Goal: Information Seeking & Learning: Check status

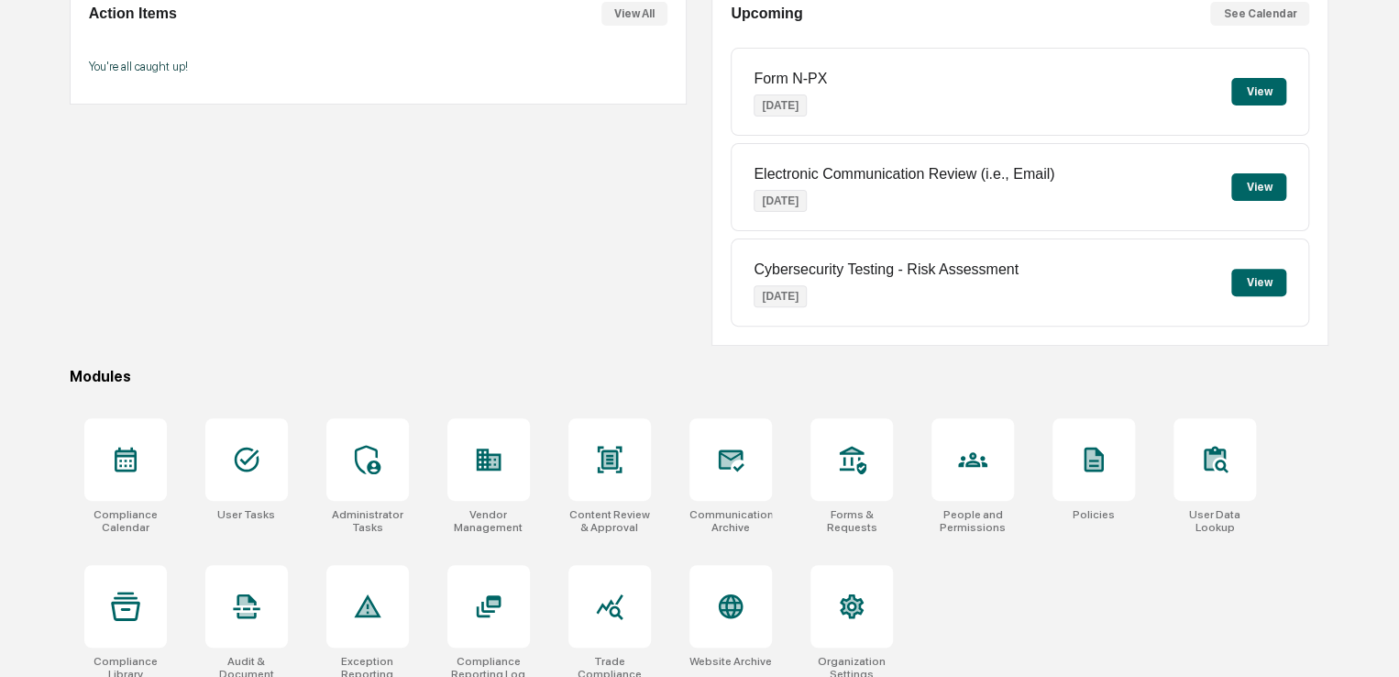
scroll to position [210, 0]
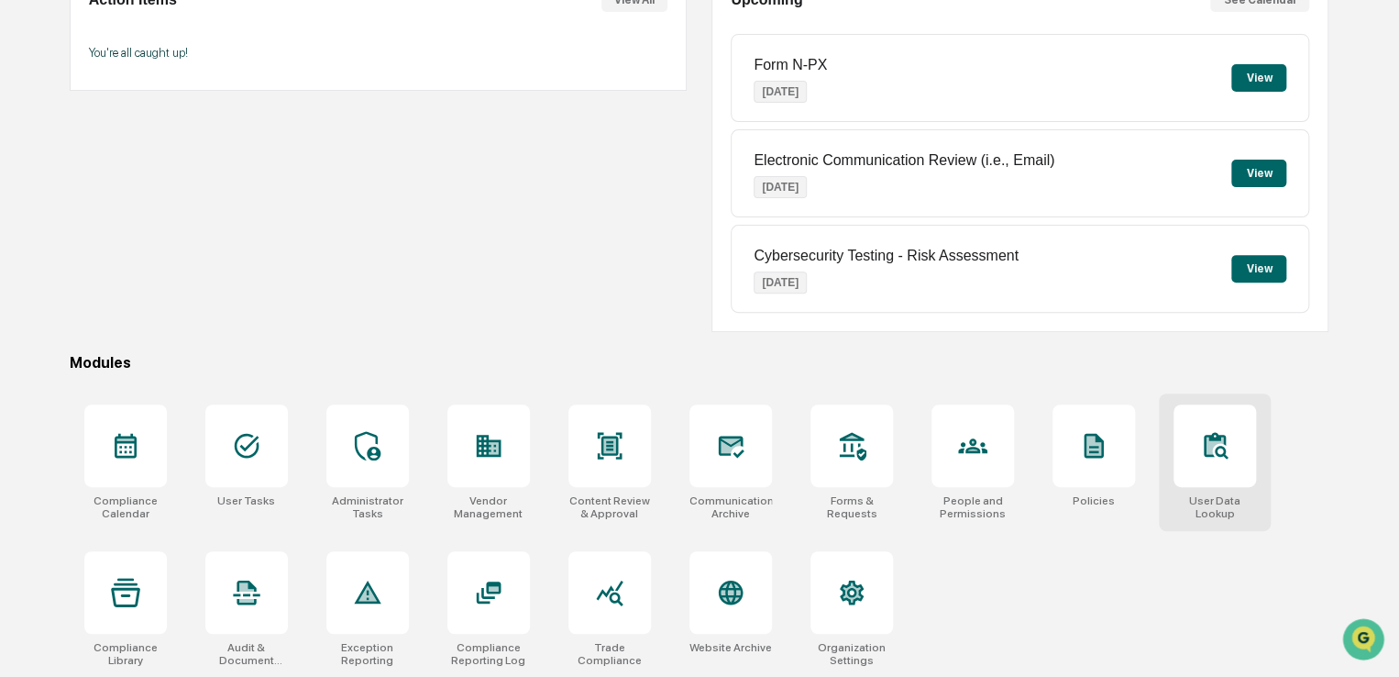
click at [1209, 450] on icon at bounding box center [1214, 445] width 17 height 17
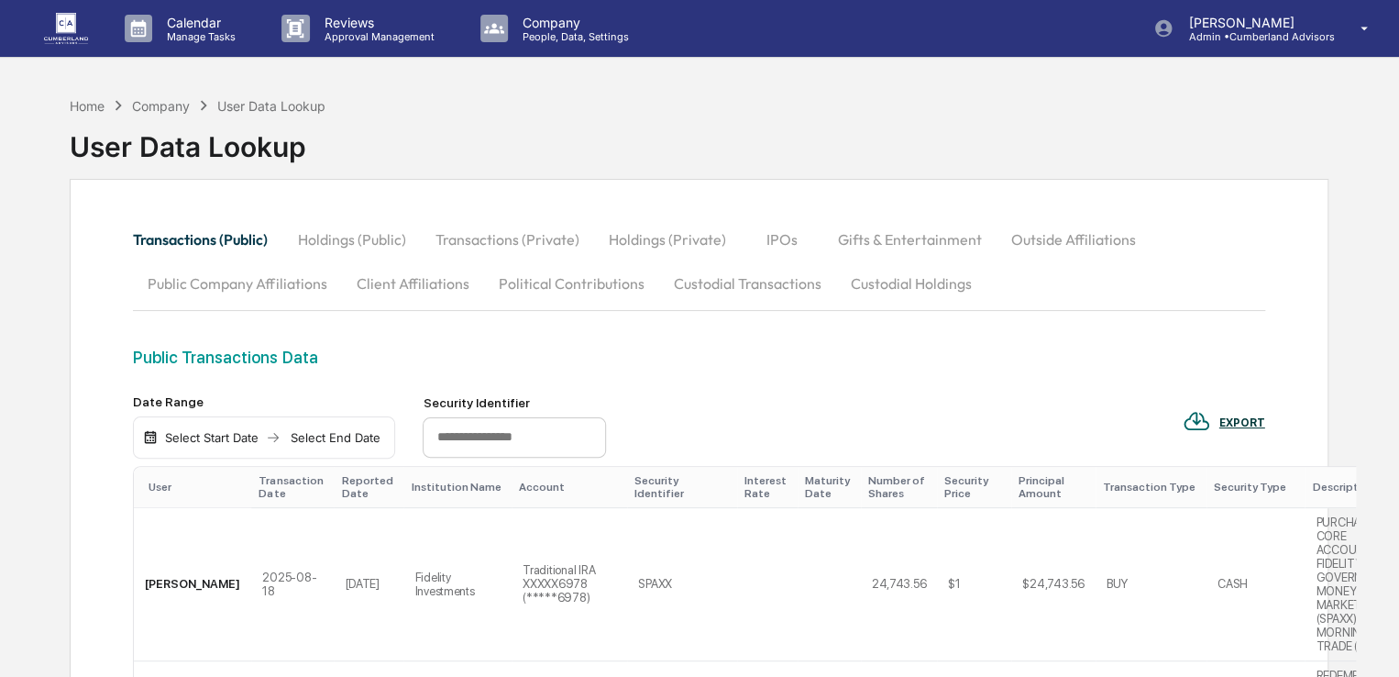
click at [704, 287] on button "Custodial Transactions" at bounding box center [746, 283] width 177 height 44
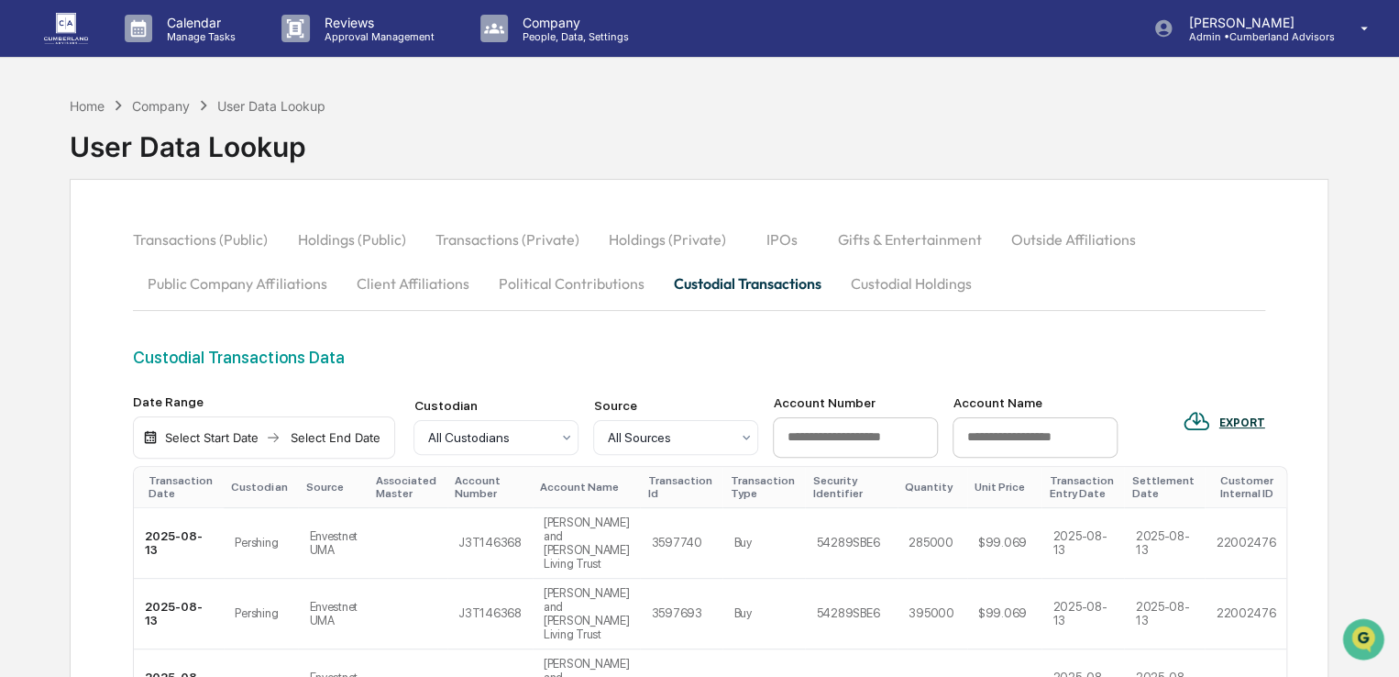
click at [246, 430] on div "Select Start Date" at bounding box center [211, 437] width 101 height 15
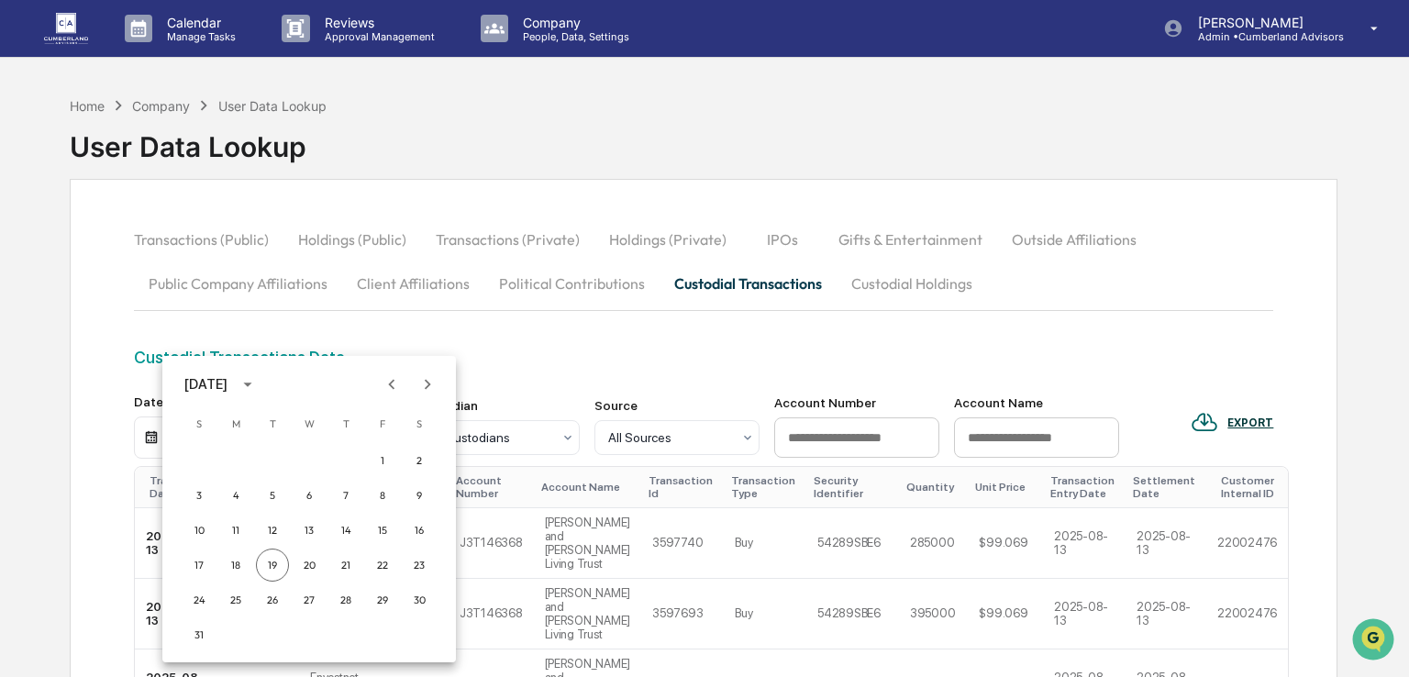
click at [394, 382] on icon "Previous month" at bounding box center [392, 384] width 20 height 20
click at [272, 470] on button "1" at bounding box center [272, 460] width 33 height 33
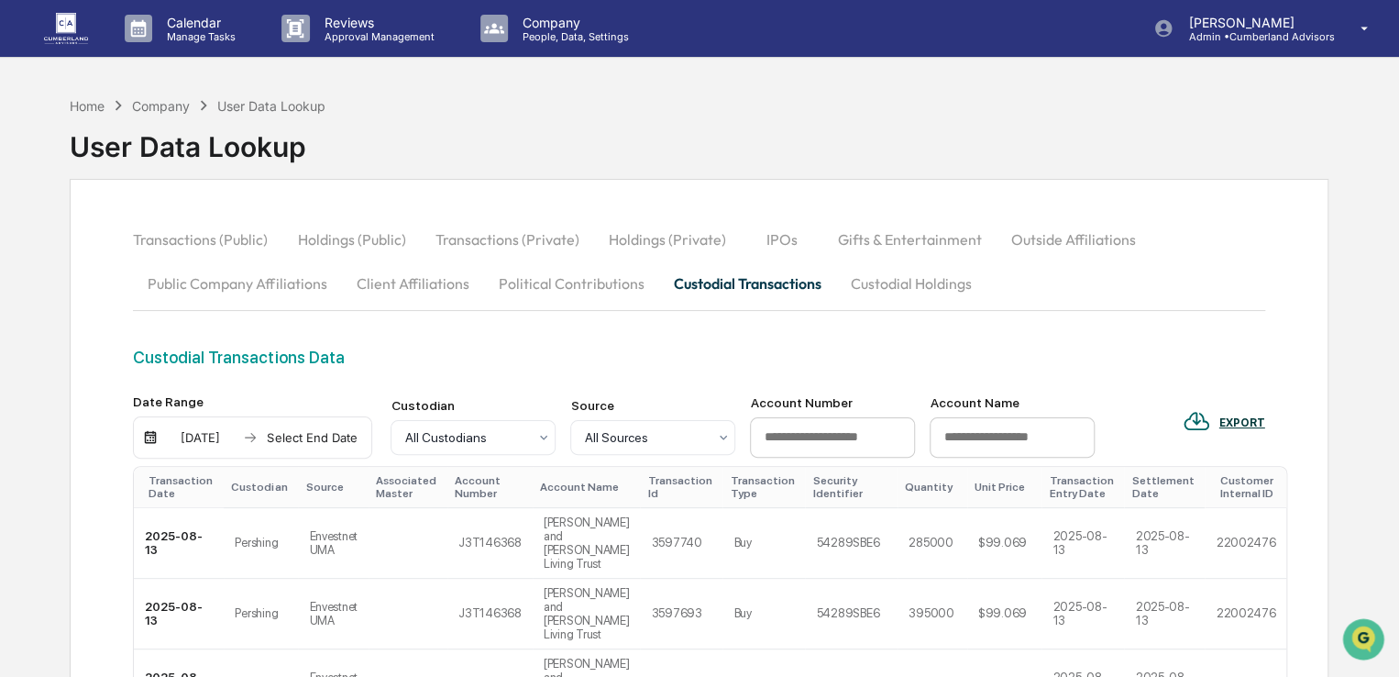
click at [296, 448] on div "[DATE] Select End Date" at bounding box center [252, 437] width 239 height 42
click at [294, 440] on div "Select End Date" at bounding box center [311, 437] width 101 height 15
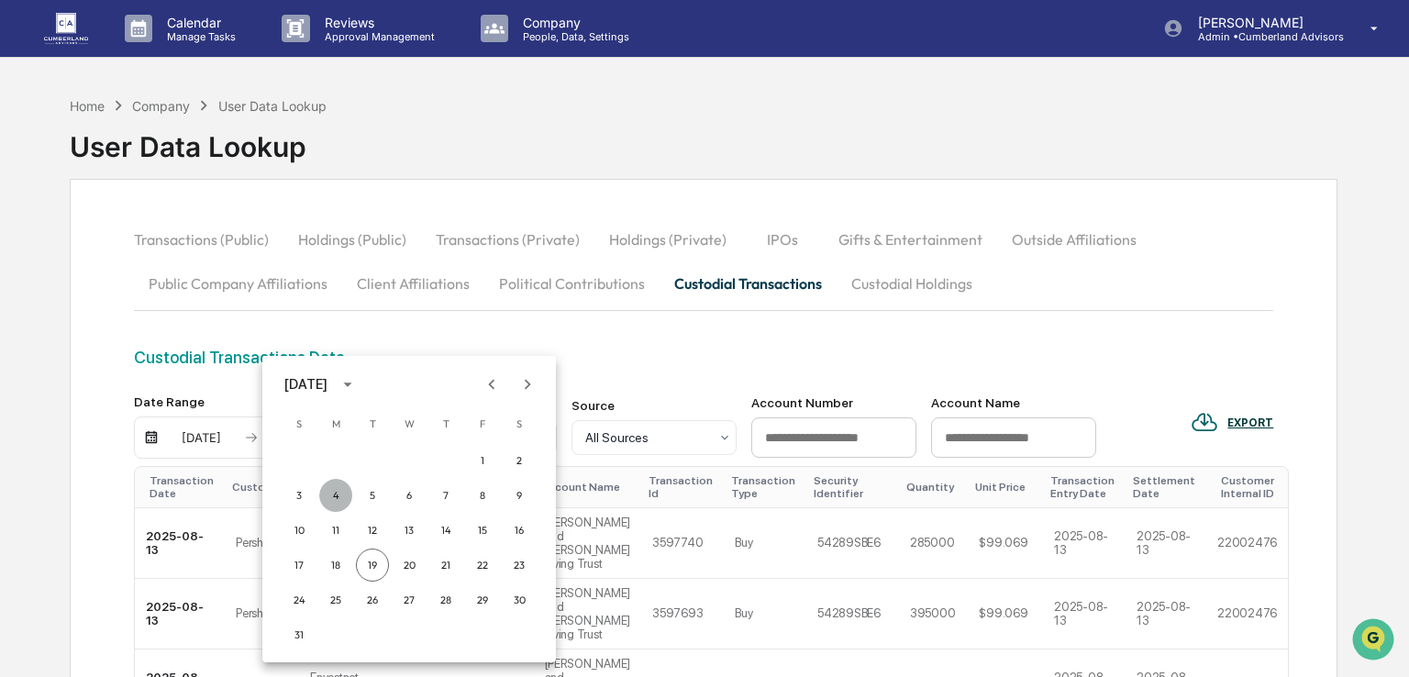
click at [334, 495] on button "4" at bounding box center [335, 495] width 33 height 33
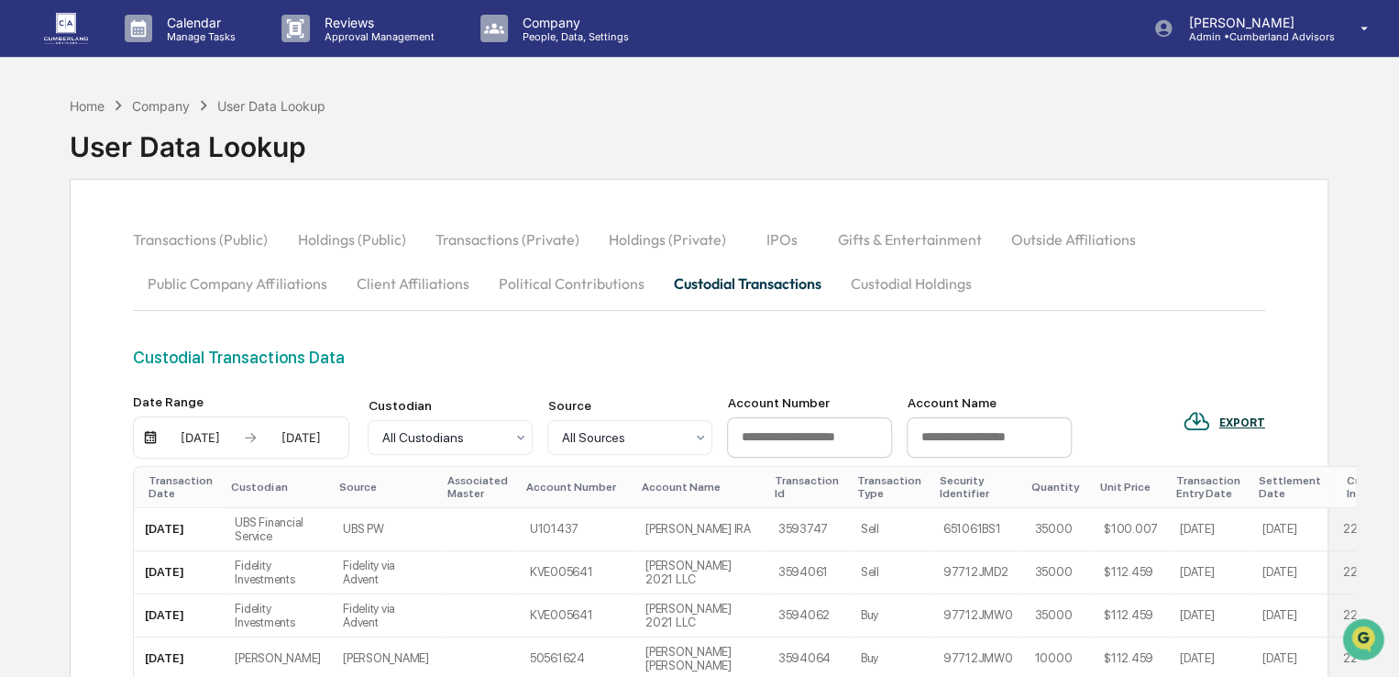
click at [297, 437] on div "[DATE]" at bounding box center [300, 437] width 78 height 15
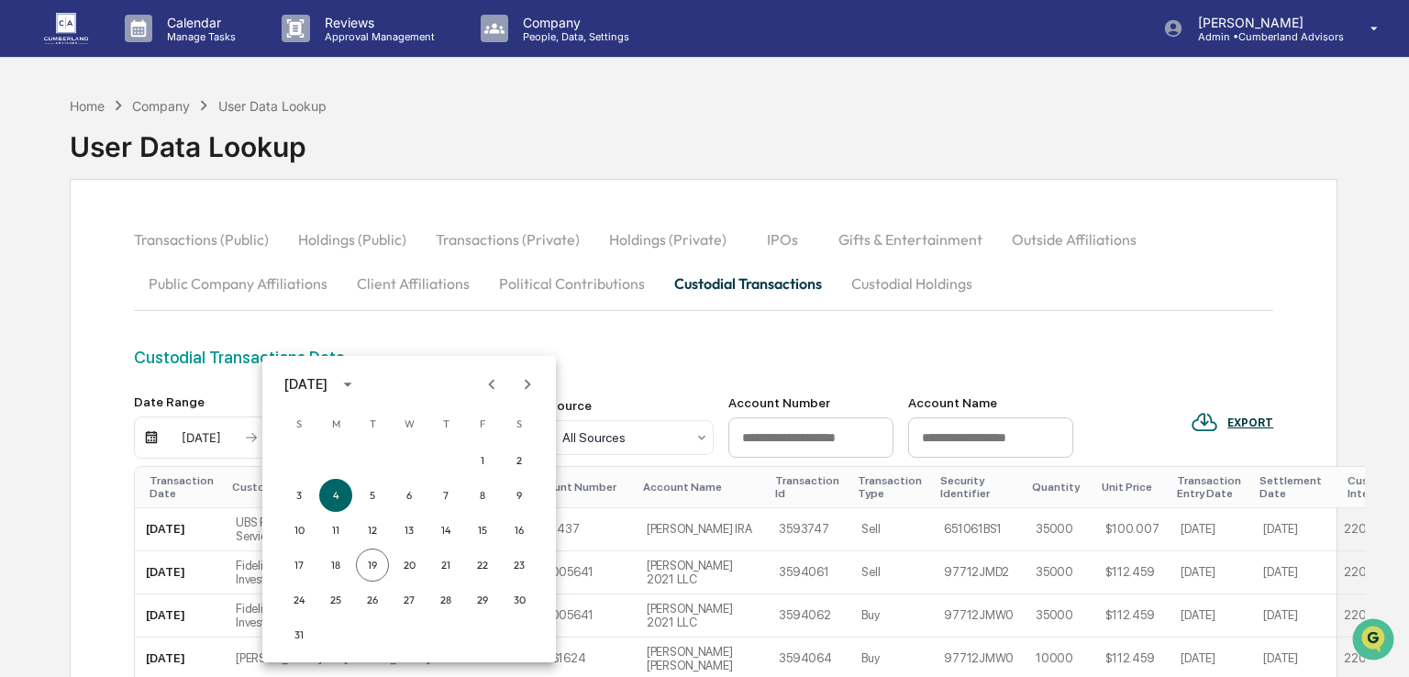
click at [492, 386] on icon "Previous month" at bounding box center [492, 384] width 6 height 10
click at [378, 456] on button "1" at bounding box center [372, 460] width 33 height 33
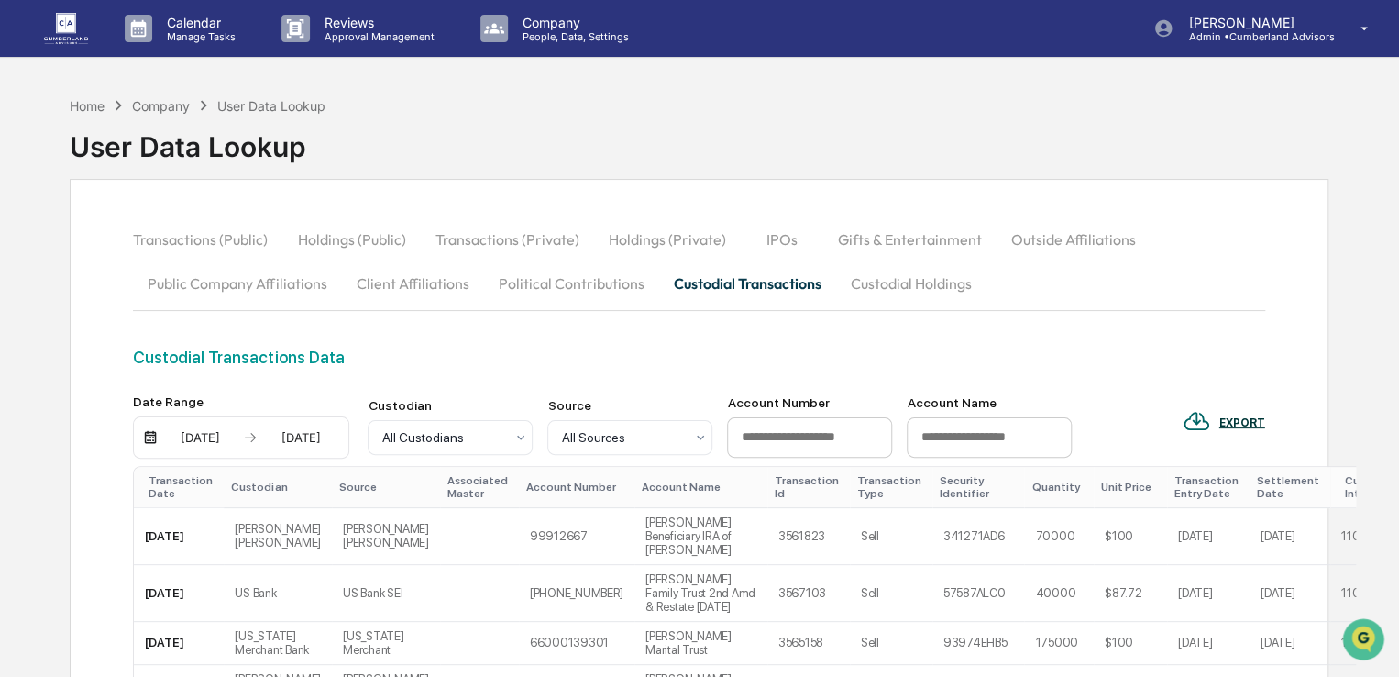
click at [213, 434] on div "[DATE]" at bounding box center [200, 437] width 78 height 15
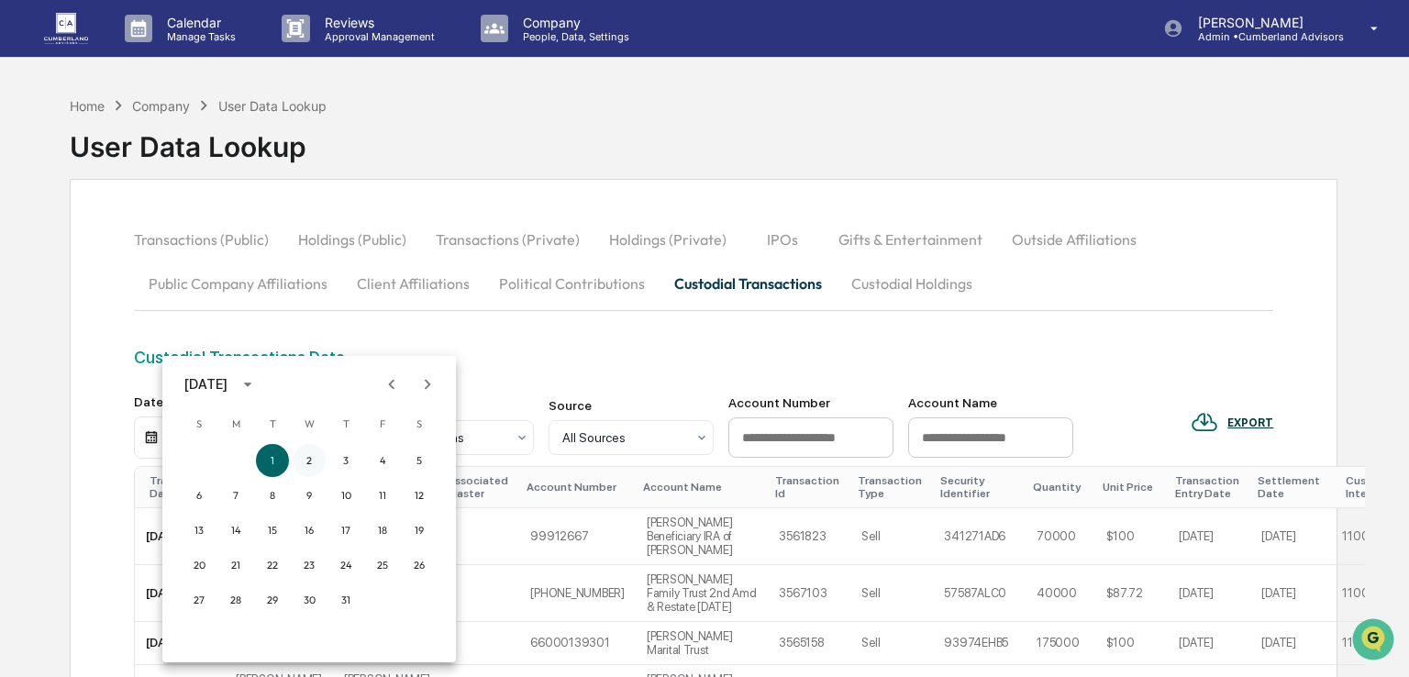
click at [315, 459] on button "2" at bounding box center [309, 460] width 33 height 33
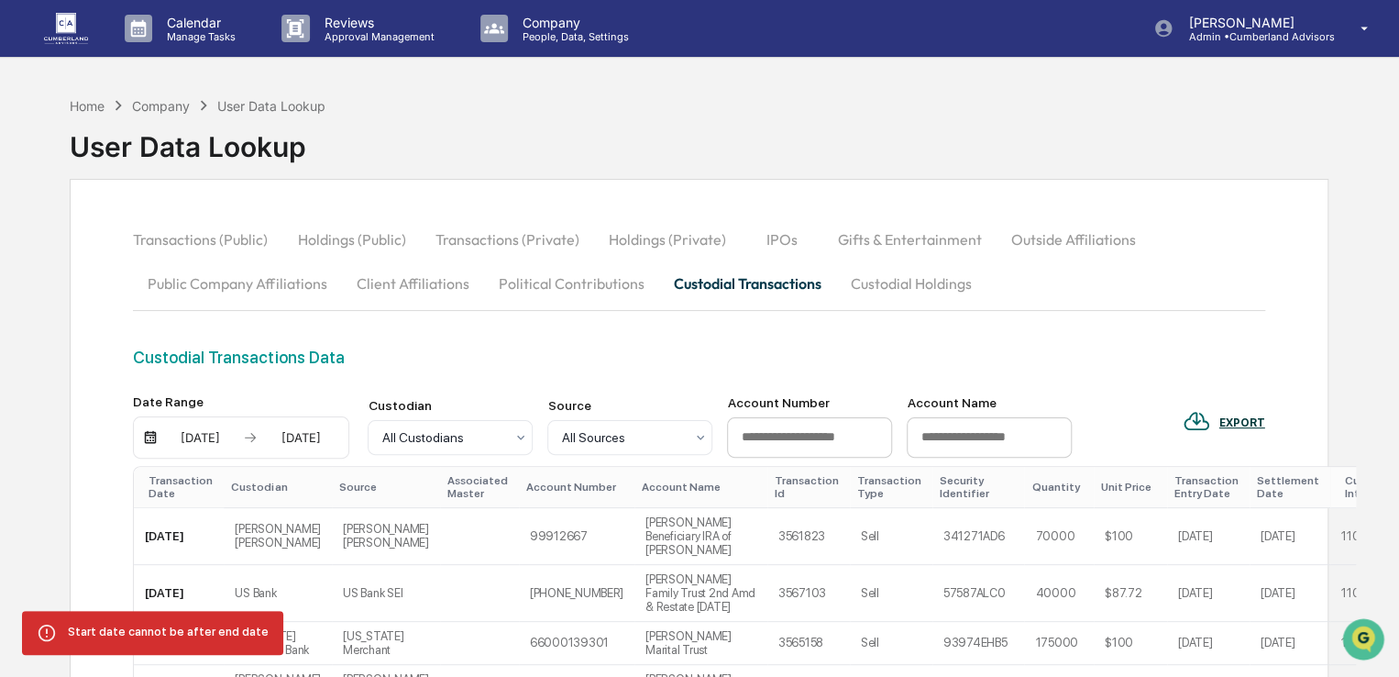
click at [288, 438] on div "[DATE]" at bounding box center [300, 437] width 78 height 15
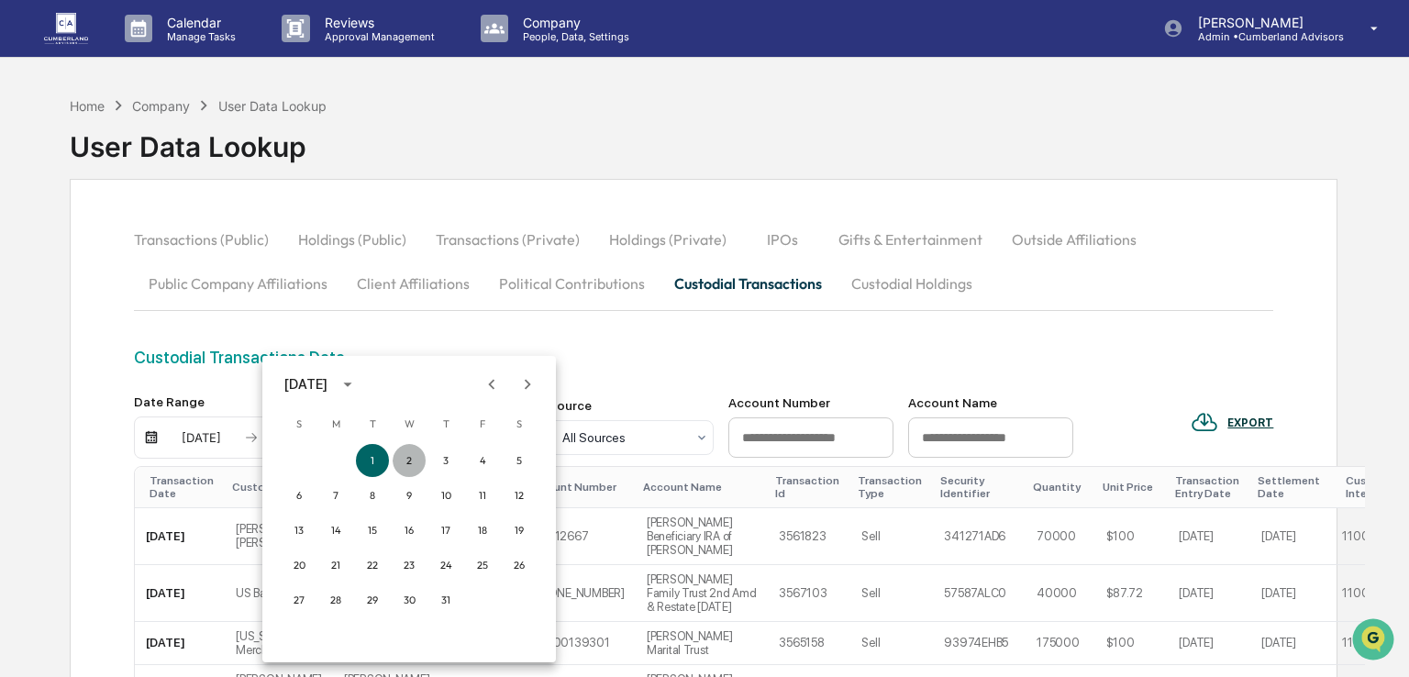
click at [413, 463] on button "2" at bounding box center [409, 460] width 33 height 33
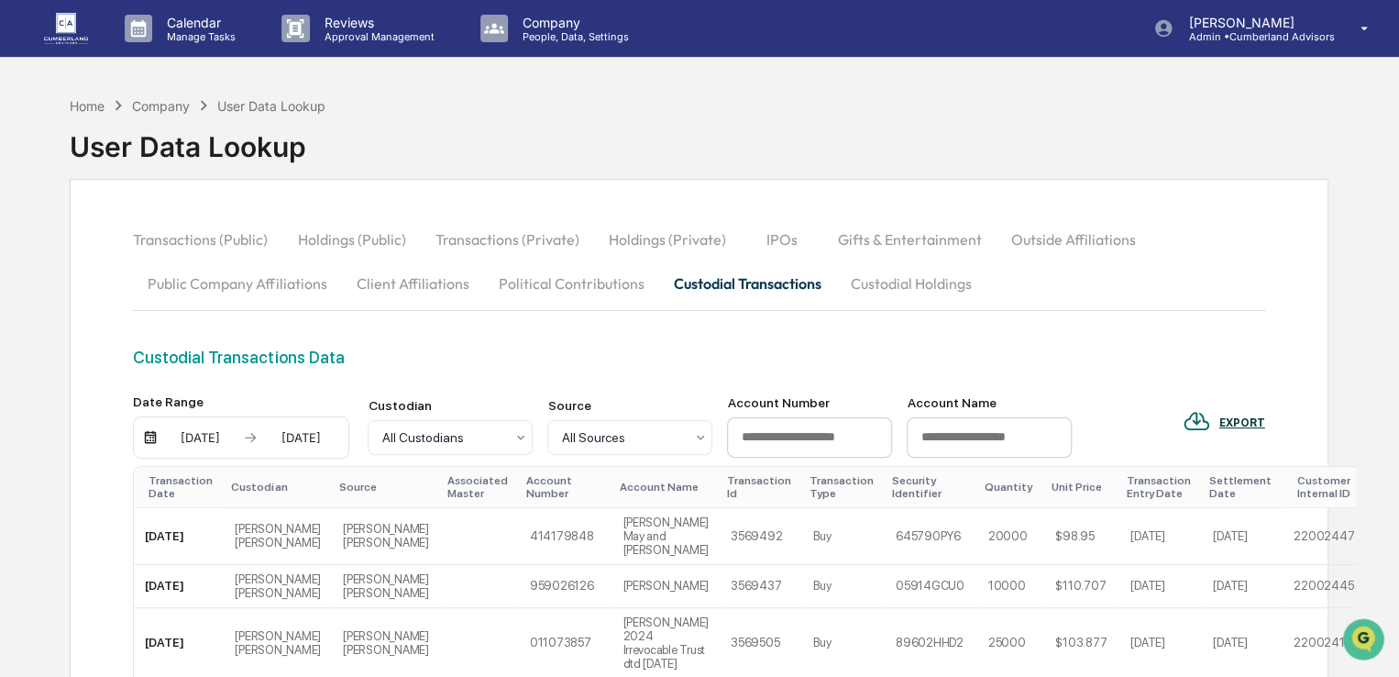
click at [232, 432] on div "[DATE]" at bounding box center [200, 437] width 78 height 15
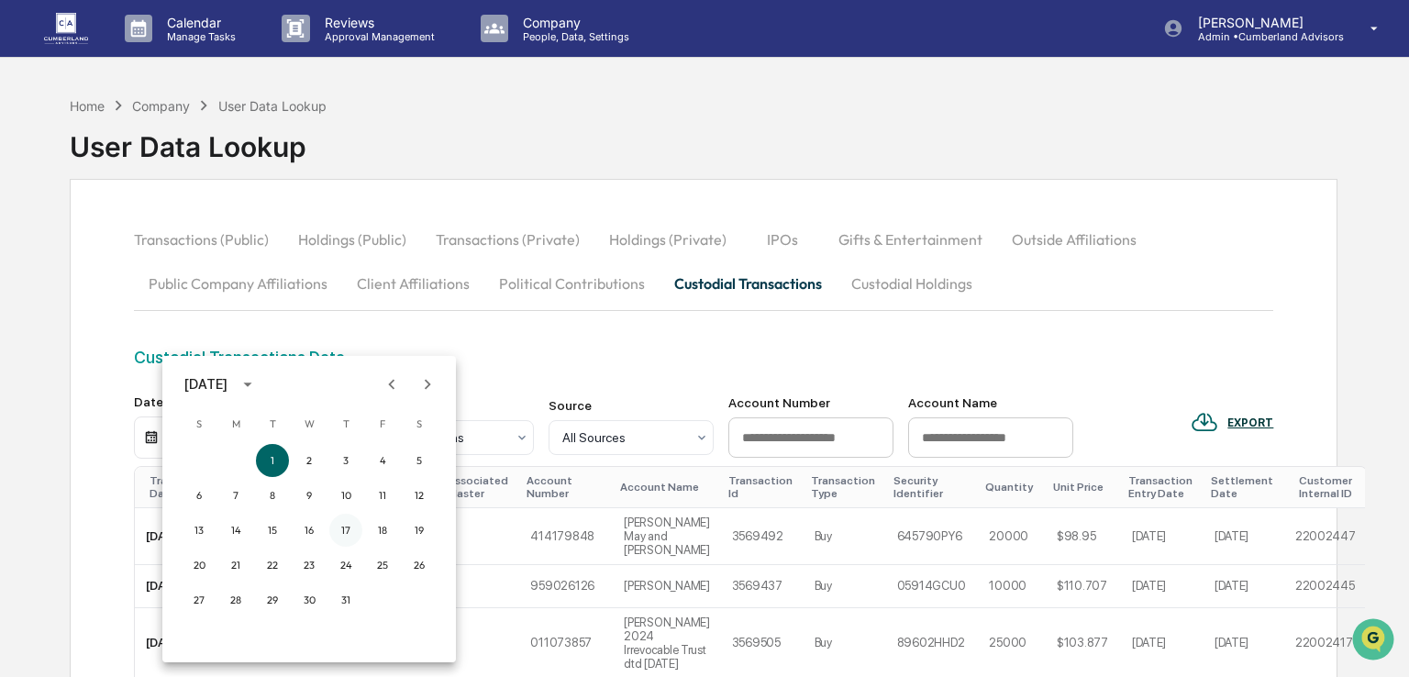
click at [352, 532] on button "17" at bounding box center [345, 530] width 33 height 33
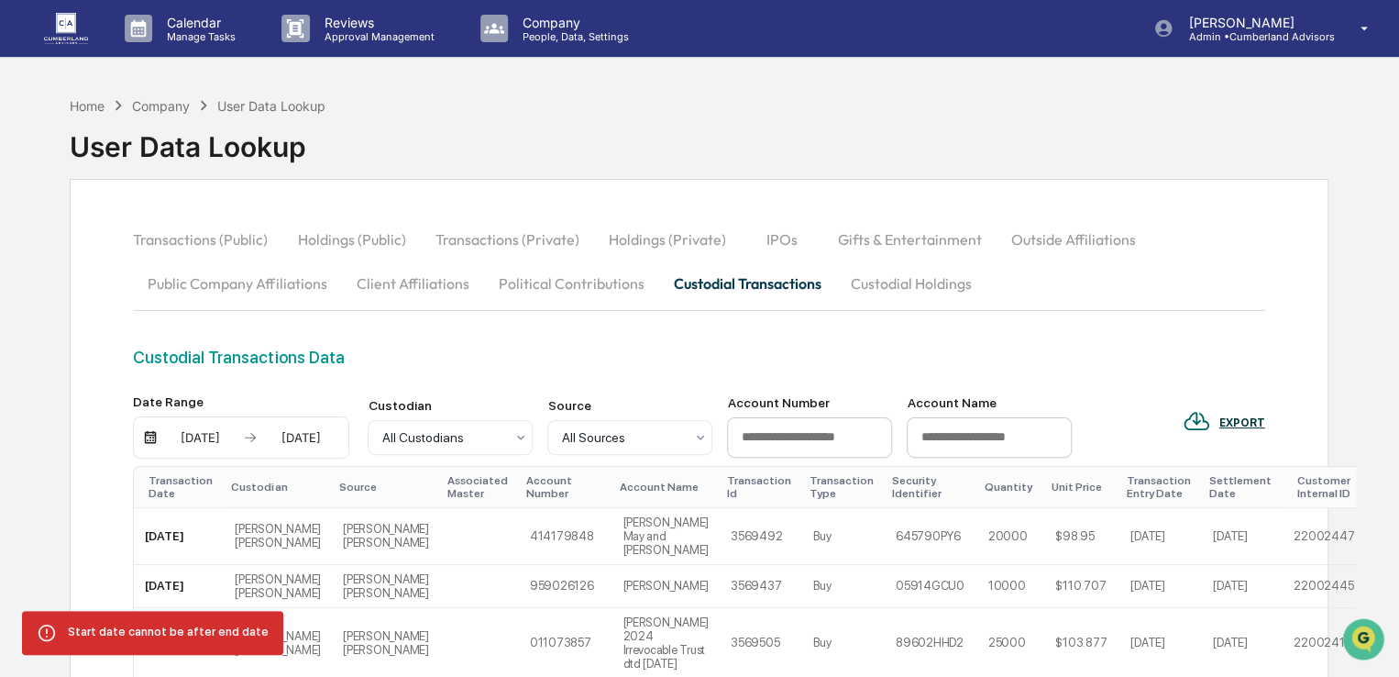
click at [202, 437] on div "[DATE]" at bounding box center [200, 437] width 78 height 15
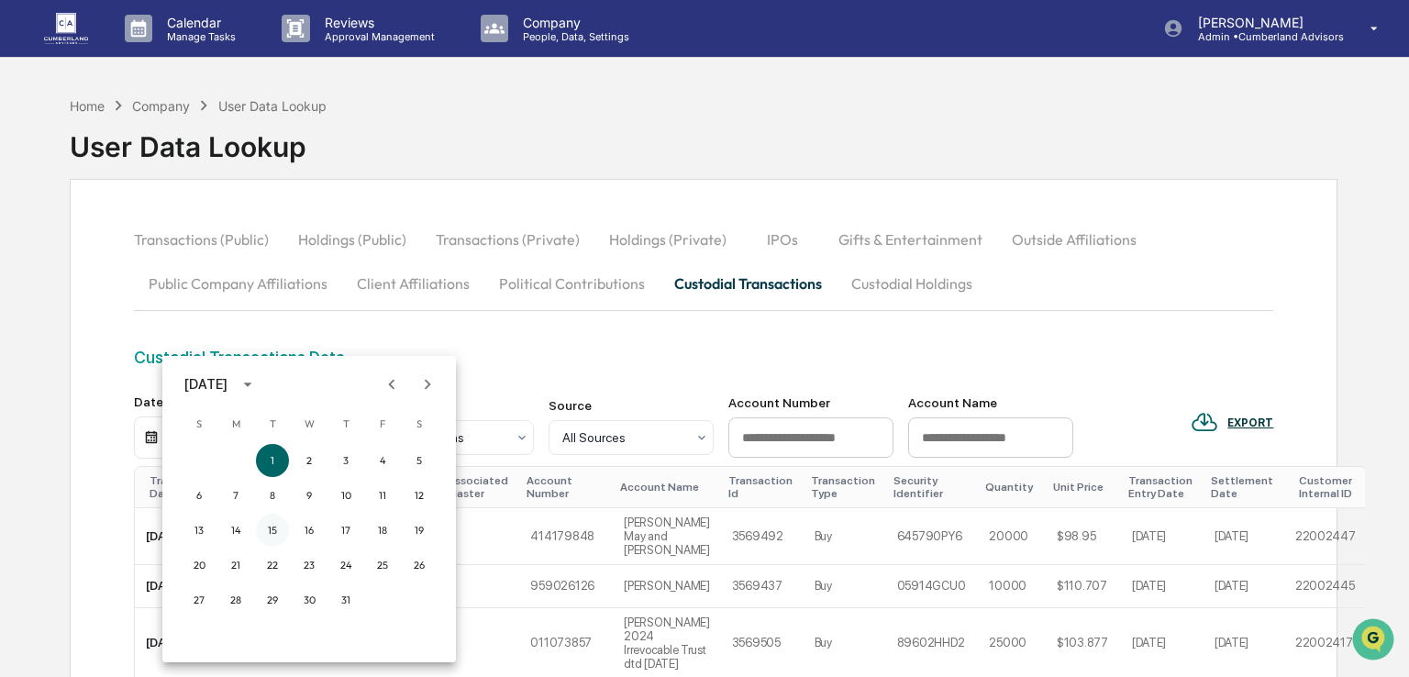
click at [276, 525] on button "15" at bounding box center [272, 530] width 33 height 33
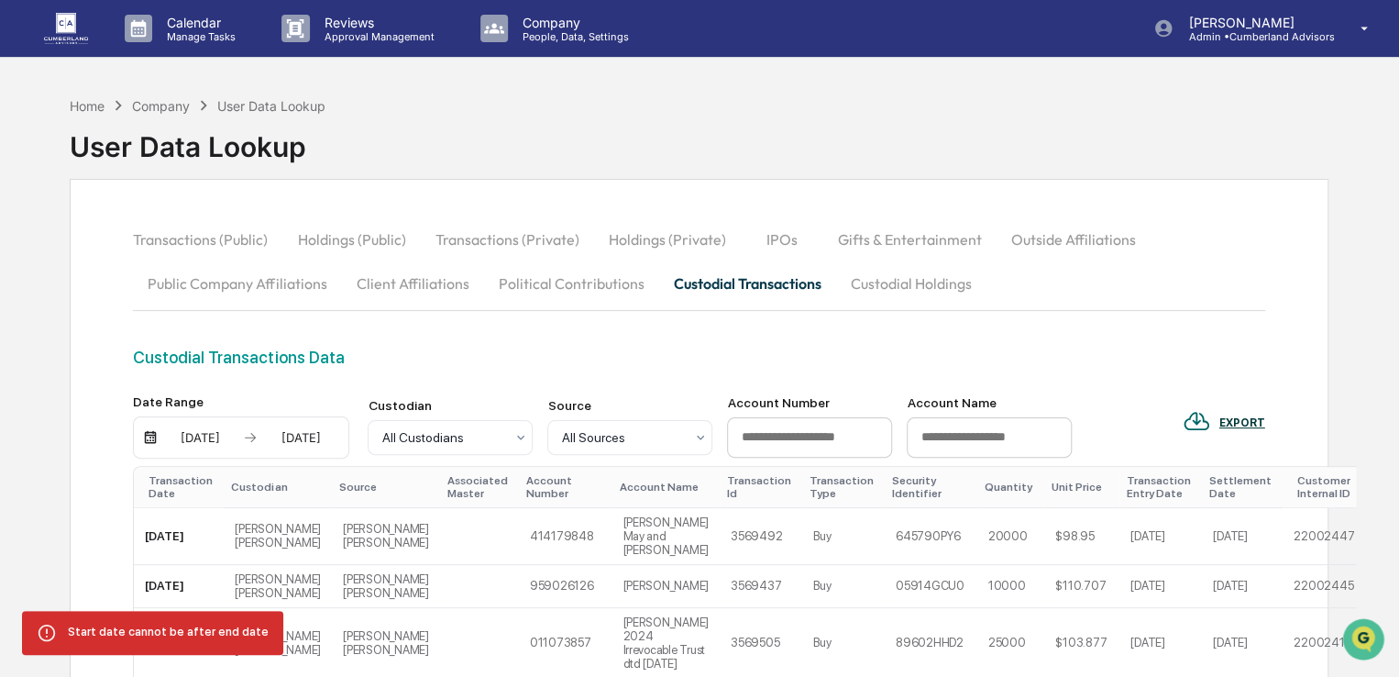
click at [282, 438] on div "[DATE]" at bounding box center [300, 437] width 78 height 15
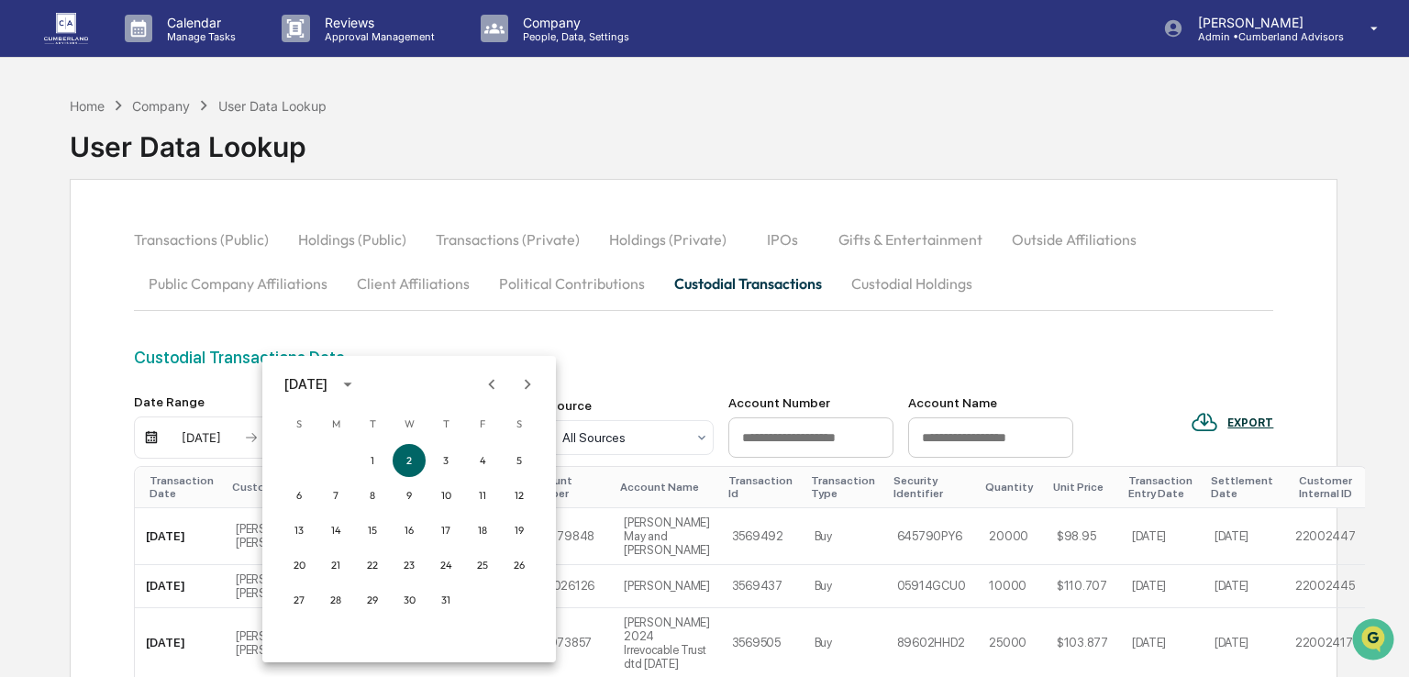
click at [635, 346] on div at bounding box center [704, 338] width 1409 height 677
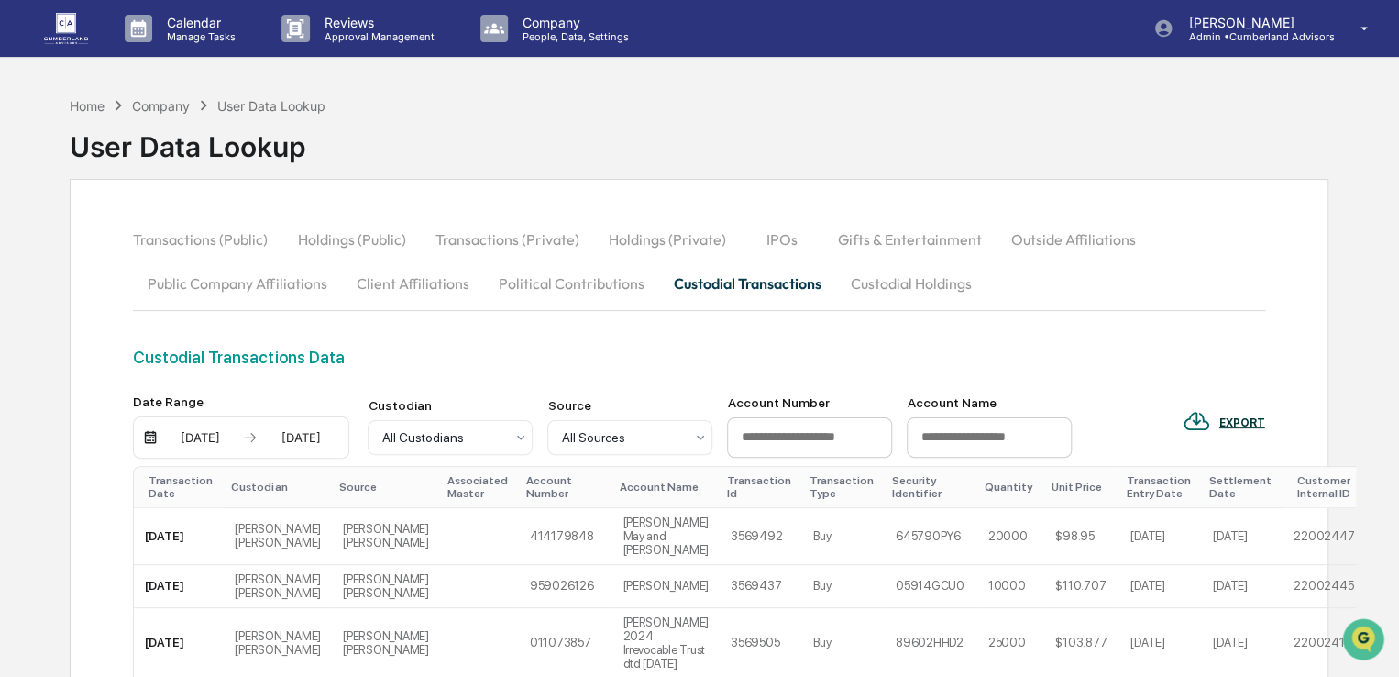
click at [209, 438] on div "[DATE]" at bounding box center [200, 437] width 78 height 15
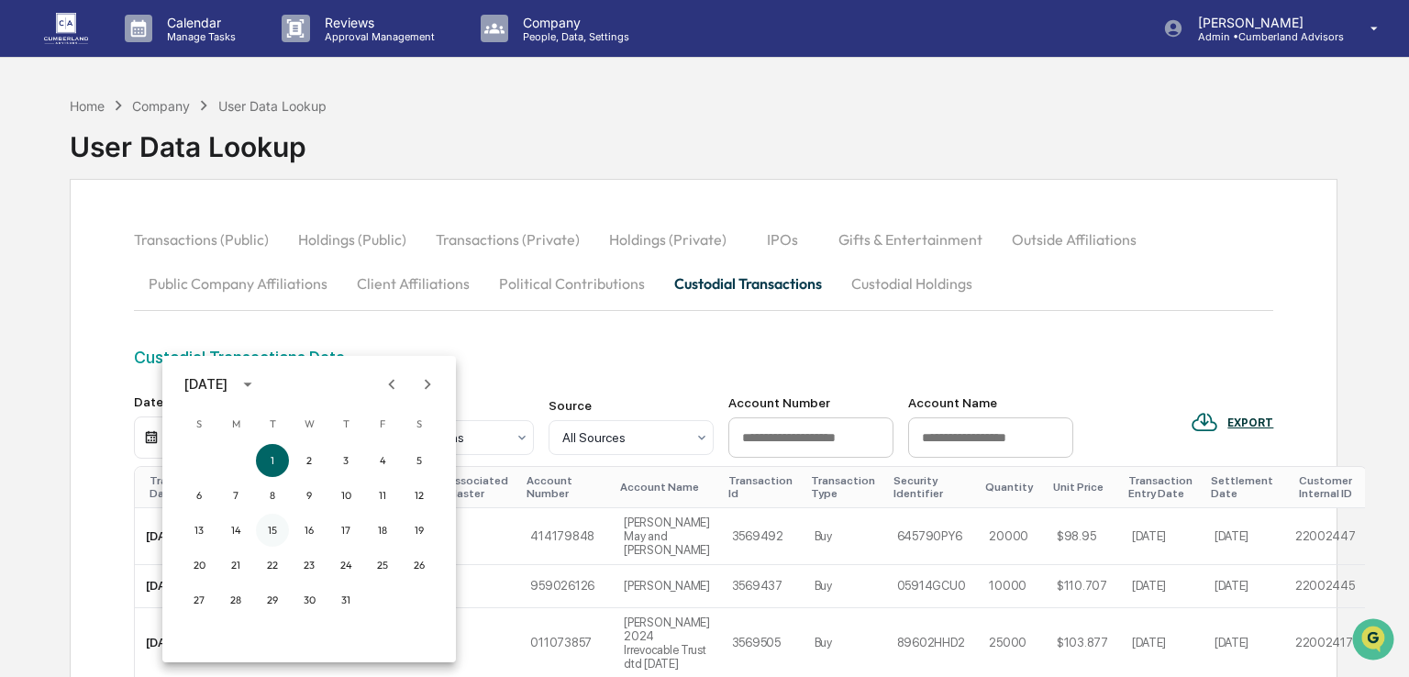
click at [266, 523] on button "15" at bounding box center [272, 530] width 33 height 33
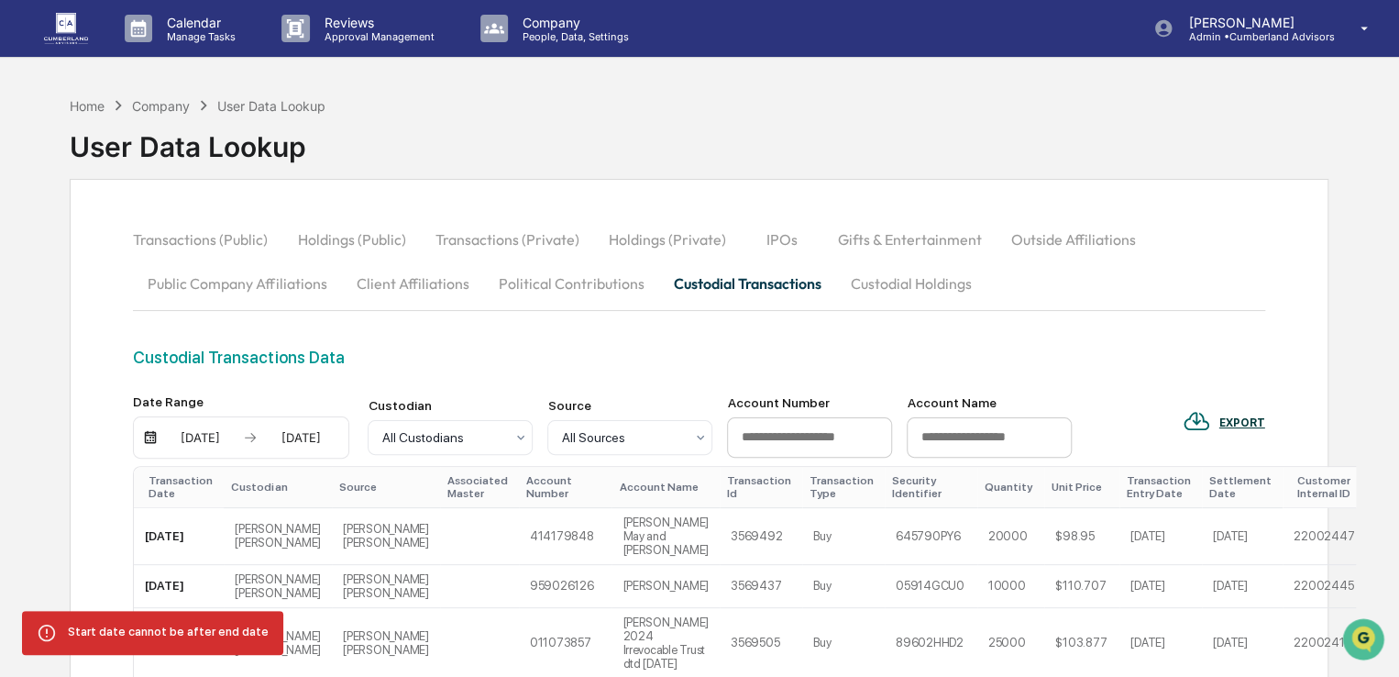
click at [268, 441] on div "[DATE]" at bounding box center [300, 437] width 78 height 15
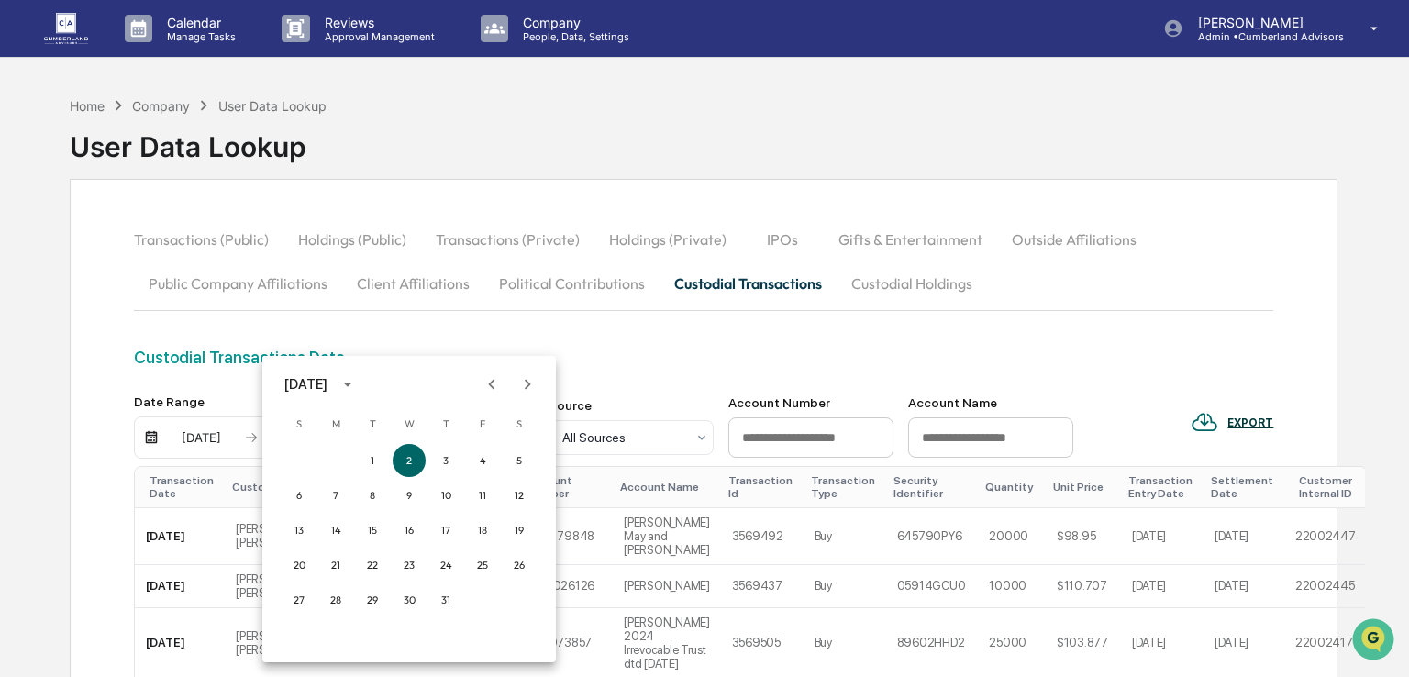
click at [668, 362] on div at bounding box center [704, 338] width 1409 height 677
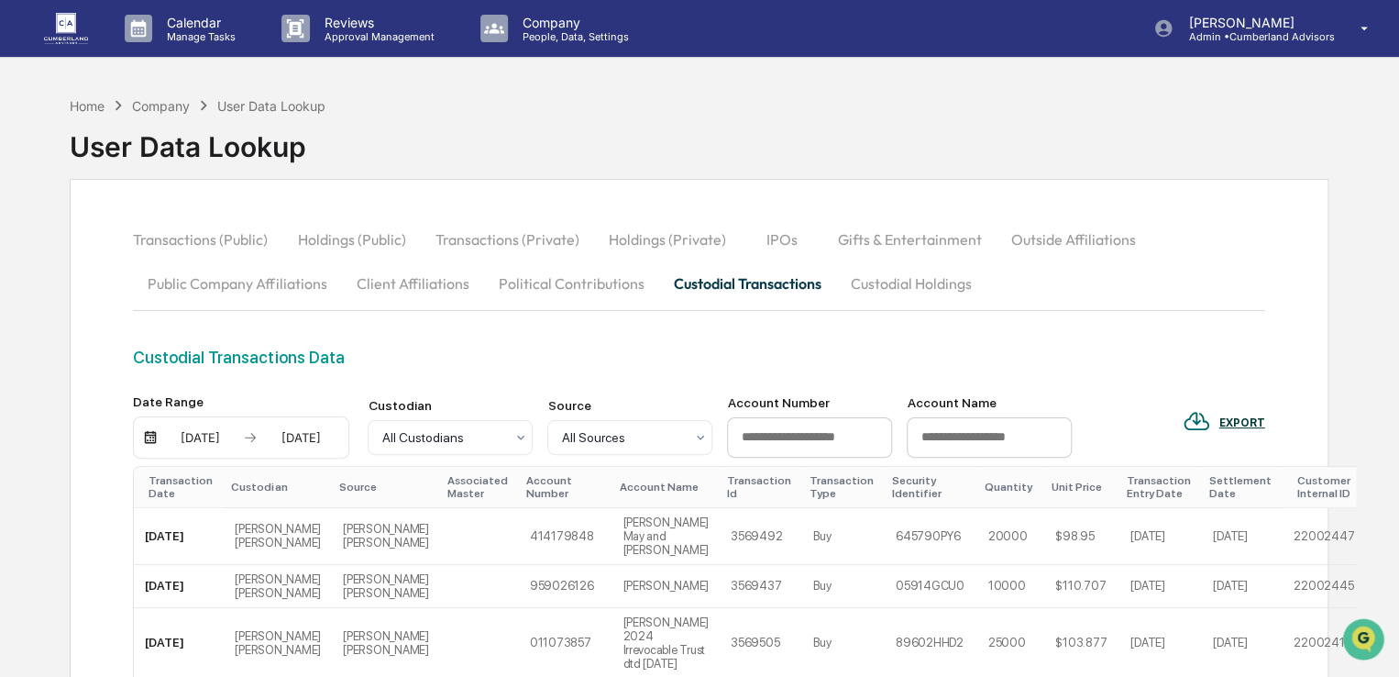
click at [187, 437] on div "[DATE]" at bounding box center [200, 437] width 78 height 15
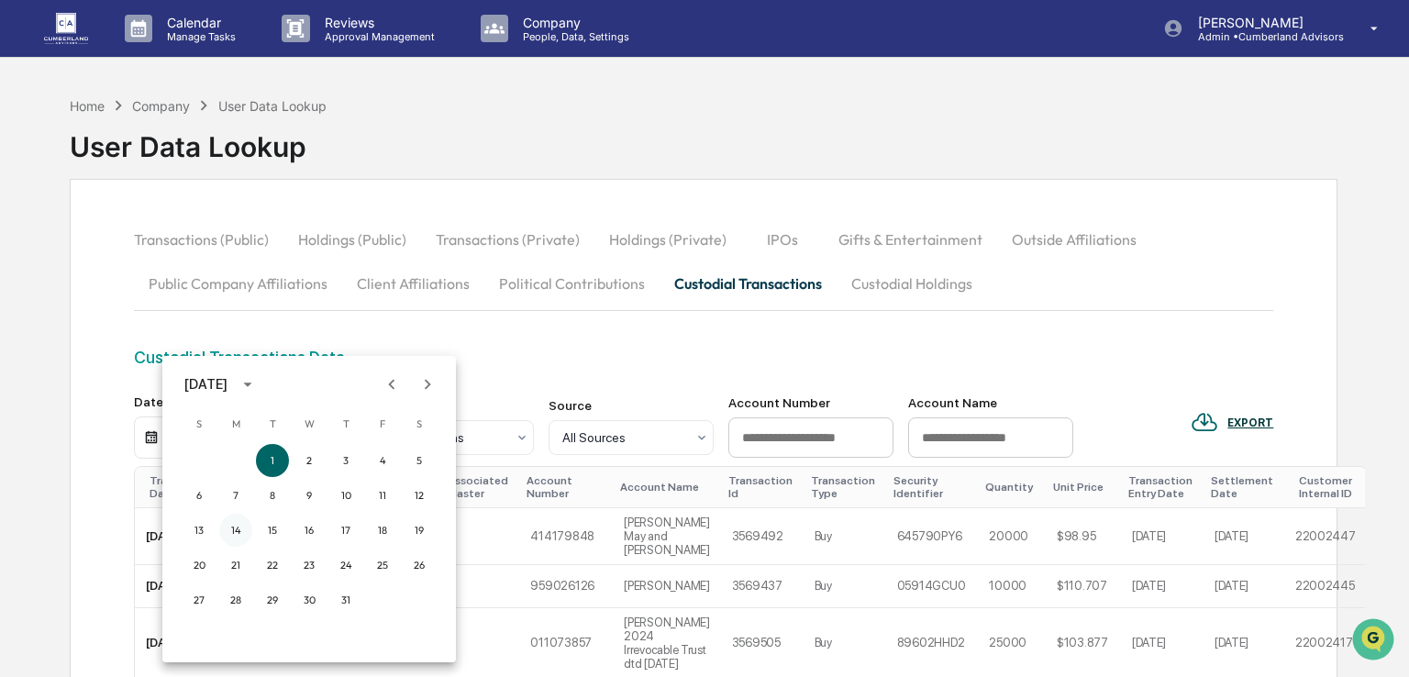
click at [234, 520] on button "14" at bounding box center [235, 530] width 33 height 33
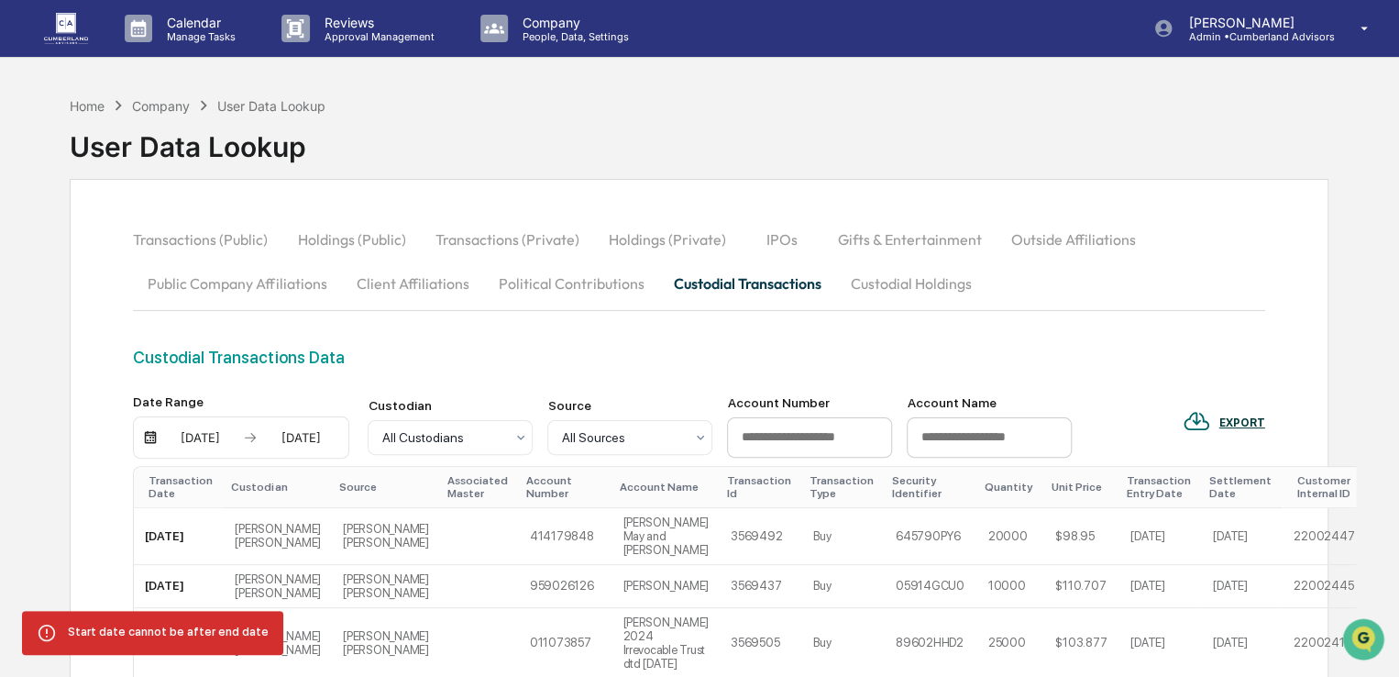
click at [305, 419] on div "[DATE] [DATE]" at bounding box center [241, 437] width 216 height 42
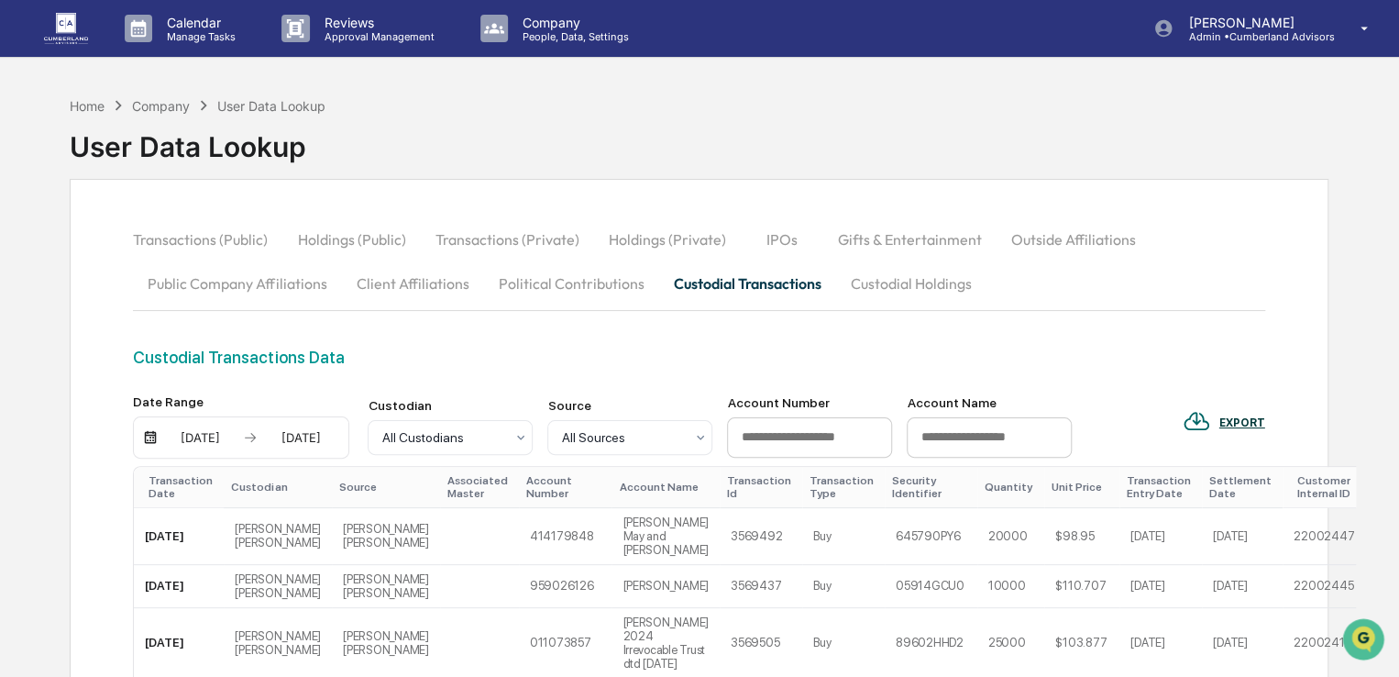
click at [957, 289] on button "Custodial Holdings" at bounding box center [910, 283] width 150 height 44
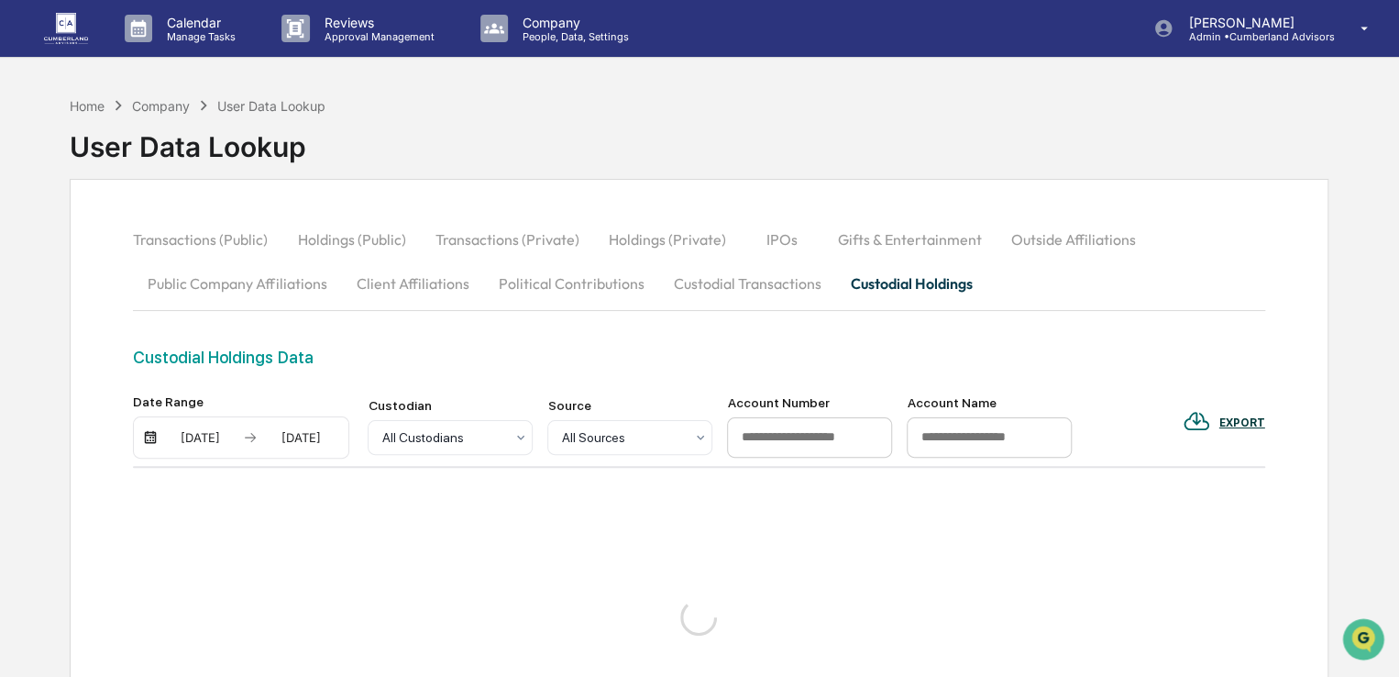
click at [728, 281] on button "Custodial Transactions" at bounding box center [746, 283] width 177 height 44
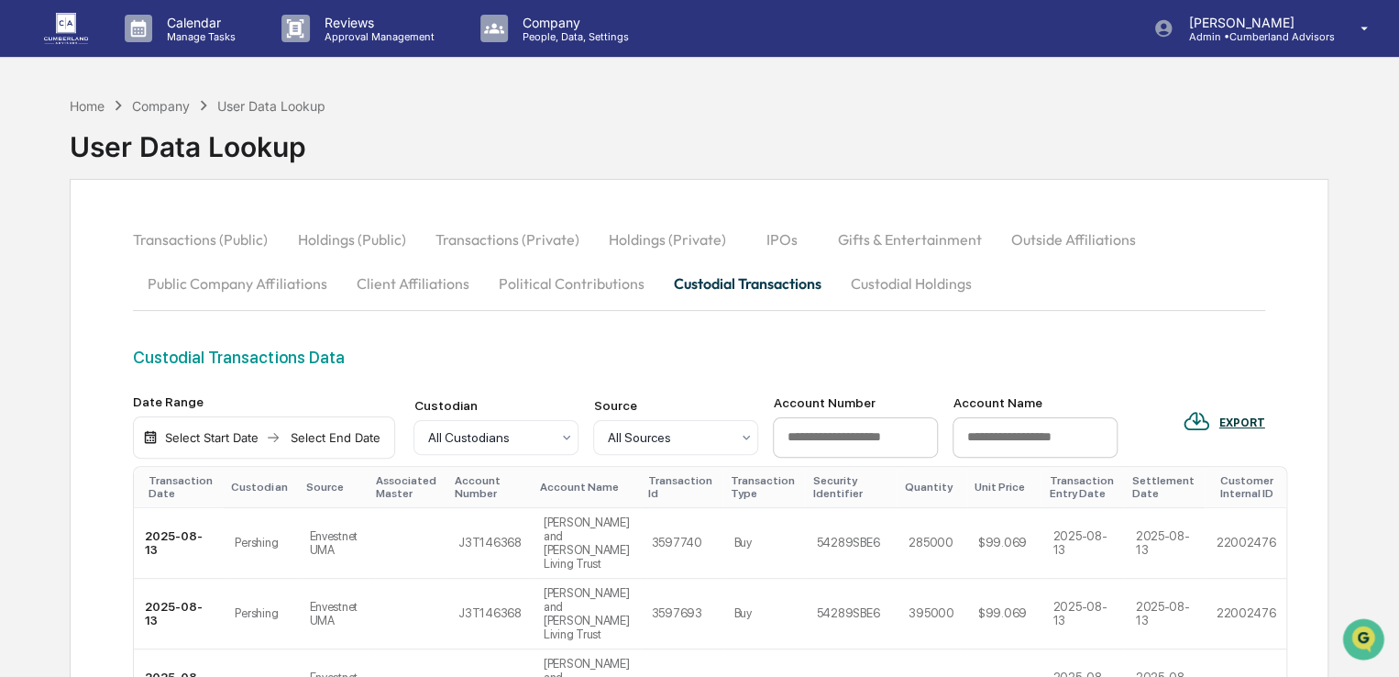
click at [228, 437] on div "Select Start Date" at bounding box center [211, 437] width 101 height 15
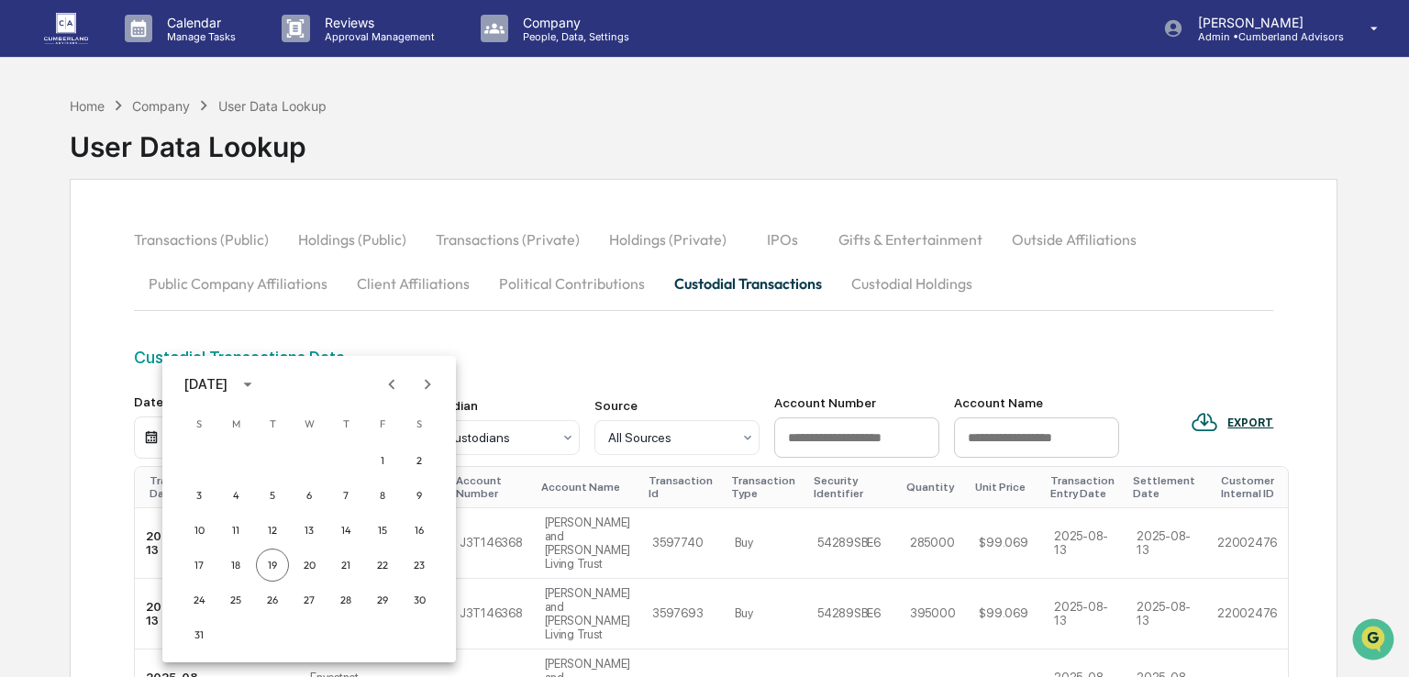
click at [385, 378] on icon "Previous month" at bounding box center [392, 384] width 20 height 20
click at [234, 517] on button "14" at bounding box center [235, 530] width 33 height 33
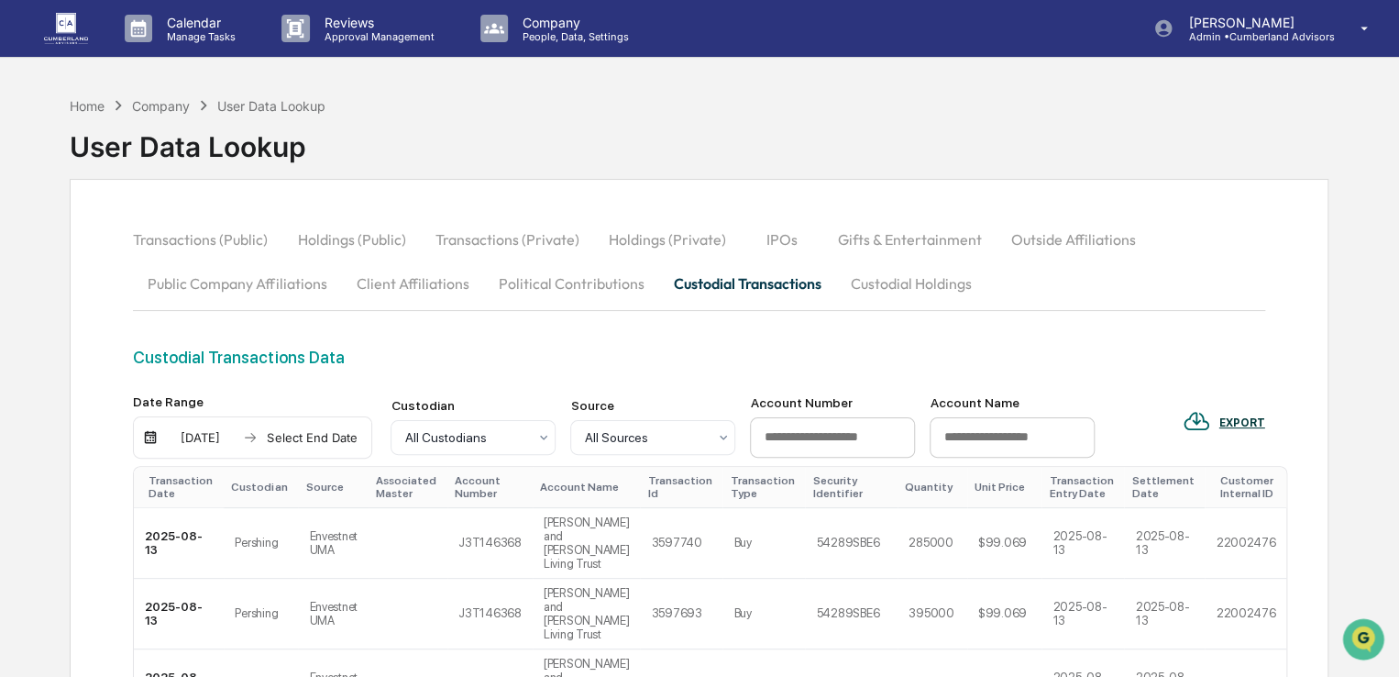
click at [319, 436] on div "Select End Date" at bounding box center [311, 437] width 101 height 15
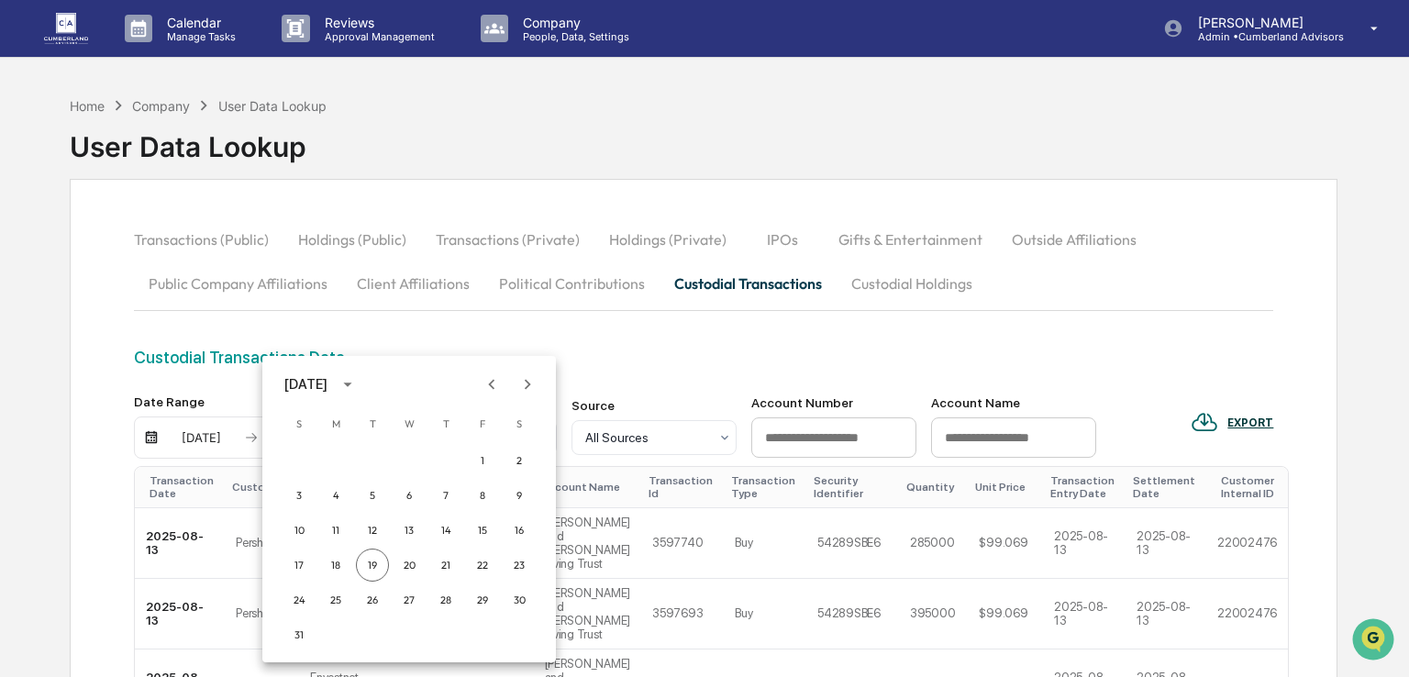
click at [499, 388] on icon "Previous month" at bounding box center [491, 384] width 20 height 20
click at [444, 523] on button "17" at bounding box center [445, 530] width 33 height 33
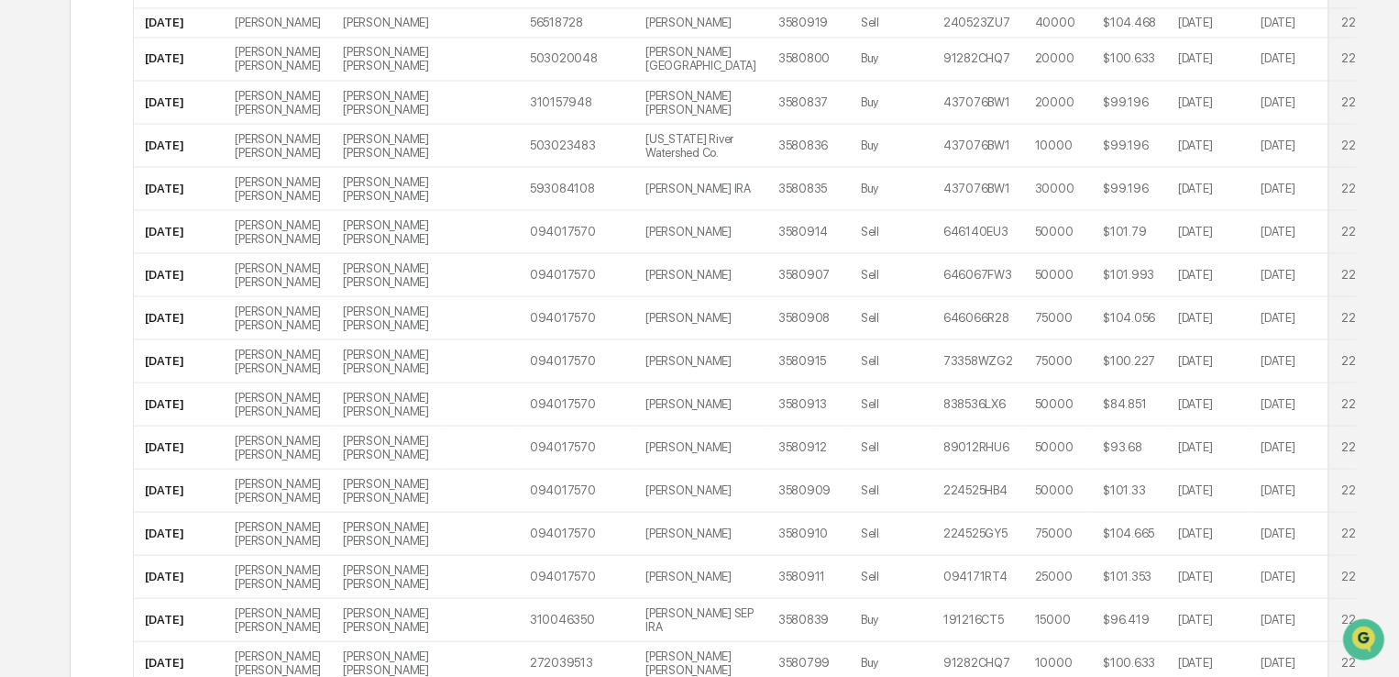
scroll to position [2307, 0]
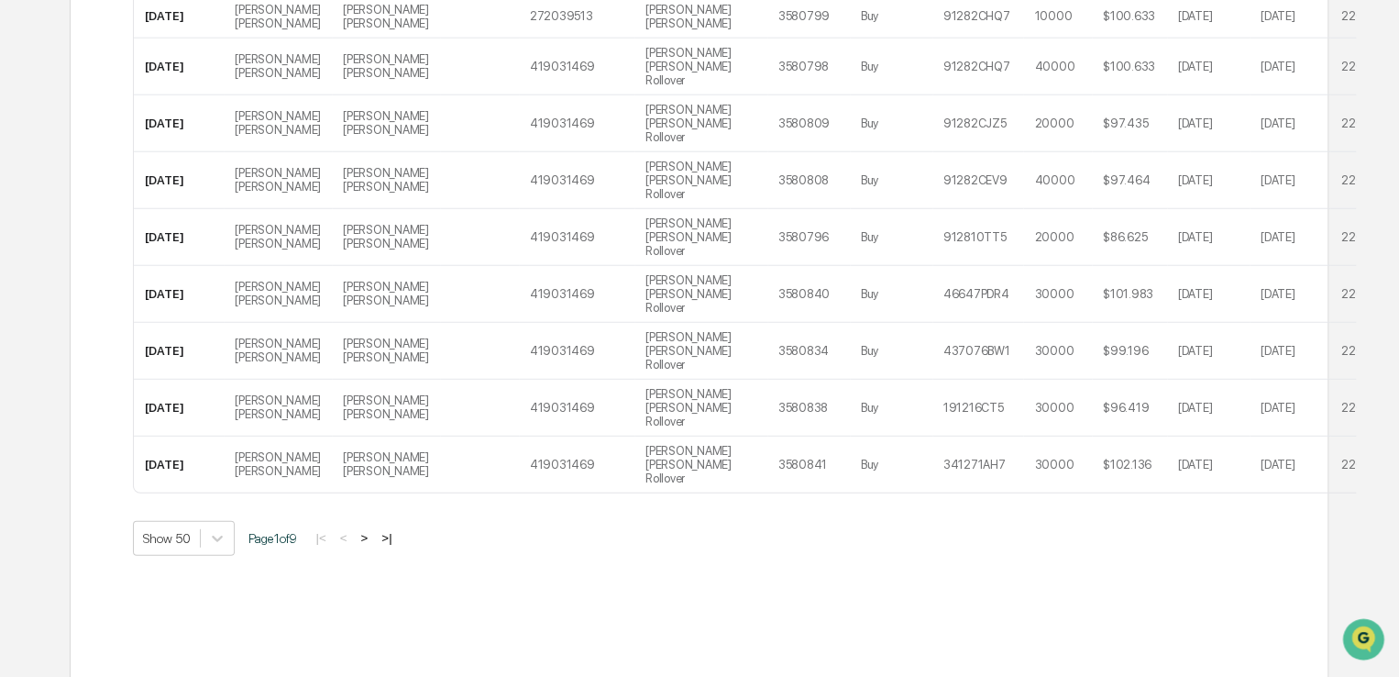
click at [396, 530] on button ">|" at bounding box center [386, 538] width 21 height 16
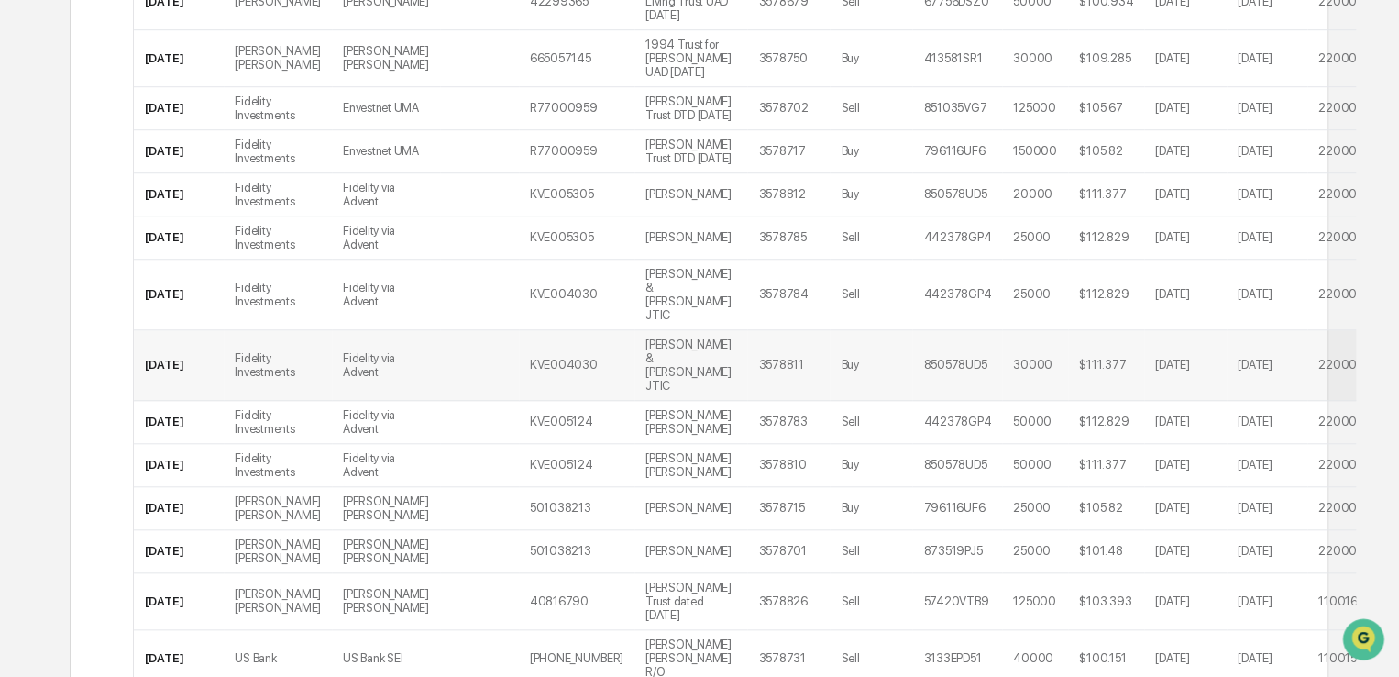
scroll to position [0, 0]
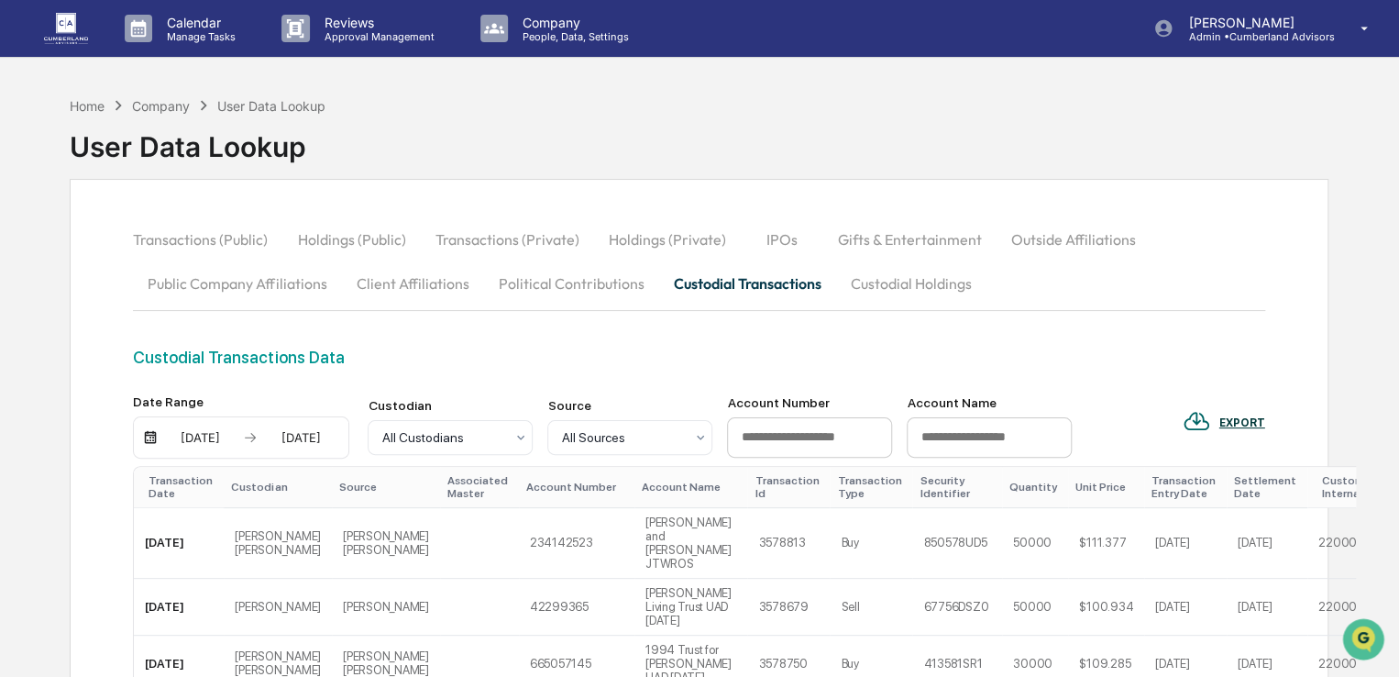
click at [181, 485] on div "Transaction Date" at bounding box center [183, 487] width 68 height 26
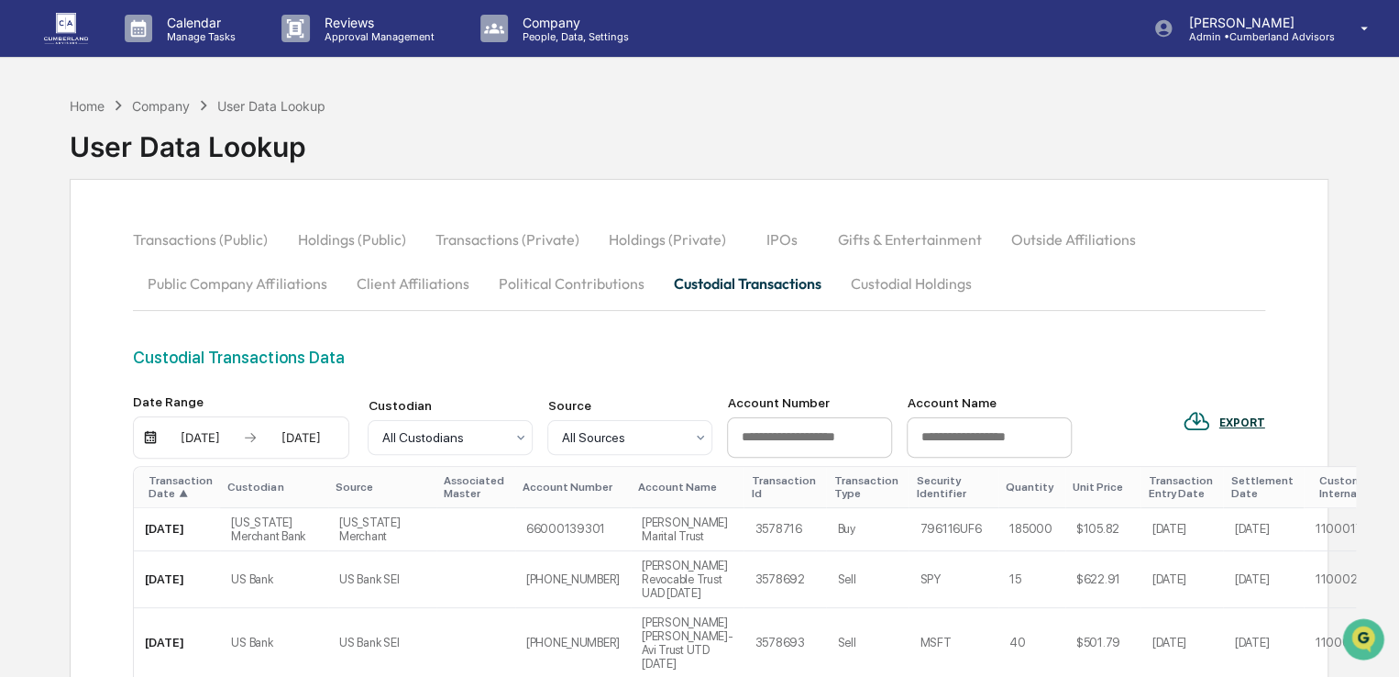
click at [220, 433] on div "[DATE]" at bounding box center [200, 437] width 78 height 15
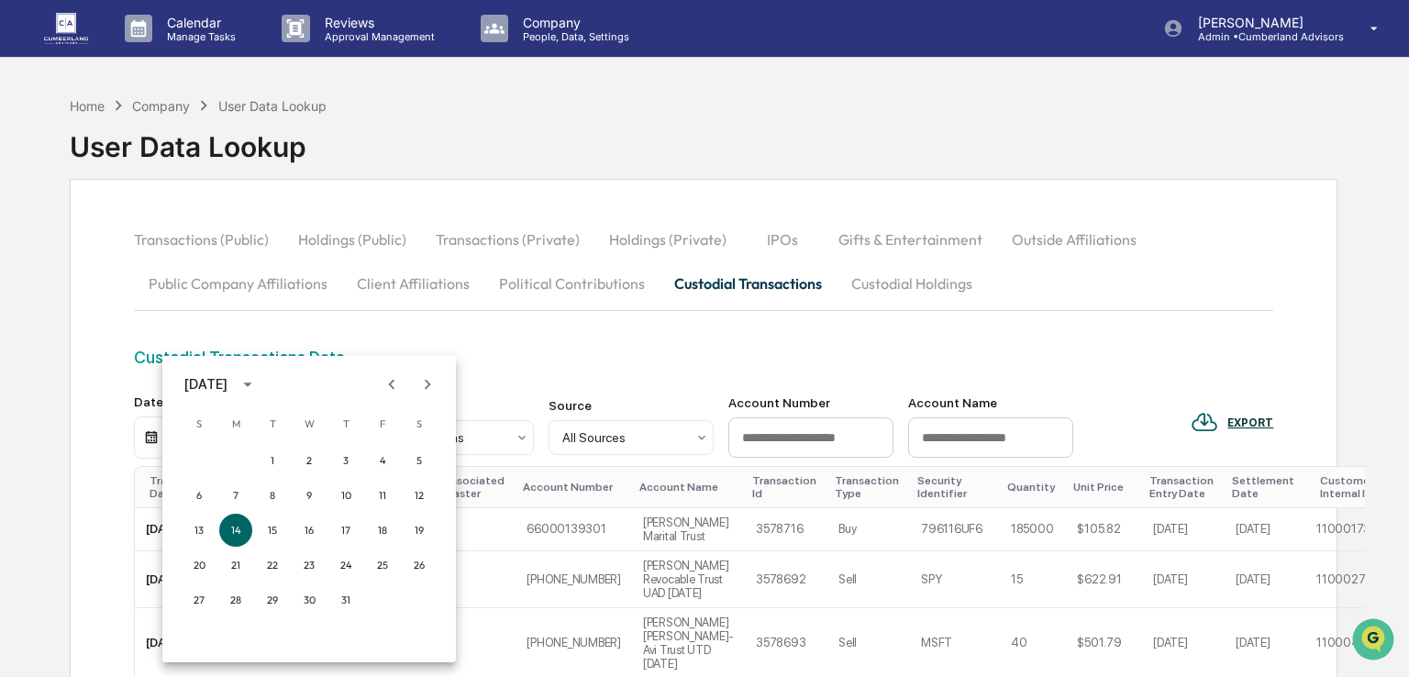
click at [422, 377] on icon "Next month" at bounding box center [427, 384] width 20 height 20
click at [240, 567] on button "18" at bounding box center [235, 564] width 33 height 33
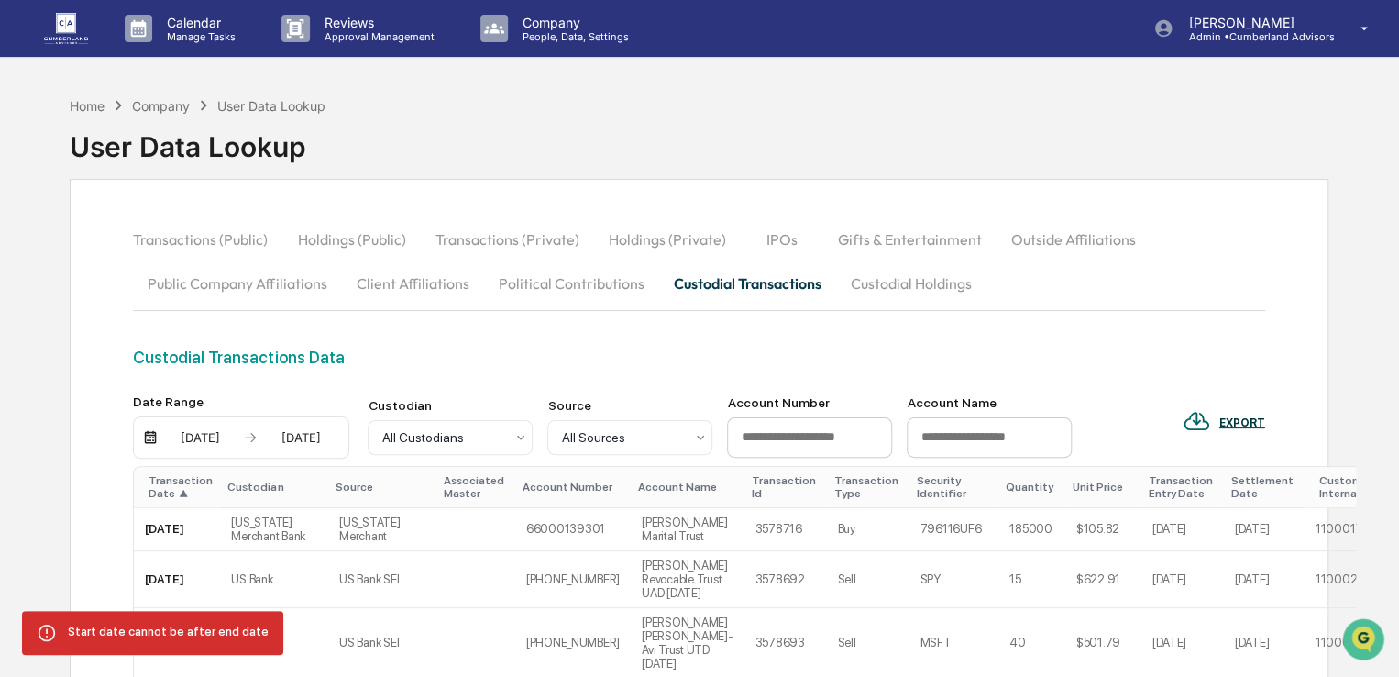
click at [550, 369] on div "Custodial Transactions Data" at bounding box center [699, 371] width 1132 height 47
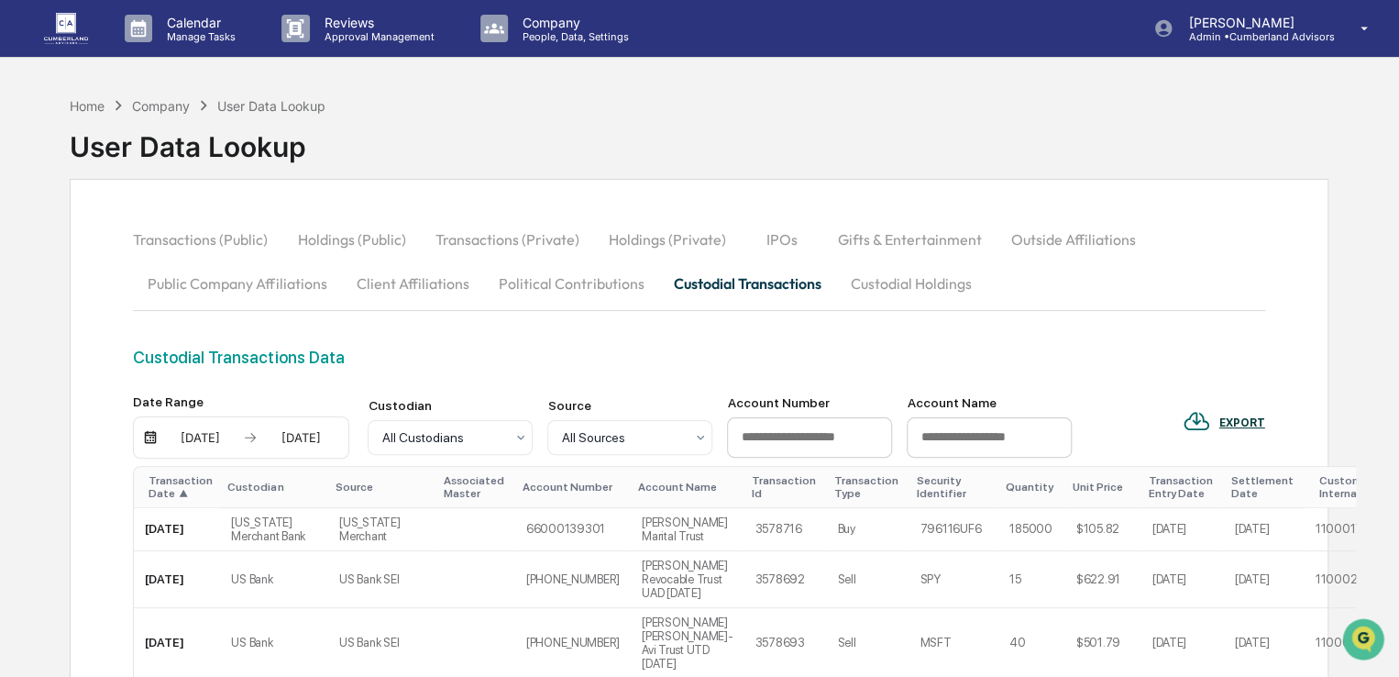
click at [884, 291] on button "Custodial Holdings" at bounding box center [910, 283] width 150 height 44
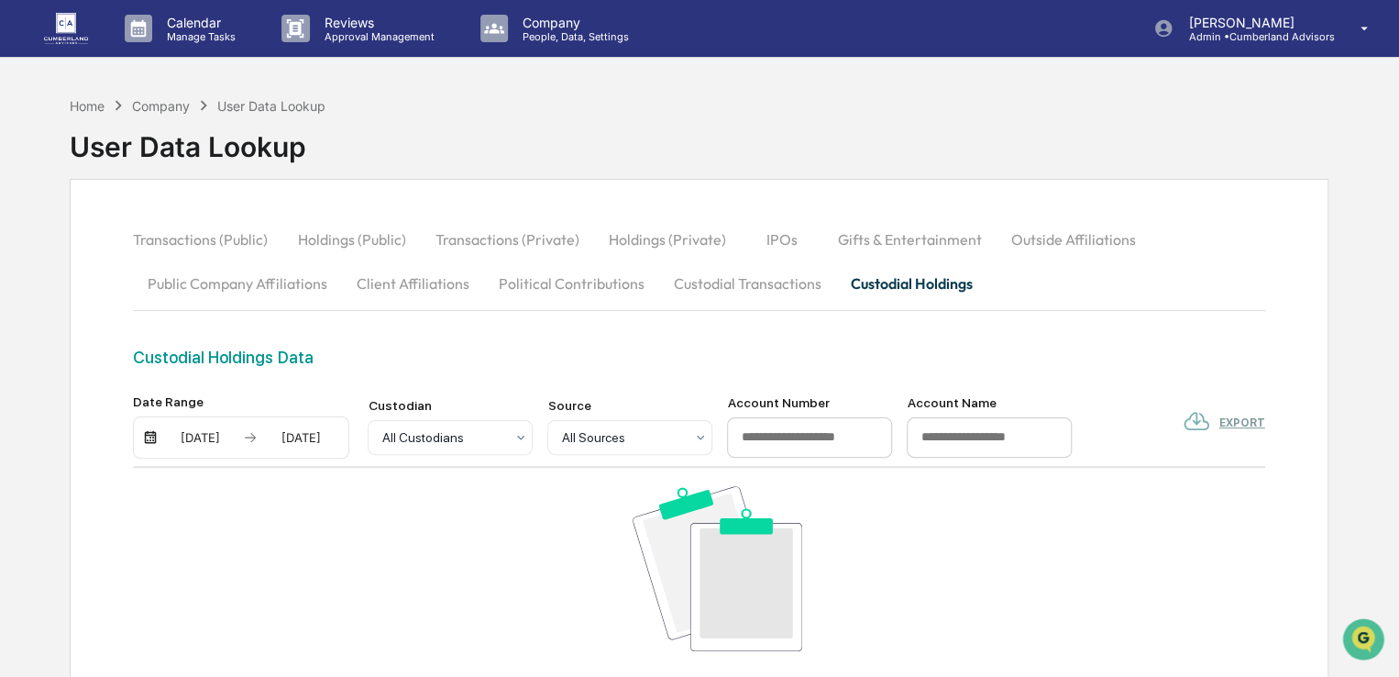
drag, startPoint x: 763, startPoint y: 283, endPoint x: 426, endPoint y: 360, distance: 346.2
click at [762, 283] on button "Custodial Transactions" at bounding box center [746, 283] width 177 height 44
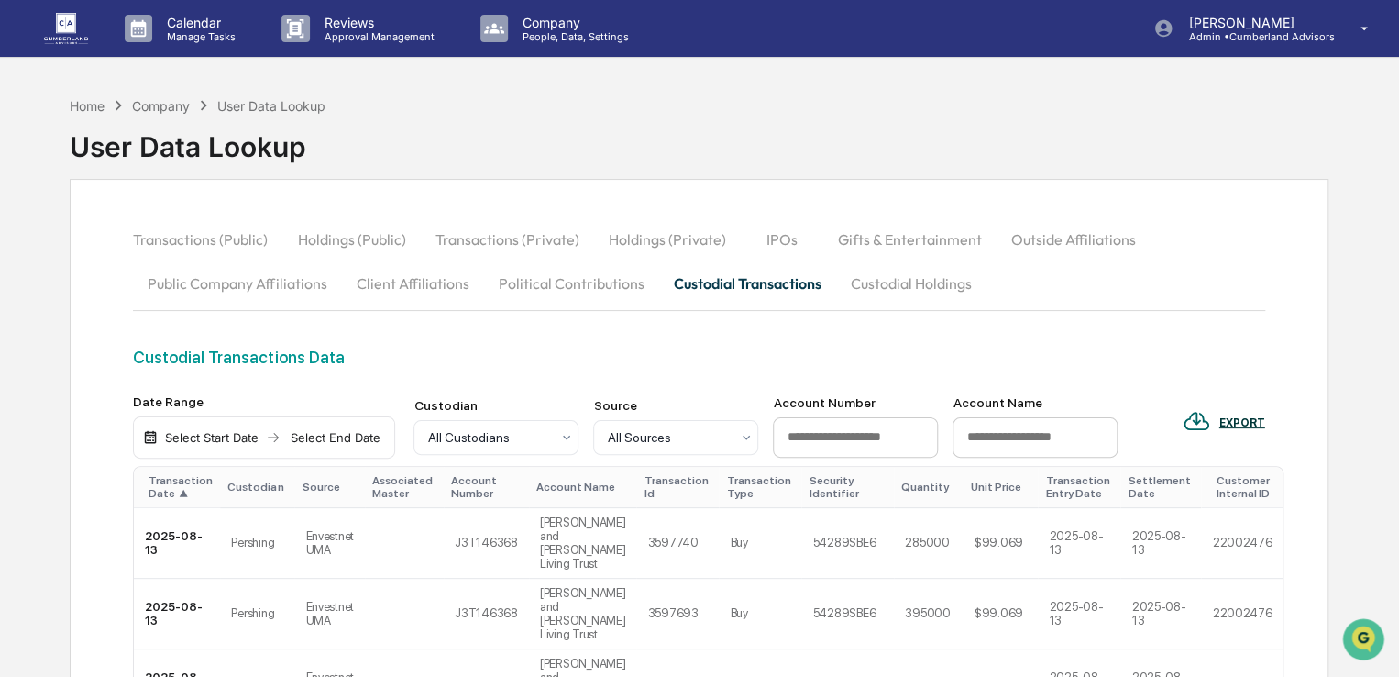
click at [235, 437] on div "Select Start Date" at bounding box center [211, 437] width 101 height 15
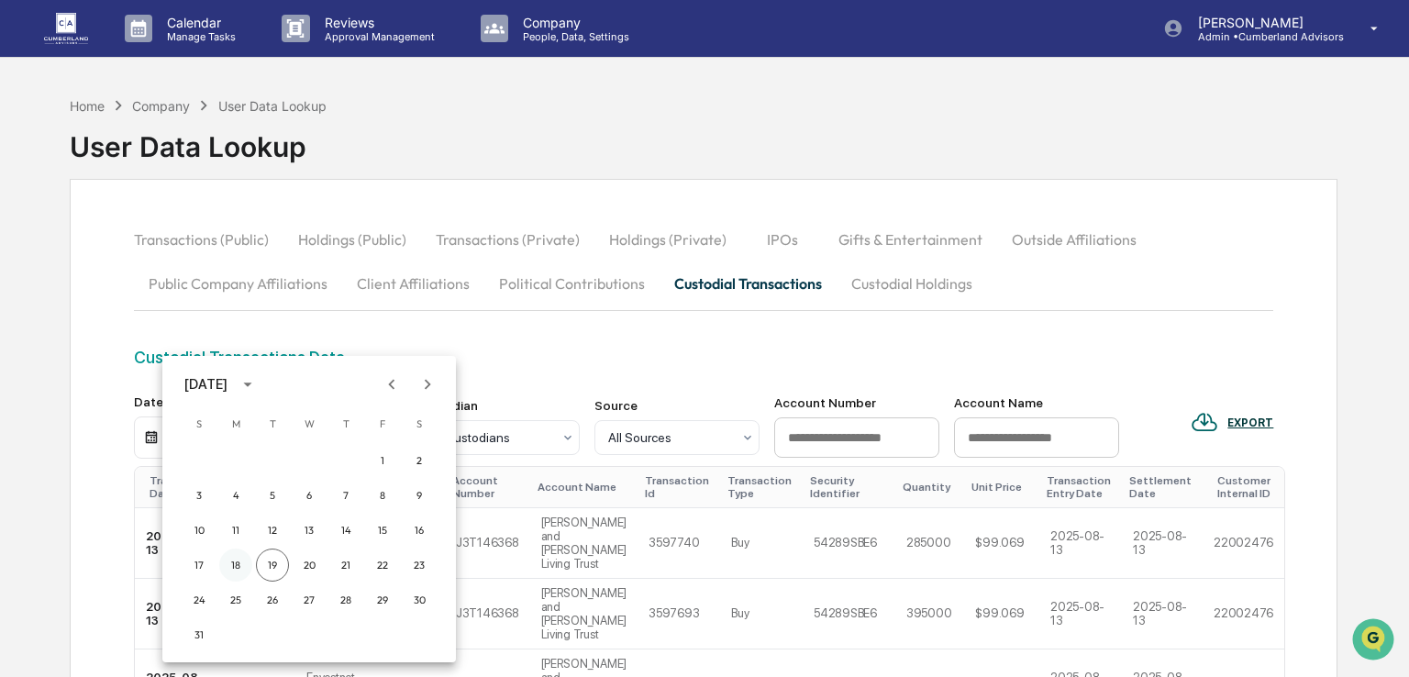
click at [238, 560] on button "18" at bounding box center [235, 564] width 33 height 33
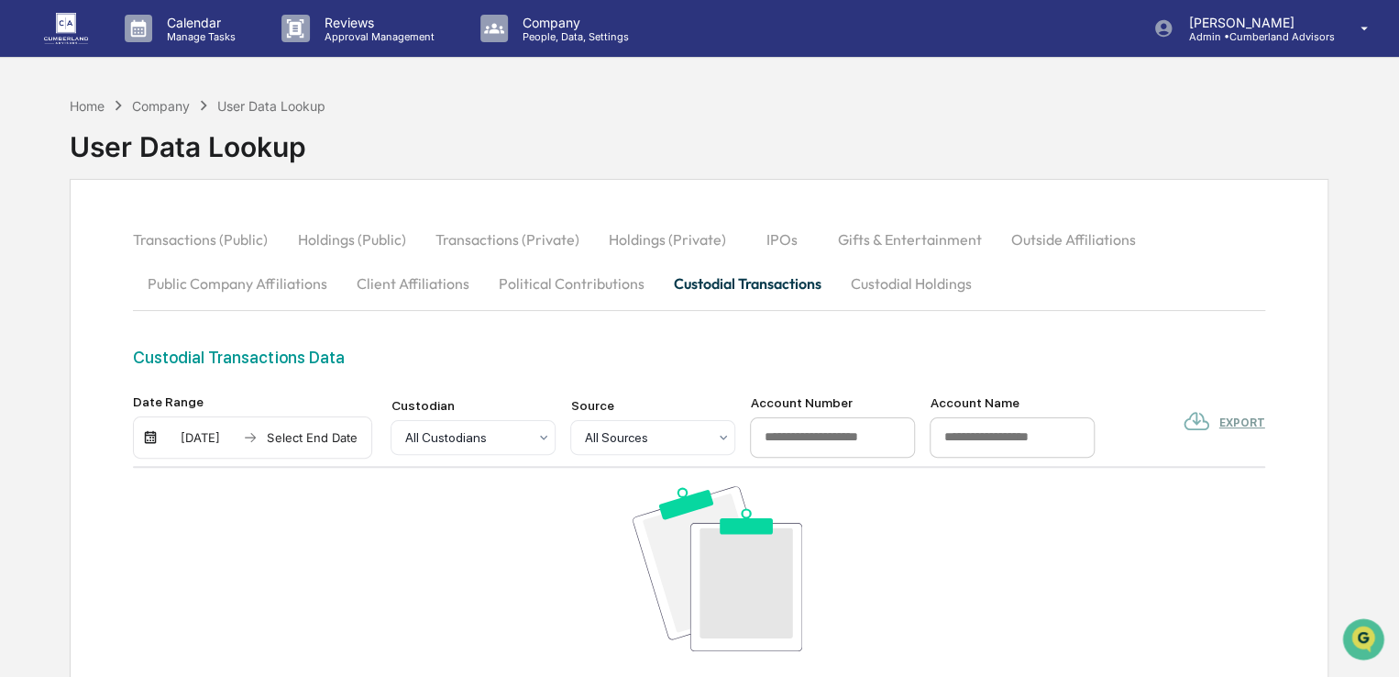
click at [209, 443] on div "[DATE]" at bounding box center [200, 437] width 78 height 15
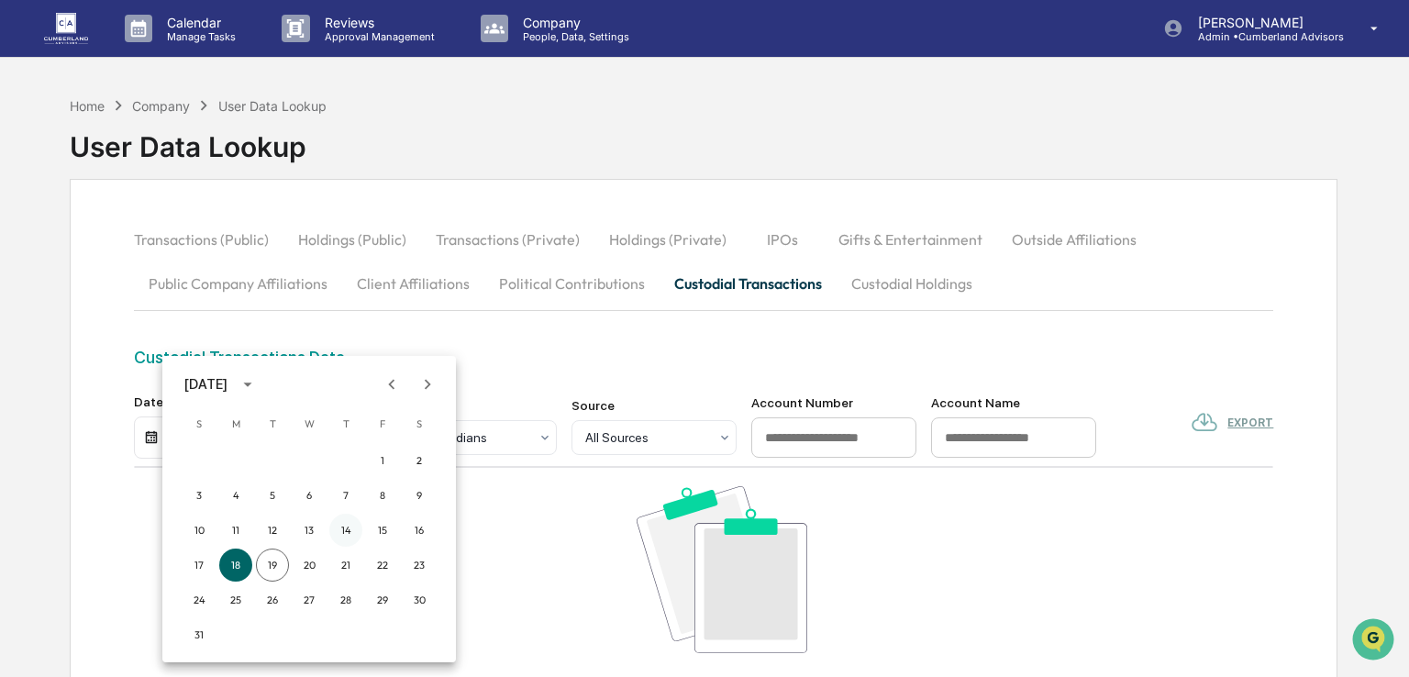
click at [348, 529] on button "14" at bounding box center [345, 530] width 33 height 33
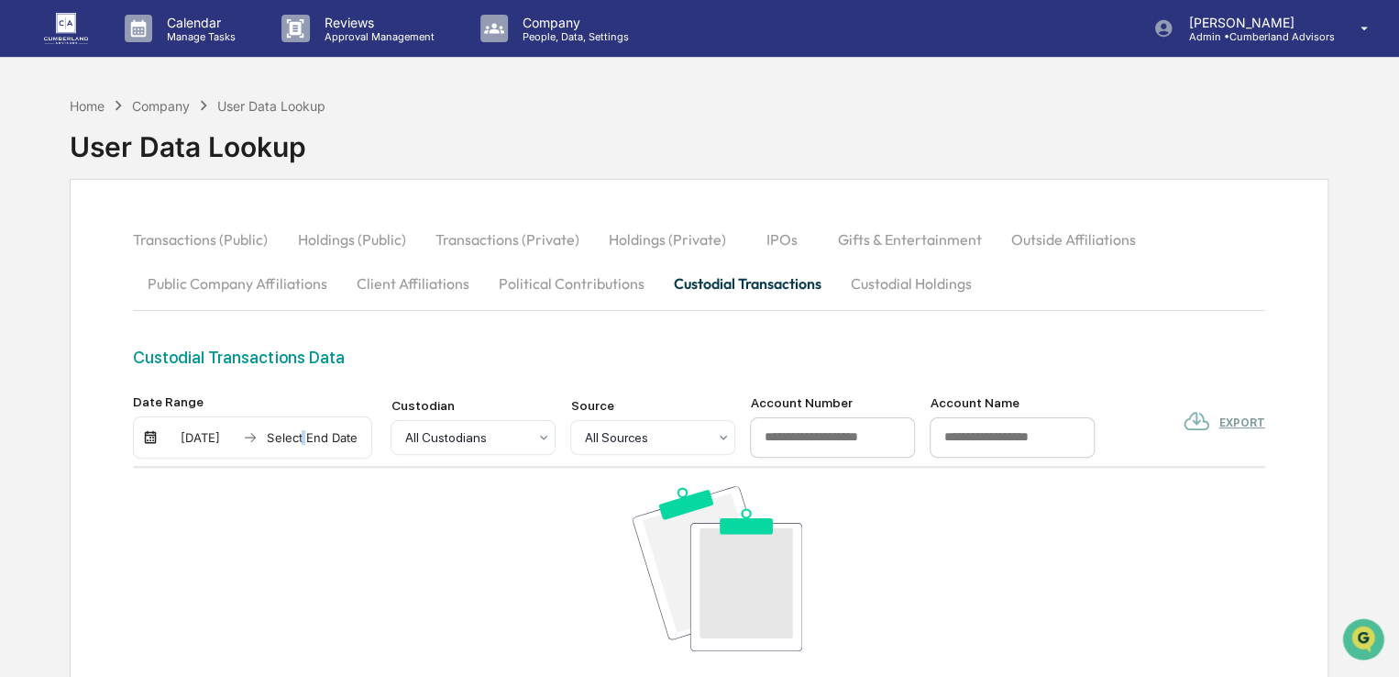
click at [304, 432] on div "Select End Date" at bounding box center [311, 437] width 101 height 15
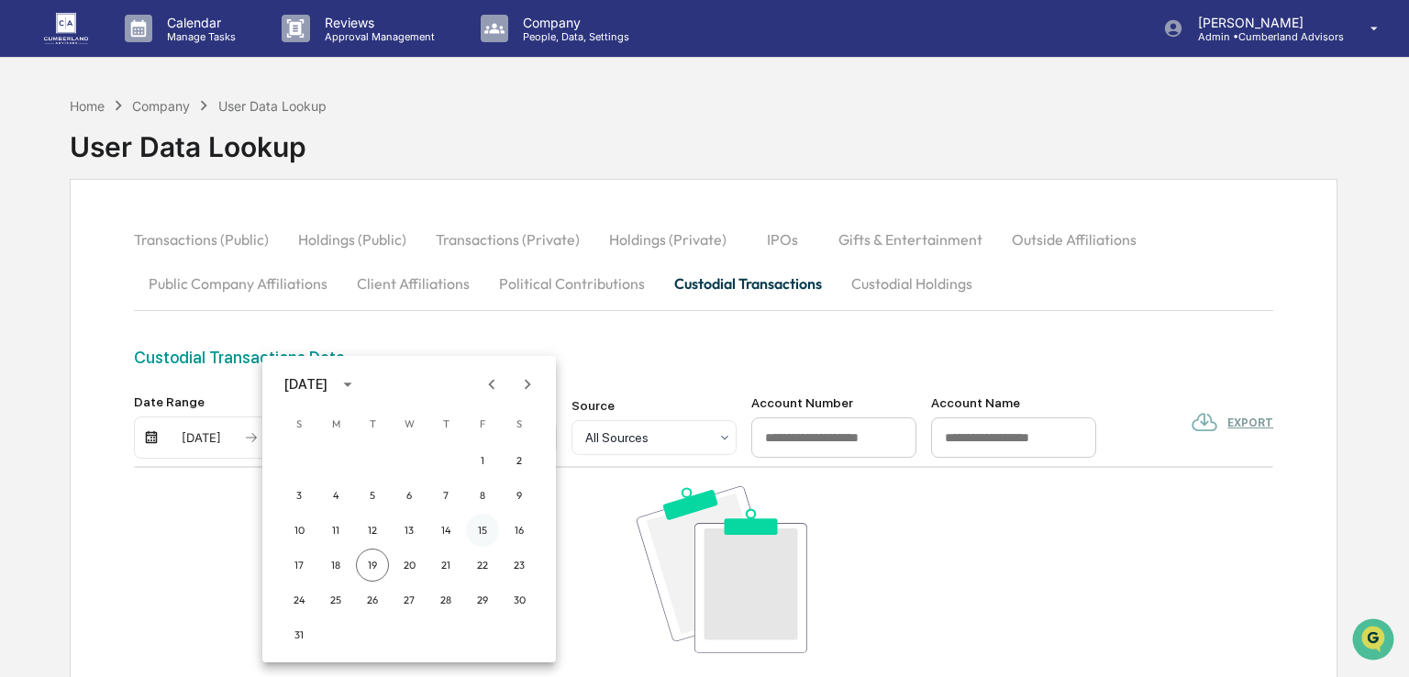
click at [492, 536] on button "15" at bounding box center [482, 530] width 33 height 33
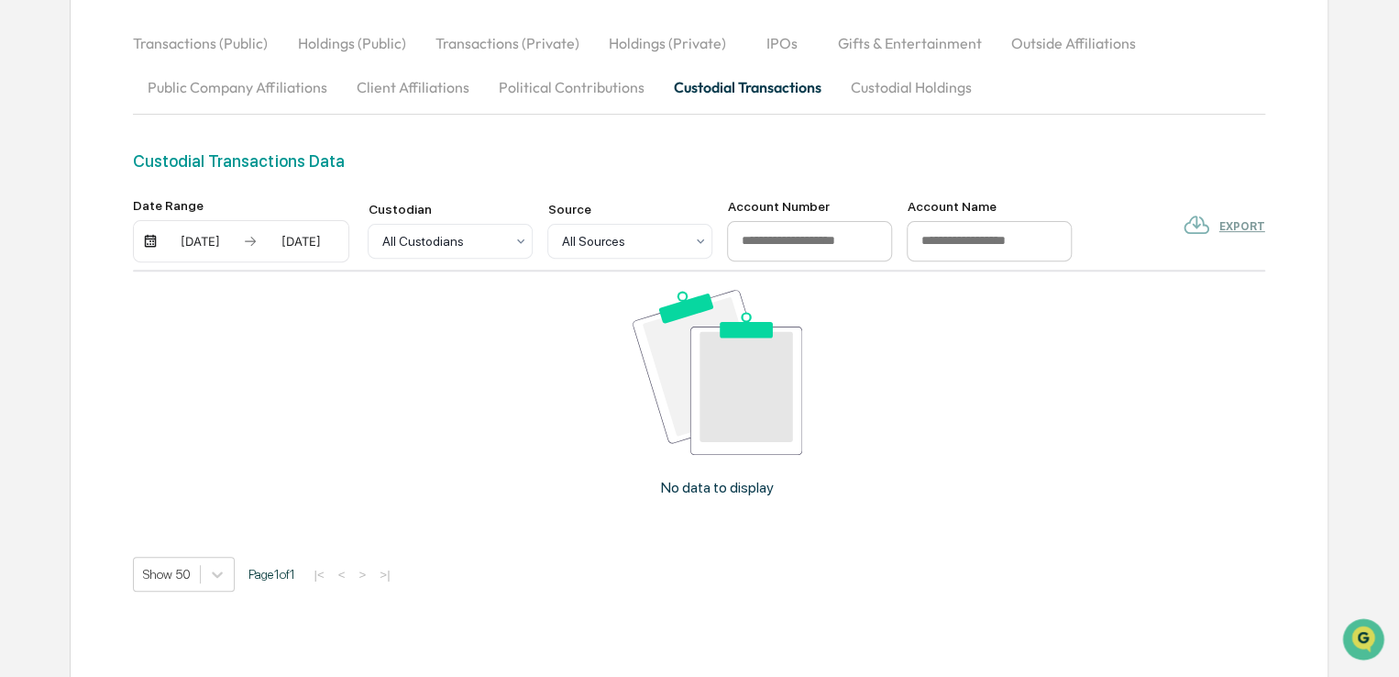
scroll to position [262, 0]
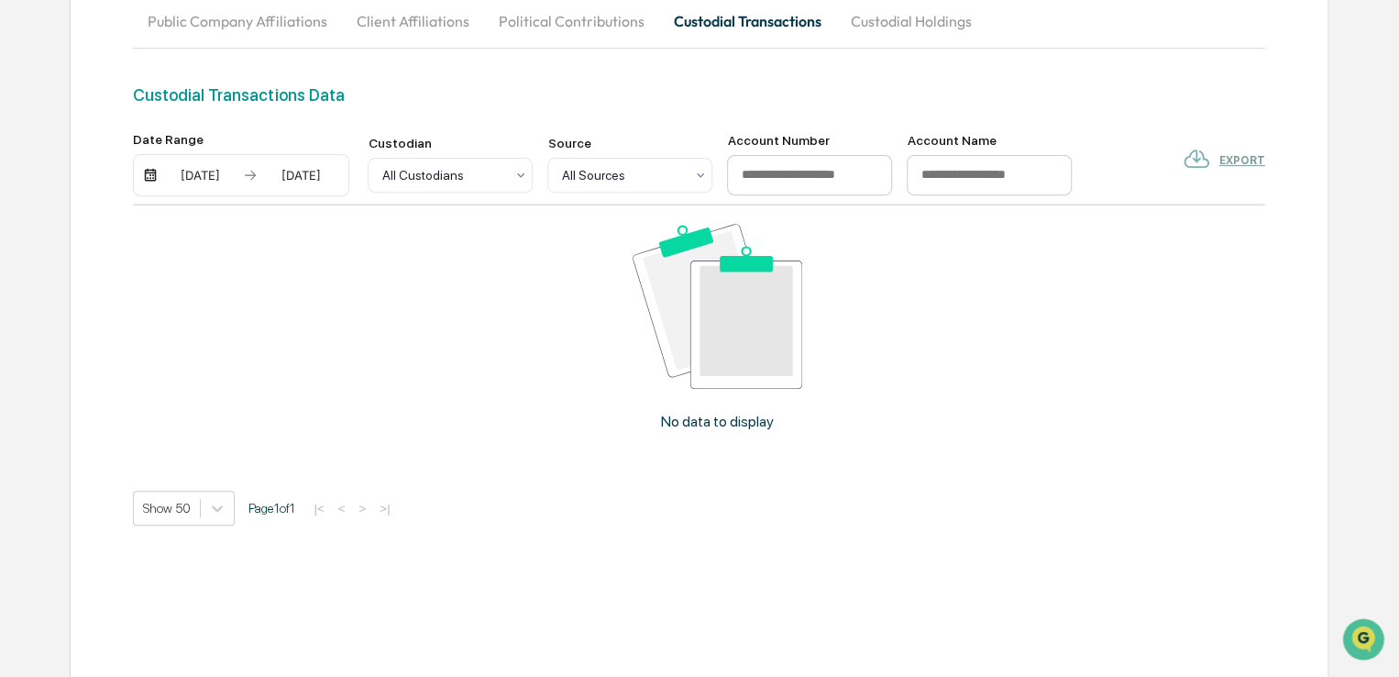
click at [209, 177] on div "[DATE]" at bounding box center [200, 175] width 78 height 15
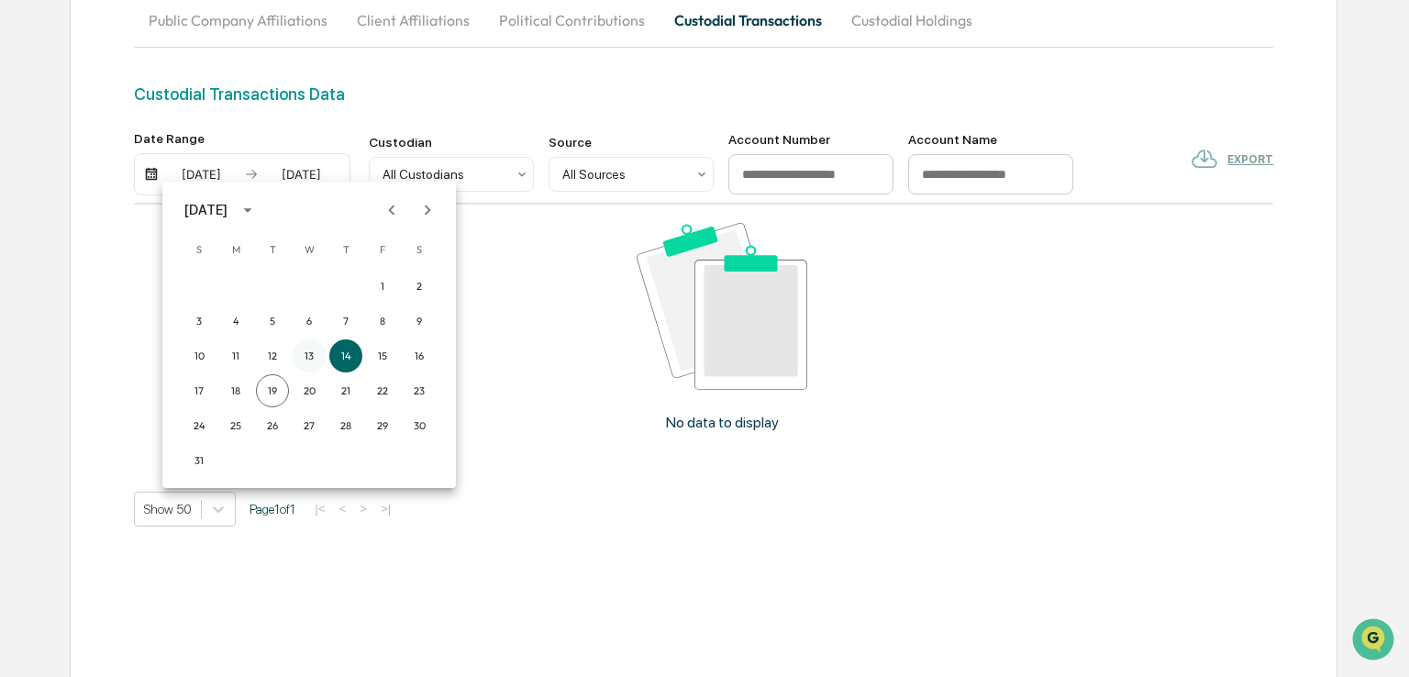
click at [316, 355] on button "13" at bounding box center [309, 355] width 33 height 33
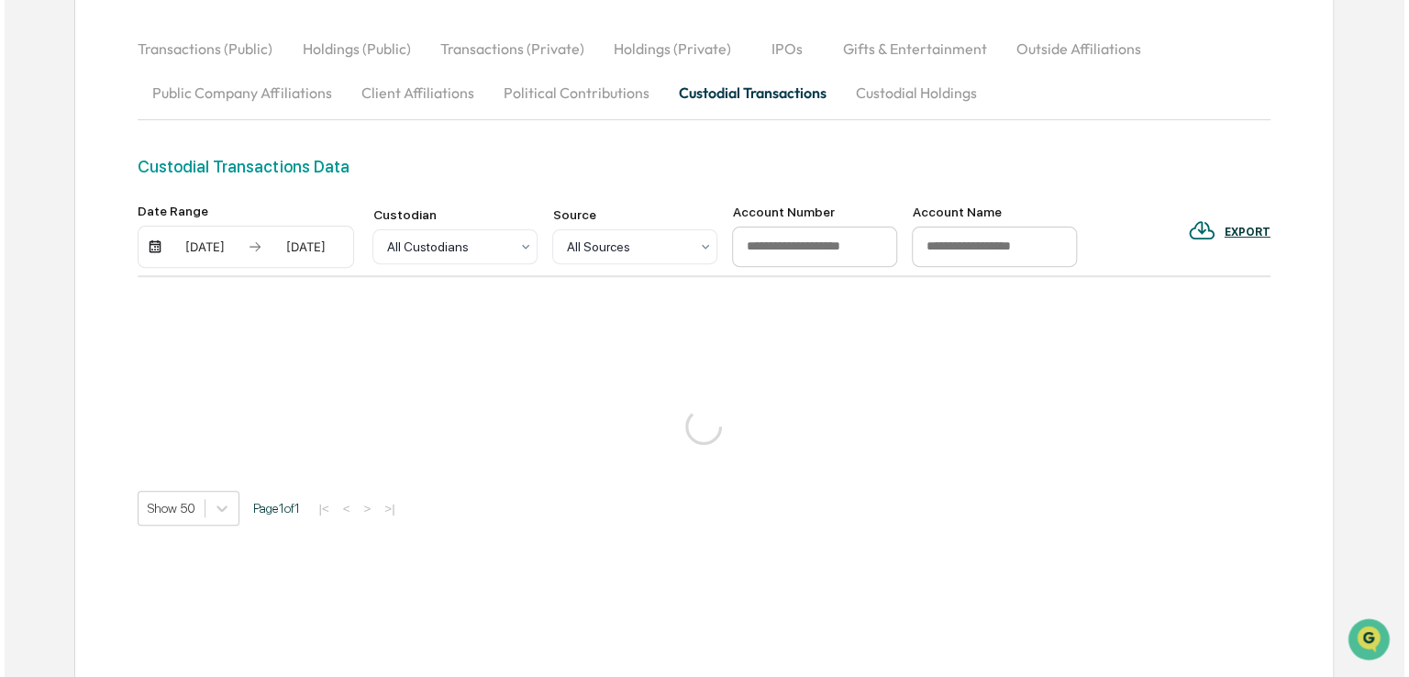
scroll to position [193, 0]
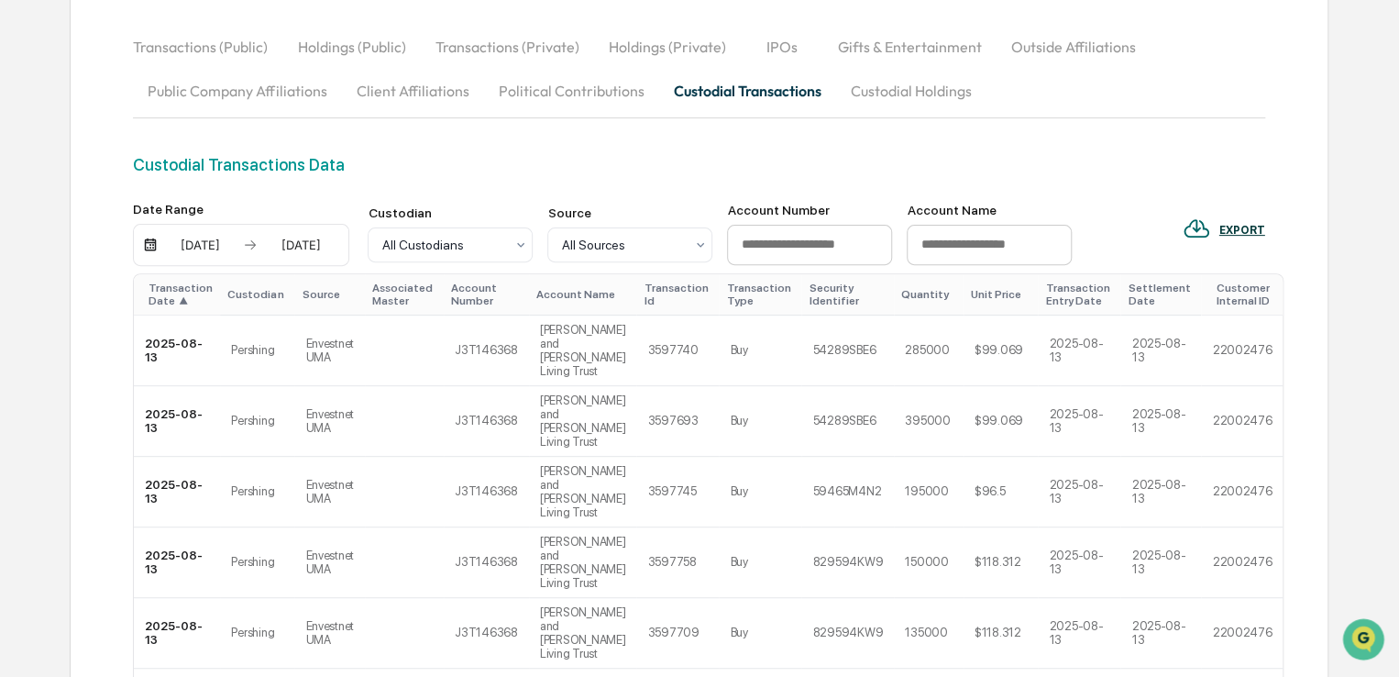
click at [219, 248] on div "[DATE]" at bounding box center [200, 245] width 78 height 15
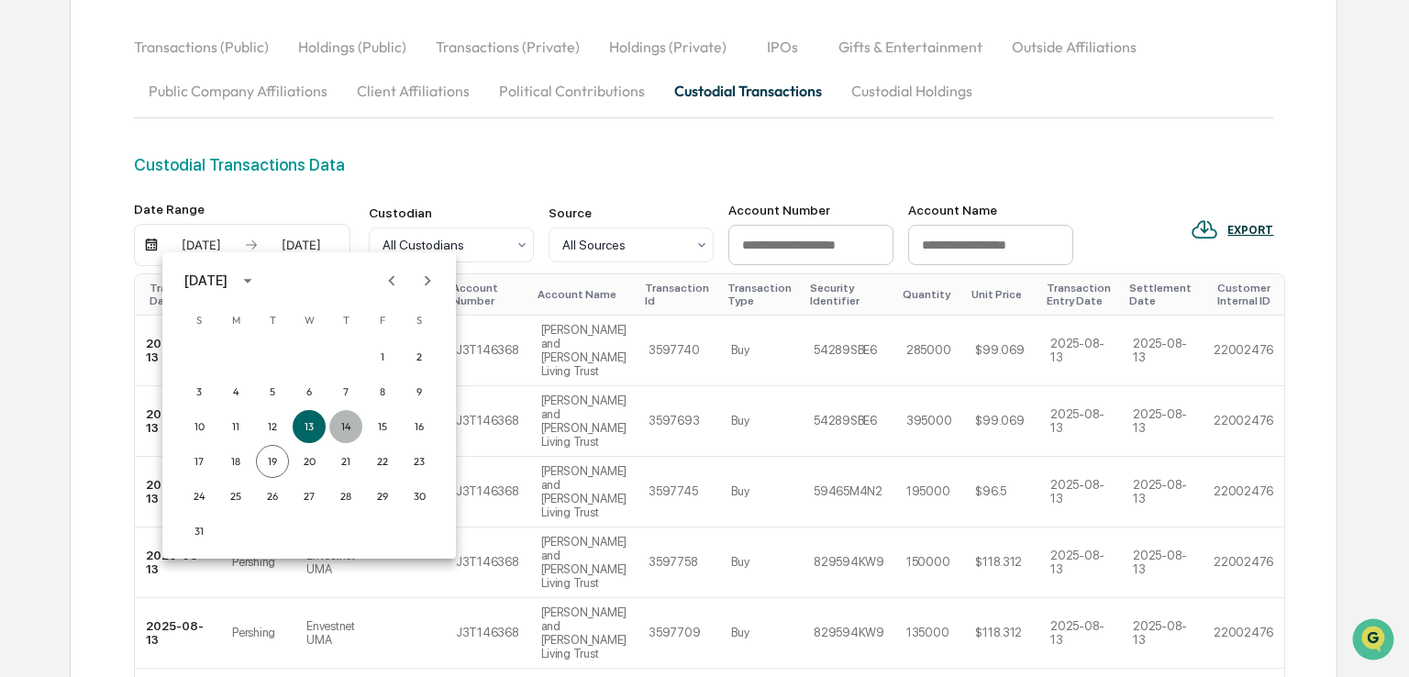
click at [341, 425] on button "14" at bounding box center [345, 426] width 33 height 33
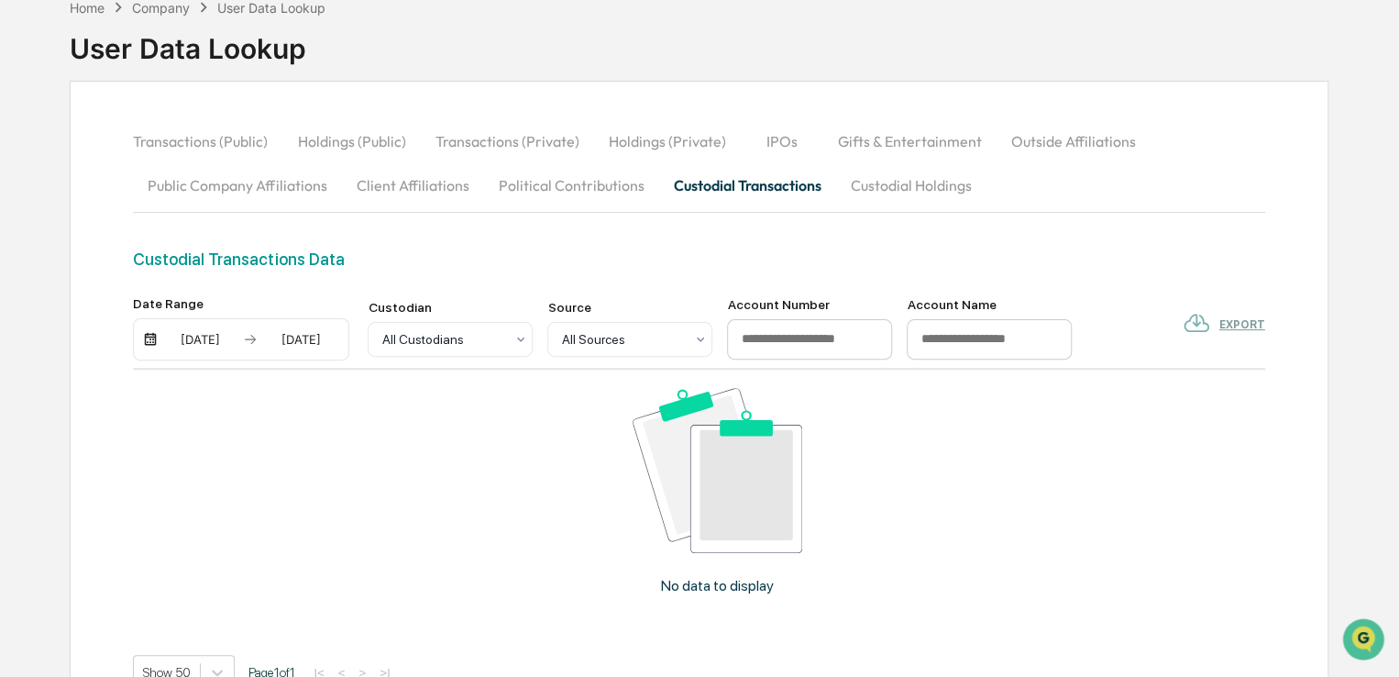
click at [287, 341] on div "[DATE]" at bounding box center [300, 339] width 78 height 15
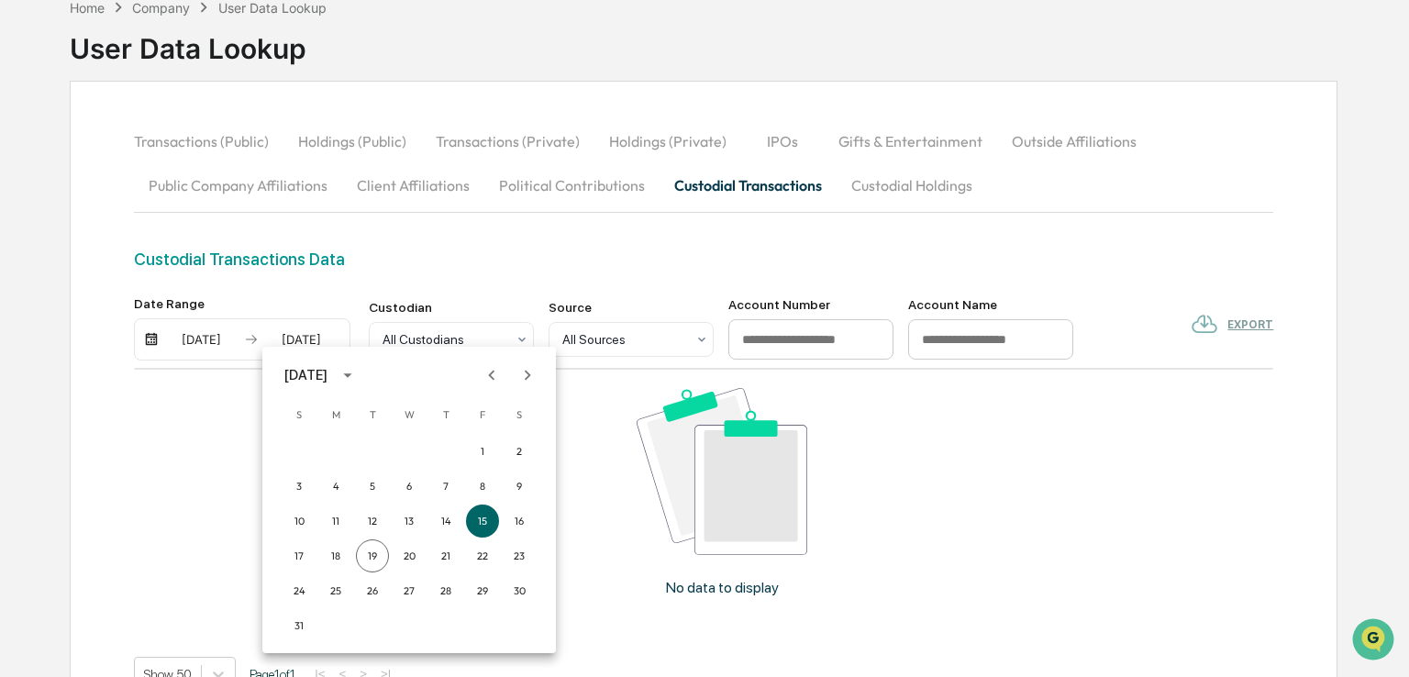
click at [631, 461] on div at bounding box center [704, 338] width 1409 height 677
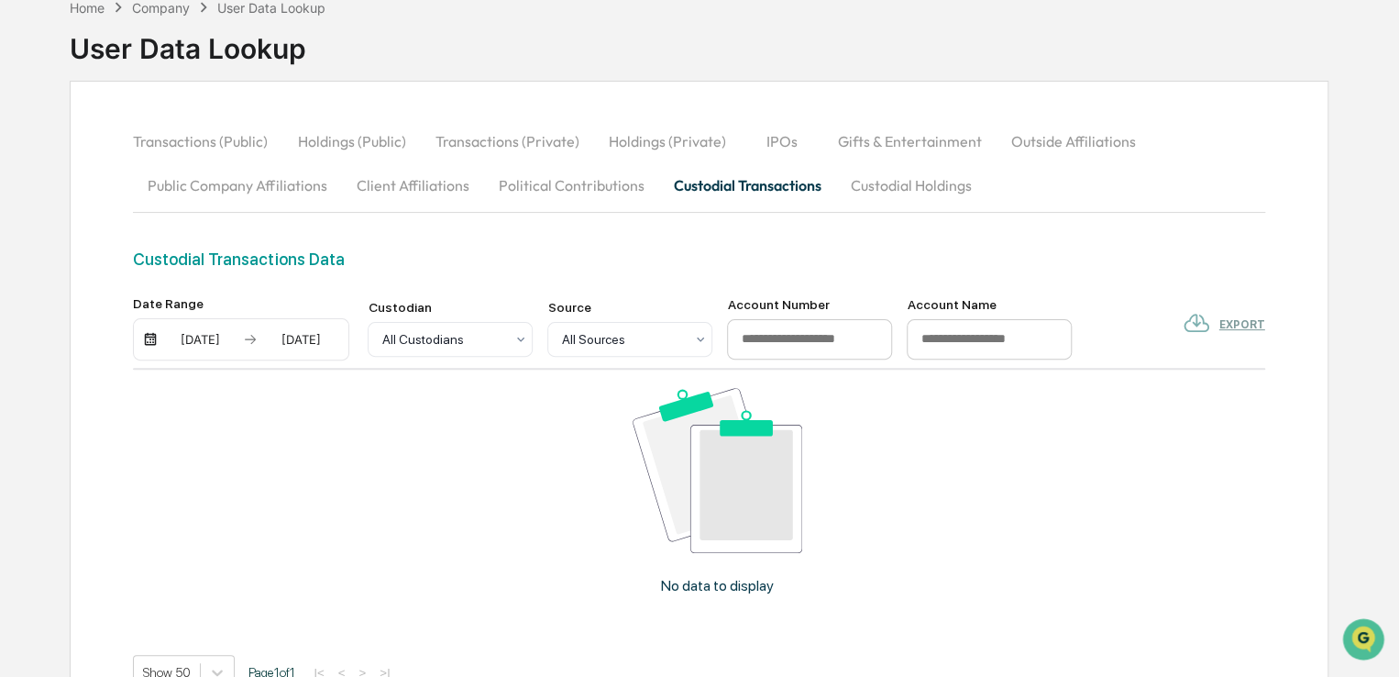
click at [245, 337] on img at bounding box center [250, 339] width 15 height 15
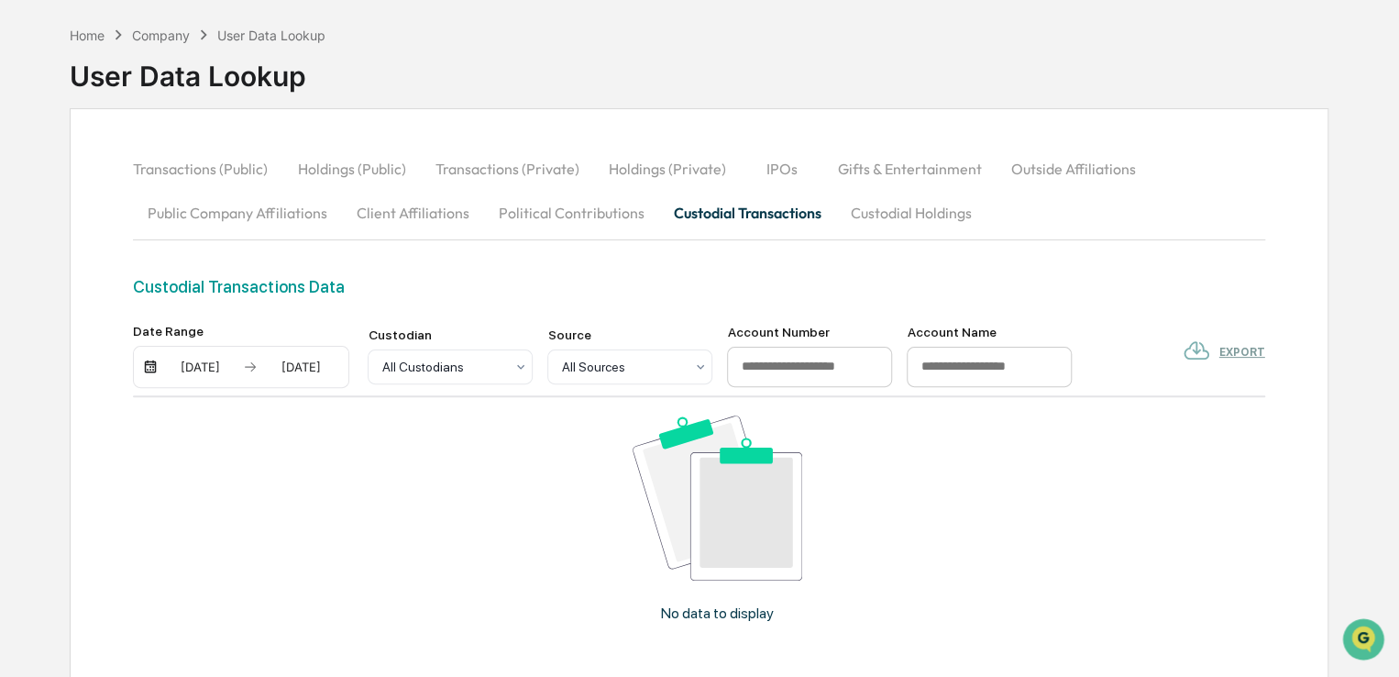
scroll to position [0, 0]
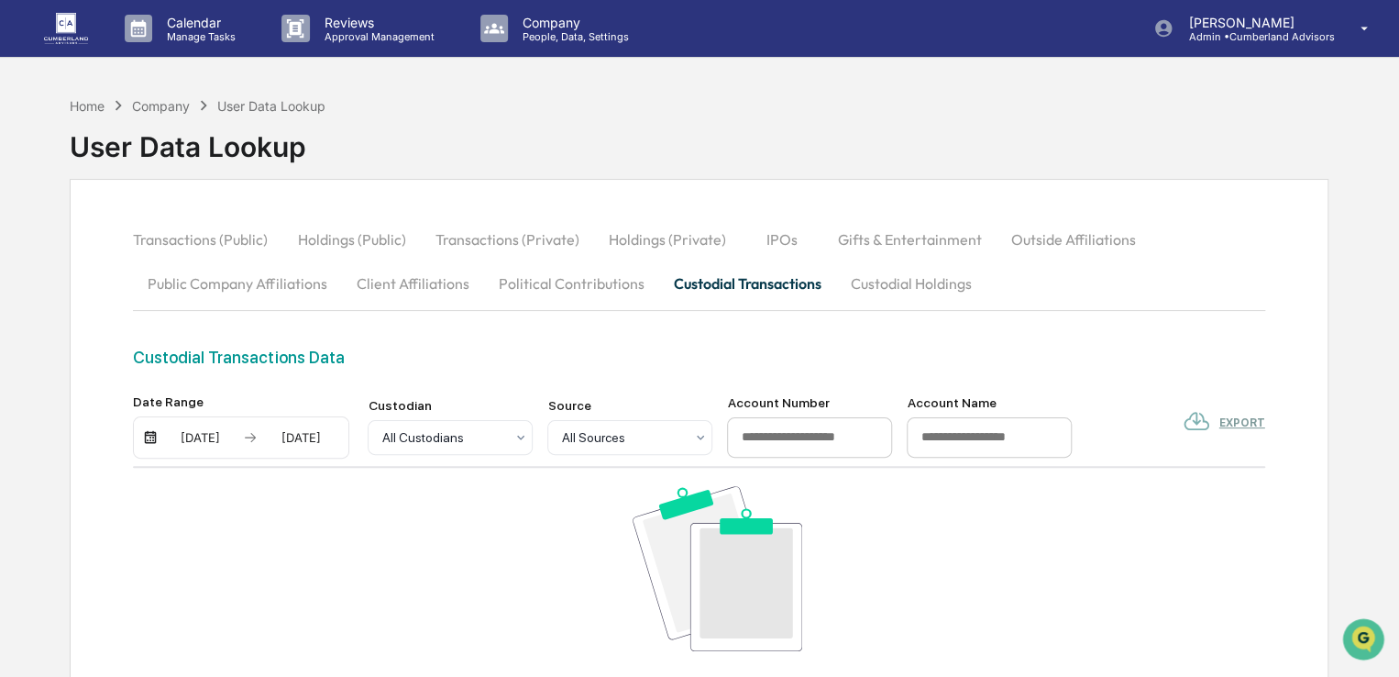
click at [188, 441] on div "[DATE]" at bounding box center [200, 437] width 78 height 15
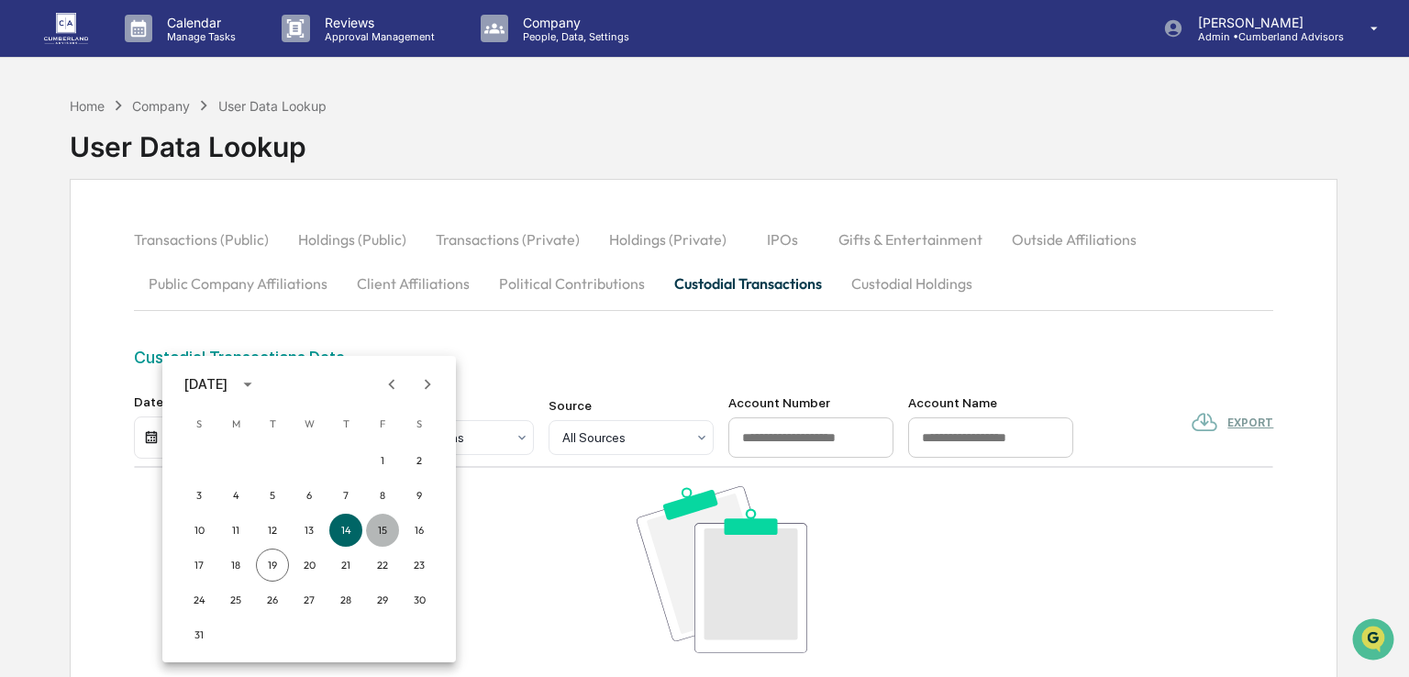
click at [378, 527] on button "15" at bounding box center [382, 530] width 33 height 33
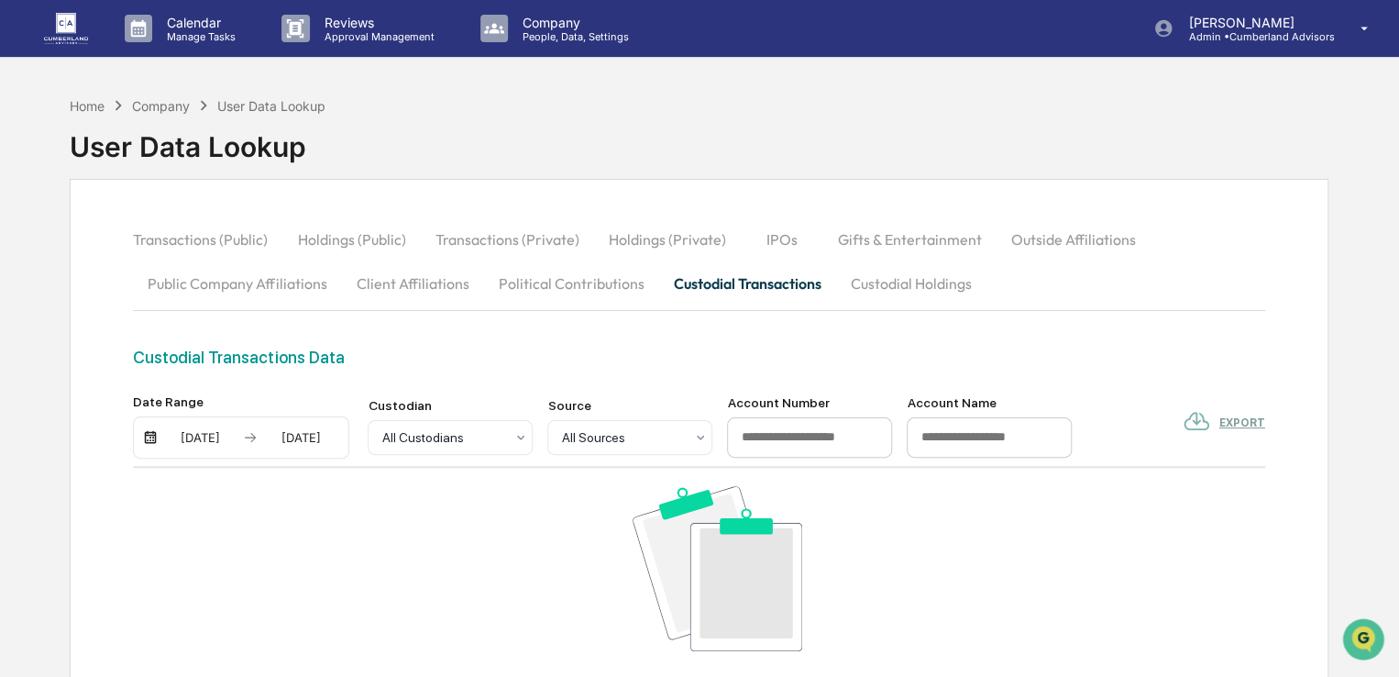
drag, startPoint x: 479, startPoint y: 544, endPoint x: 456, endPoint y: 544, distance: 22.9
click at [476, 544] on div "No data to display" at bounding box center [717, 597] width 1168 height 259
click at [225, 440] on div "[DATE]" at bounding box center [200, 437] width 78 height 15
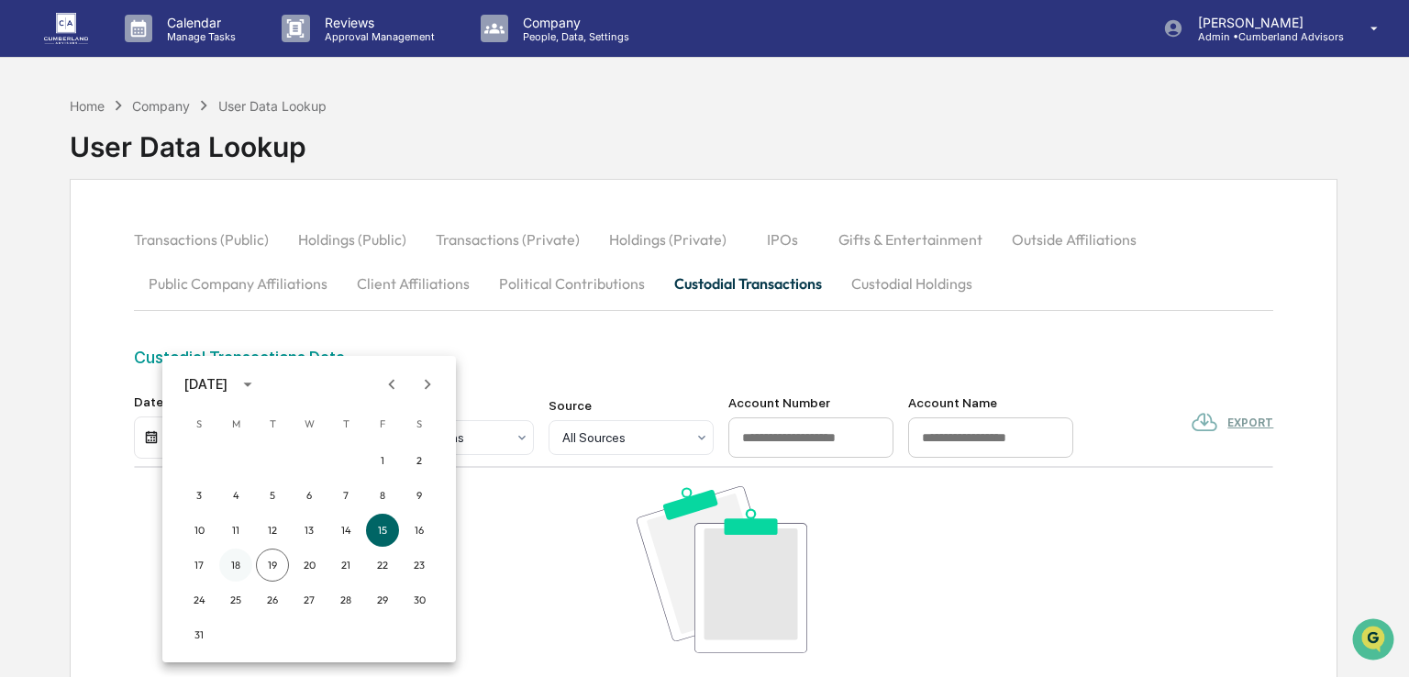
click at [236, 566] on button "18" at bounding box center [235, 564] width 33 height 33
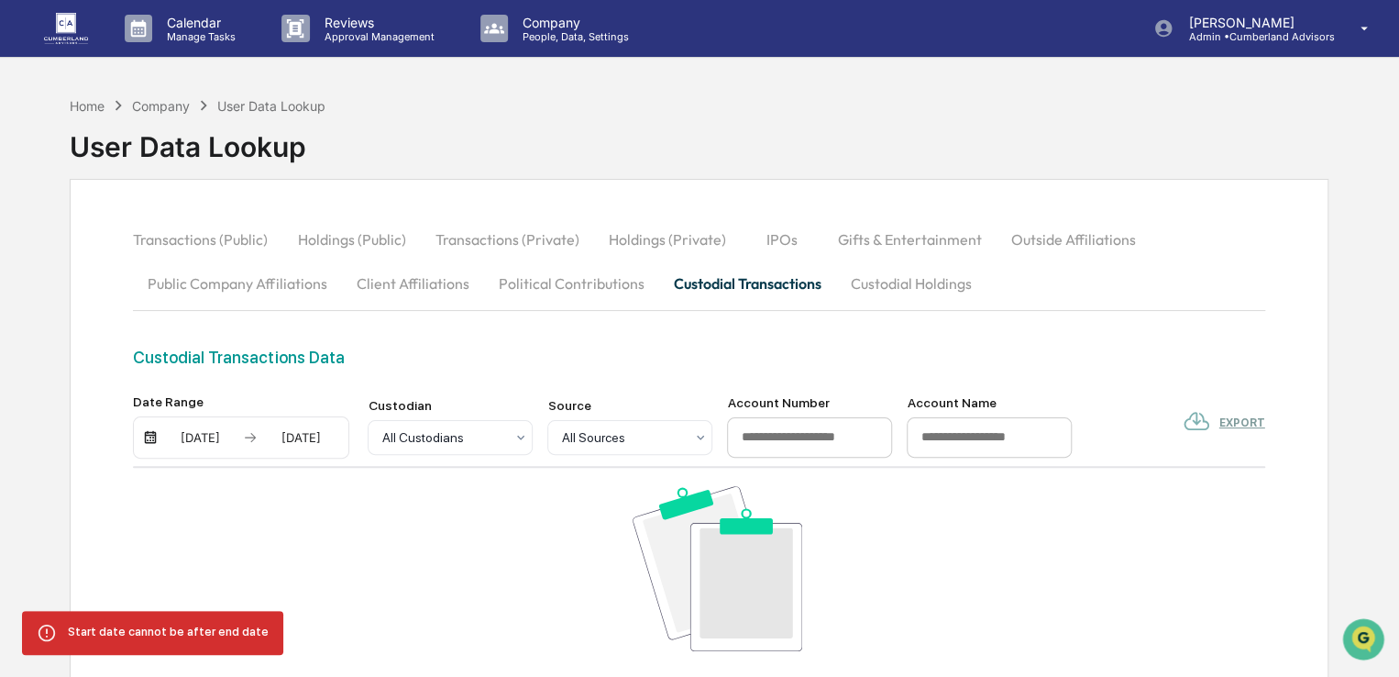
click at [422, 517] on div "No data to display" at bounding box center [717, 597] width 1168 height 259
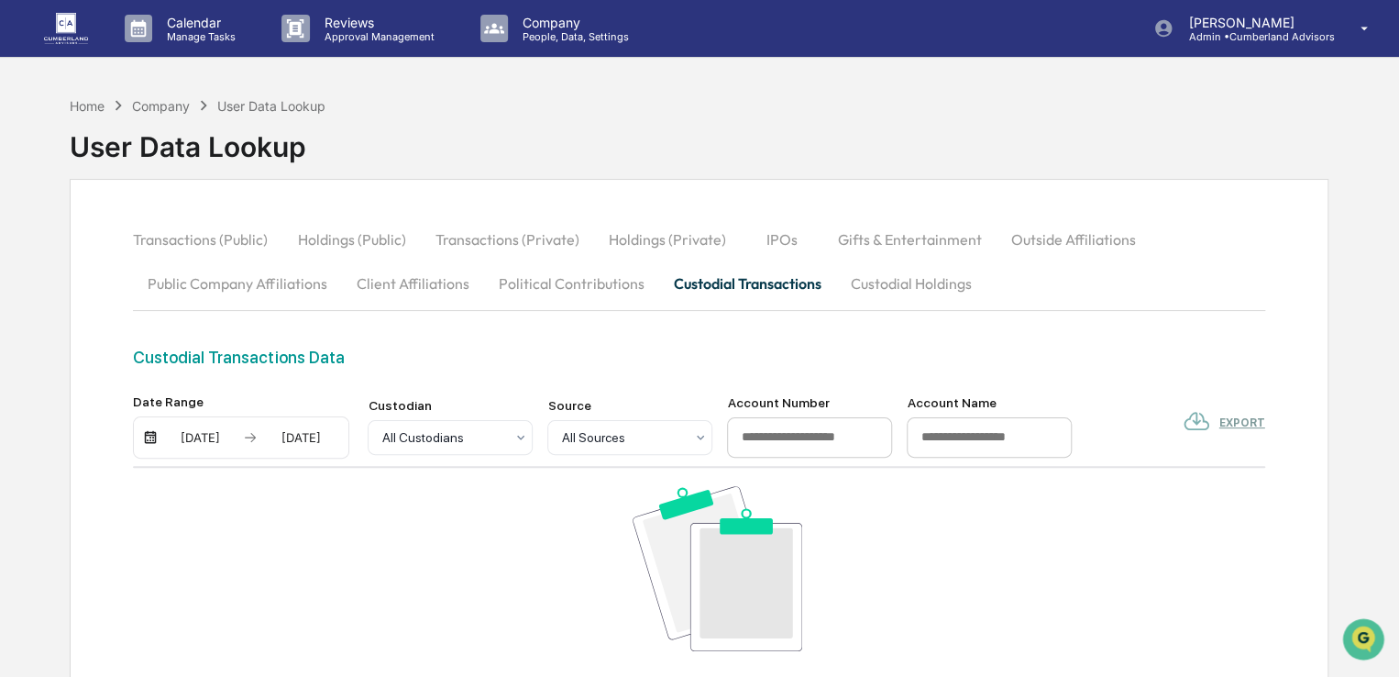
click at [315, 436] on div "[DATE]" at bounding box center [300, 437] width 78 height 15
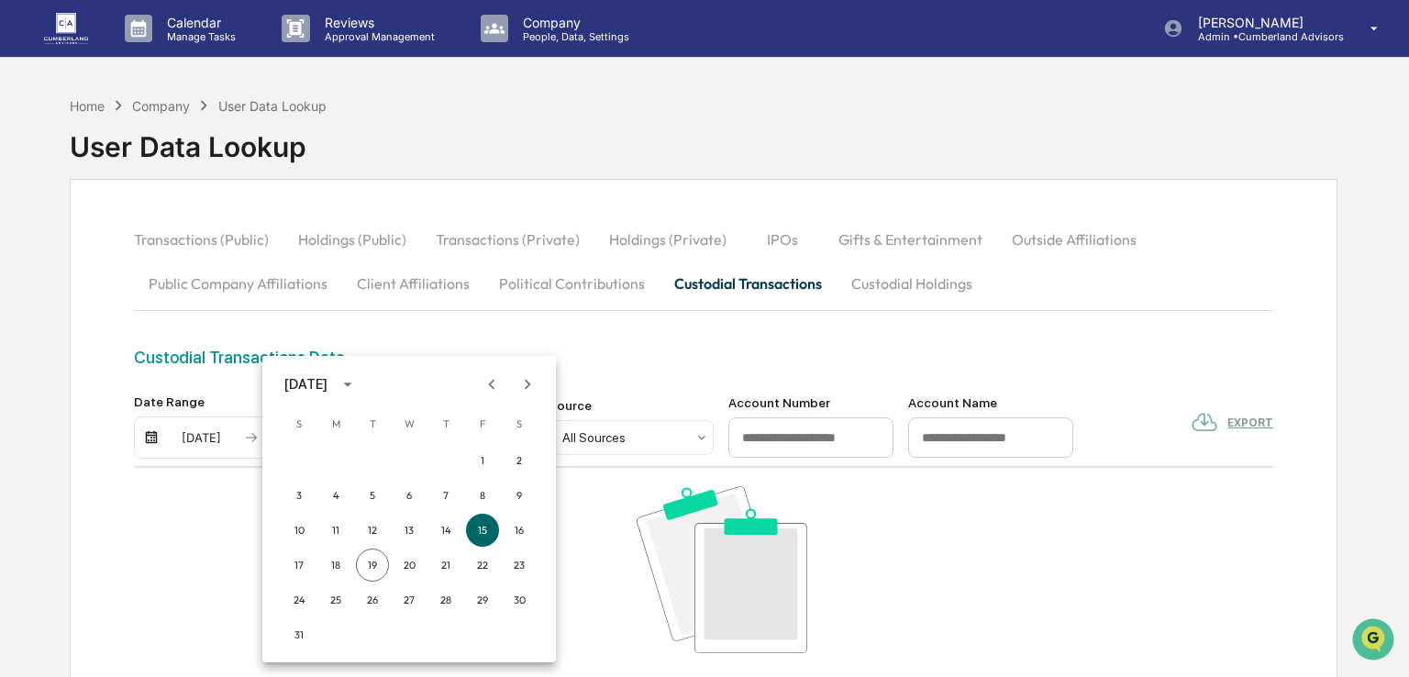
click at [638, 517] on div at bounding box center [704, 338] width 1409 height 677
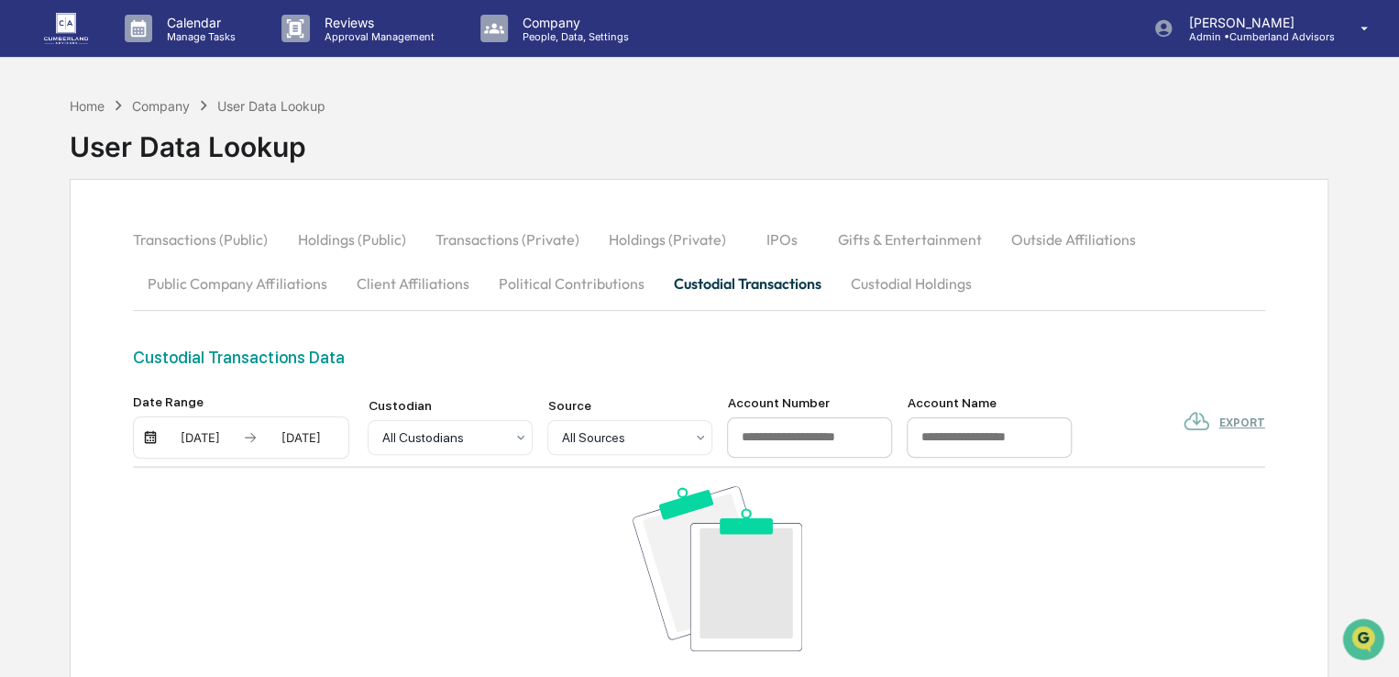
click at [923, 273] on button "Custodial Holdings" at bounding box center [910, 283] width 150 height 44
click at [895, 287] on button "Custodial Holdings" at bounding box center [910, 283] width 151 height 44
click at [770, 282] on button "Custodial Transactions" at bounding box center [746, 283] width 177 height 44
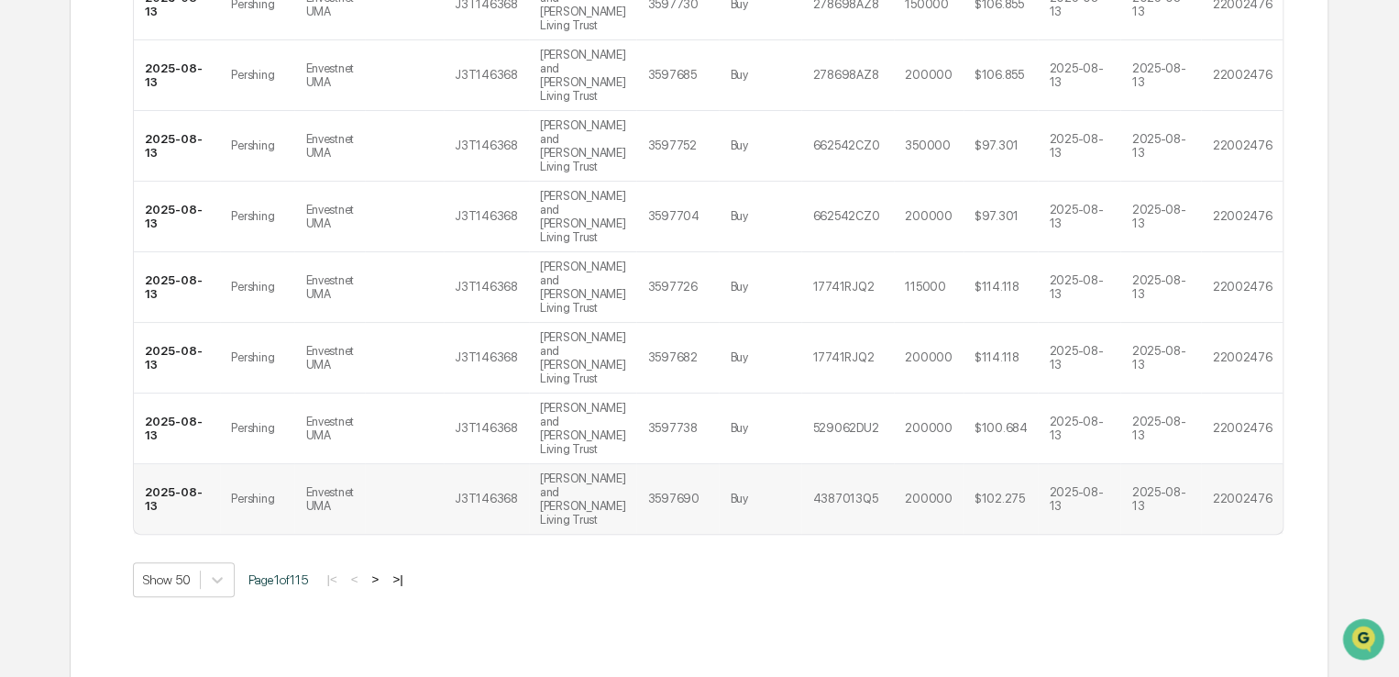
scroll to position [3603, 0]
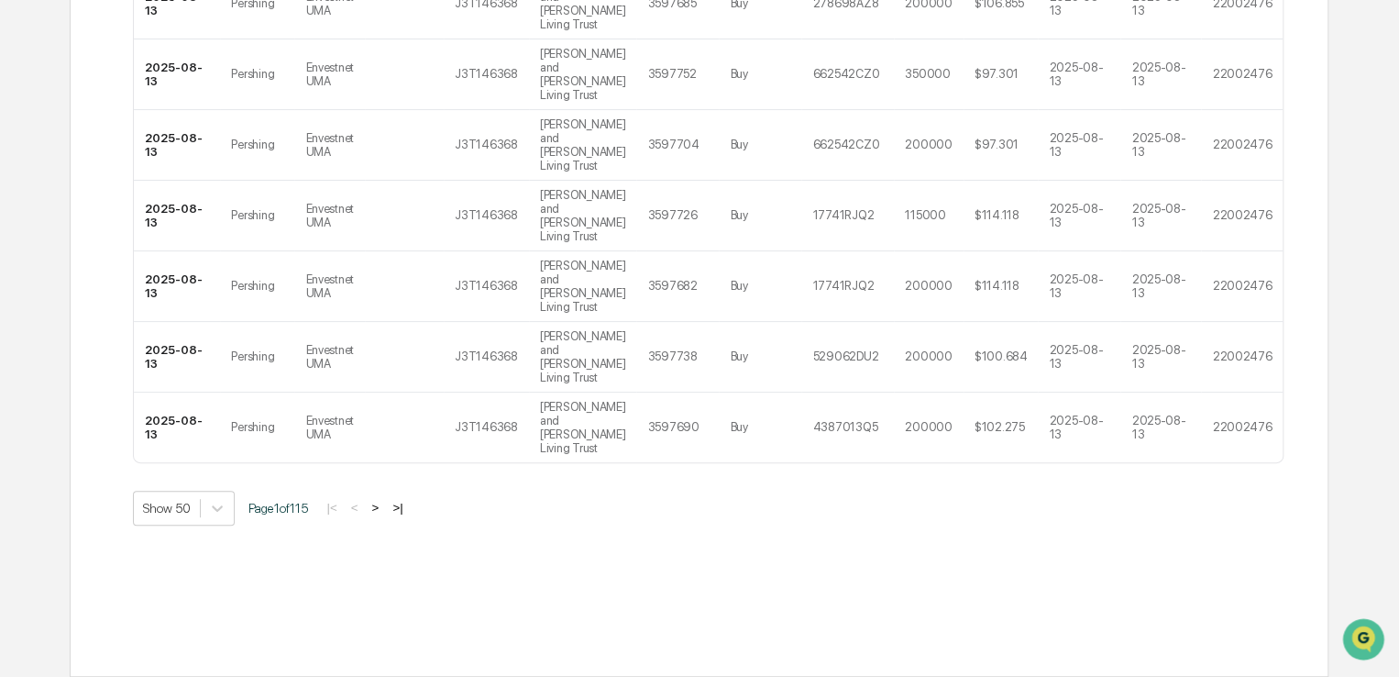
click at [379, 501] on button ">" at bounding box center [375, 508] width 18 height 16
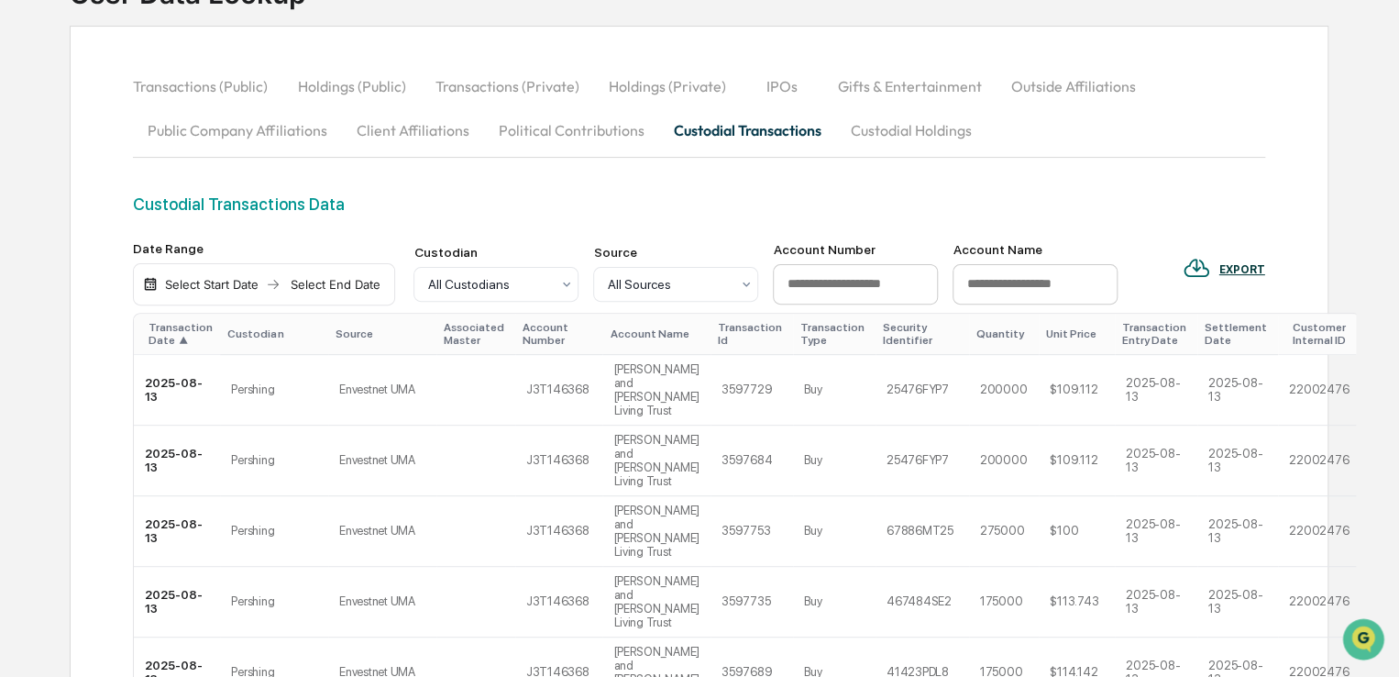
scroll to position [0, 0]
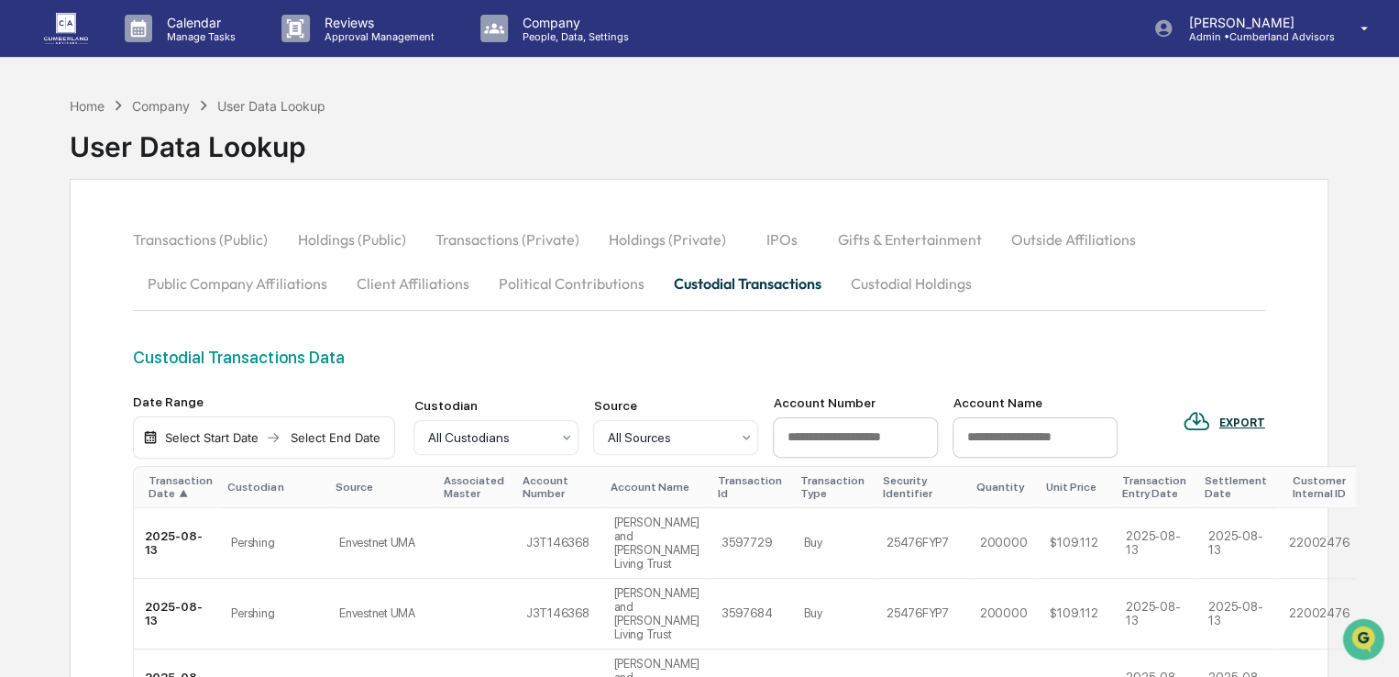
click at [219, 434] on div "Select Start Date" at bounding box center [211, 437] width 101 height 15
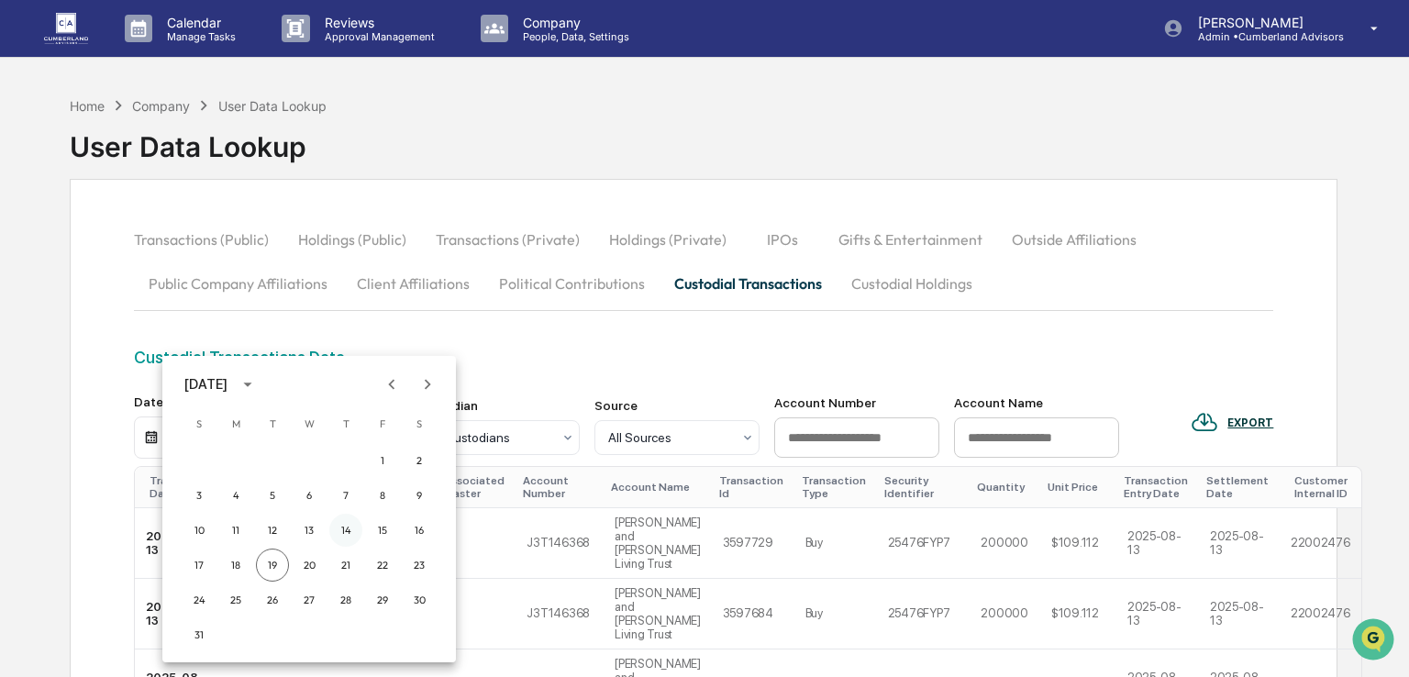
click at [339, 527] on button "14" at bounding box center [345, 530] width 33 height 33
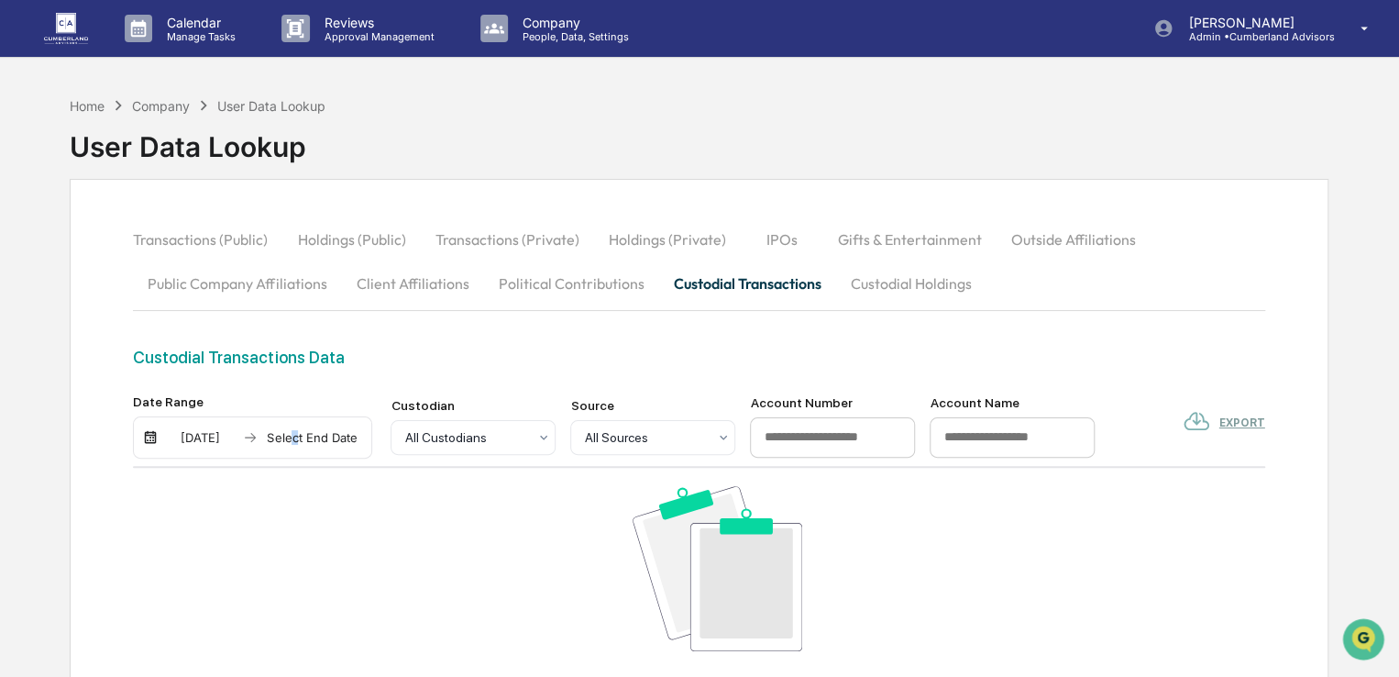
click at [295, 421] on div "[DATE] Select End Date" at bounding box center [252, 437] width 239 height 42
click at [299, 433] on div "Select End Date" at bounding box center [311, 437] width 101 height 15
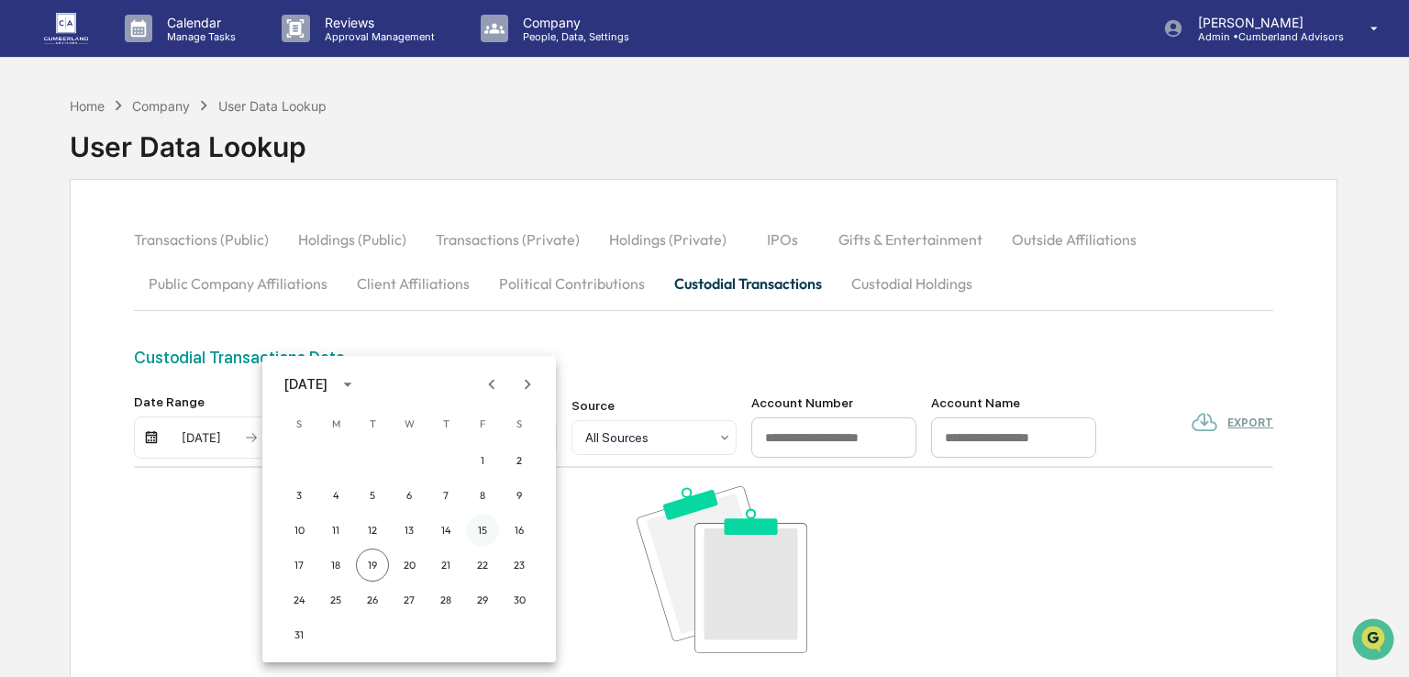
click at [484, 524] on button "15" at bounding box center [482, 530] width 33 height 33
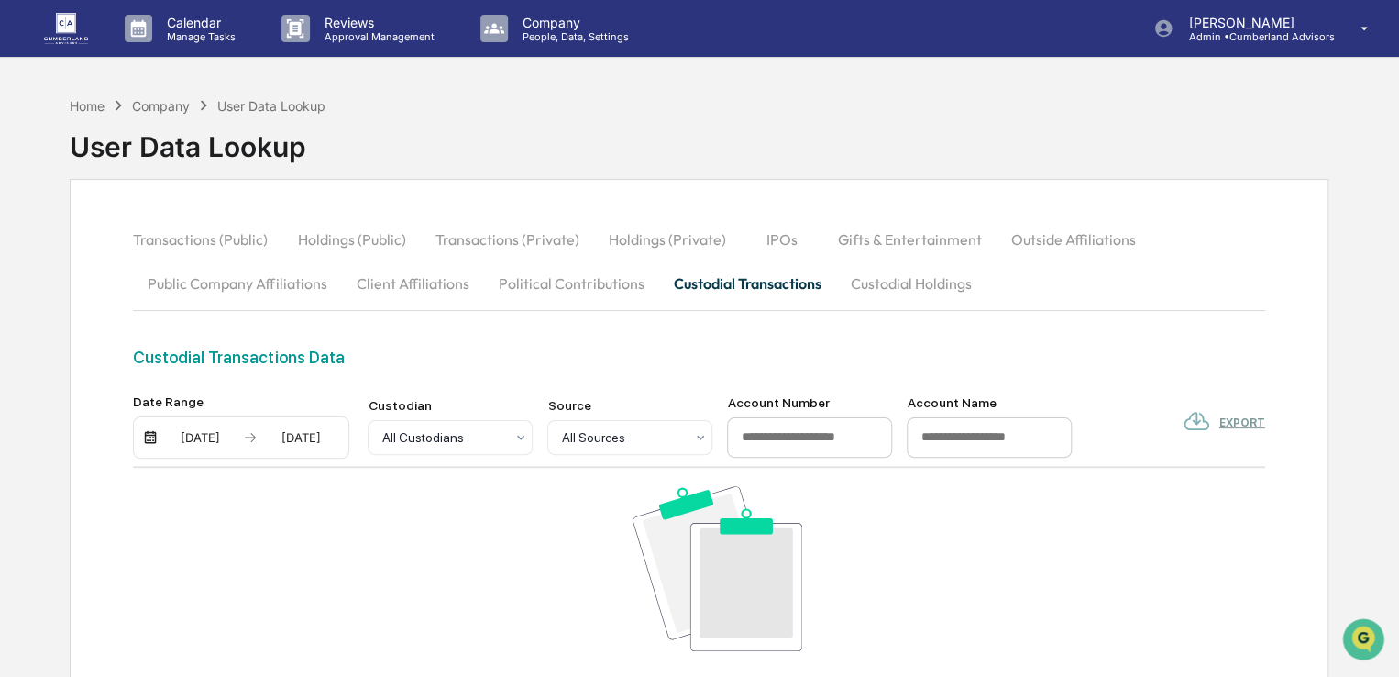
scroll to position [262, 0]
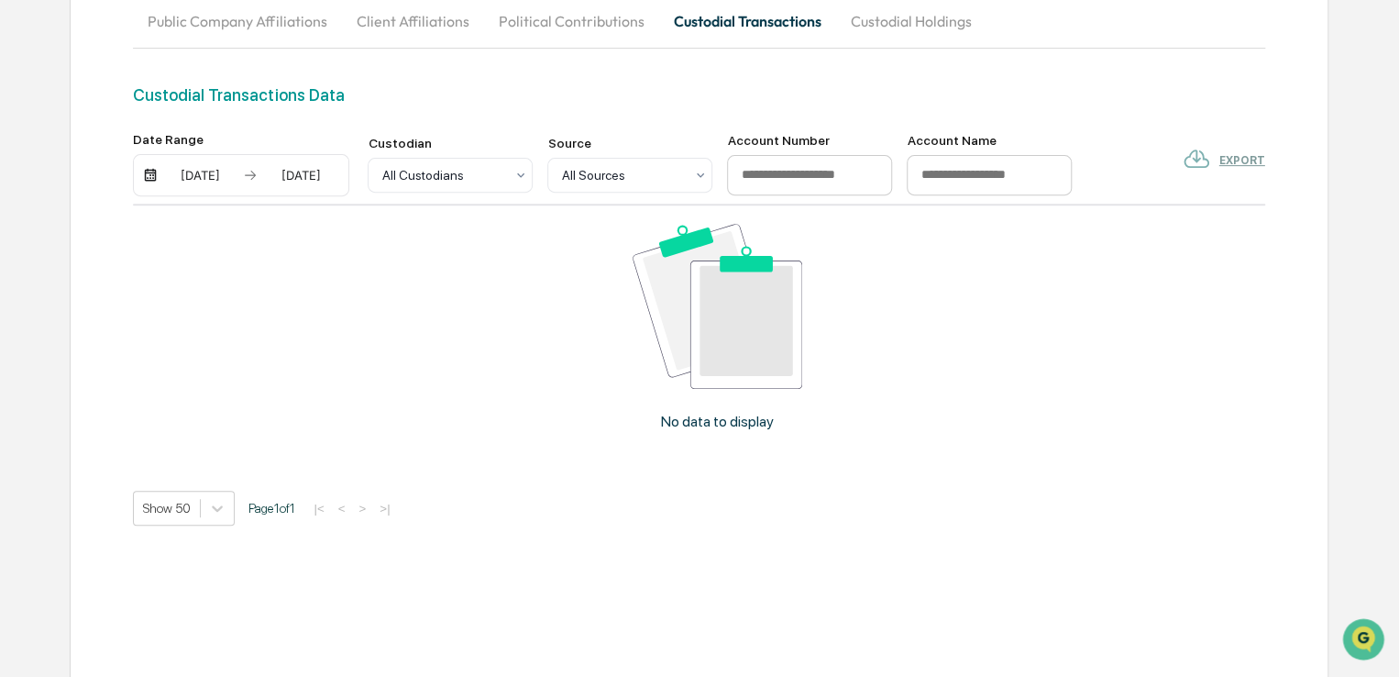
click at [441, 325] on div "No data to display" at bounding box center [717, 334] width 1168 height 259
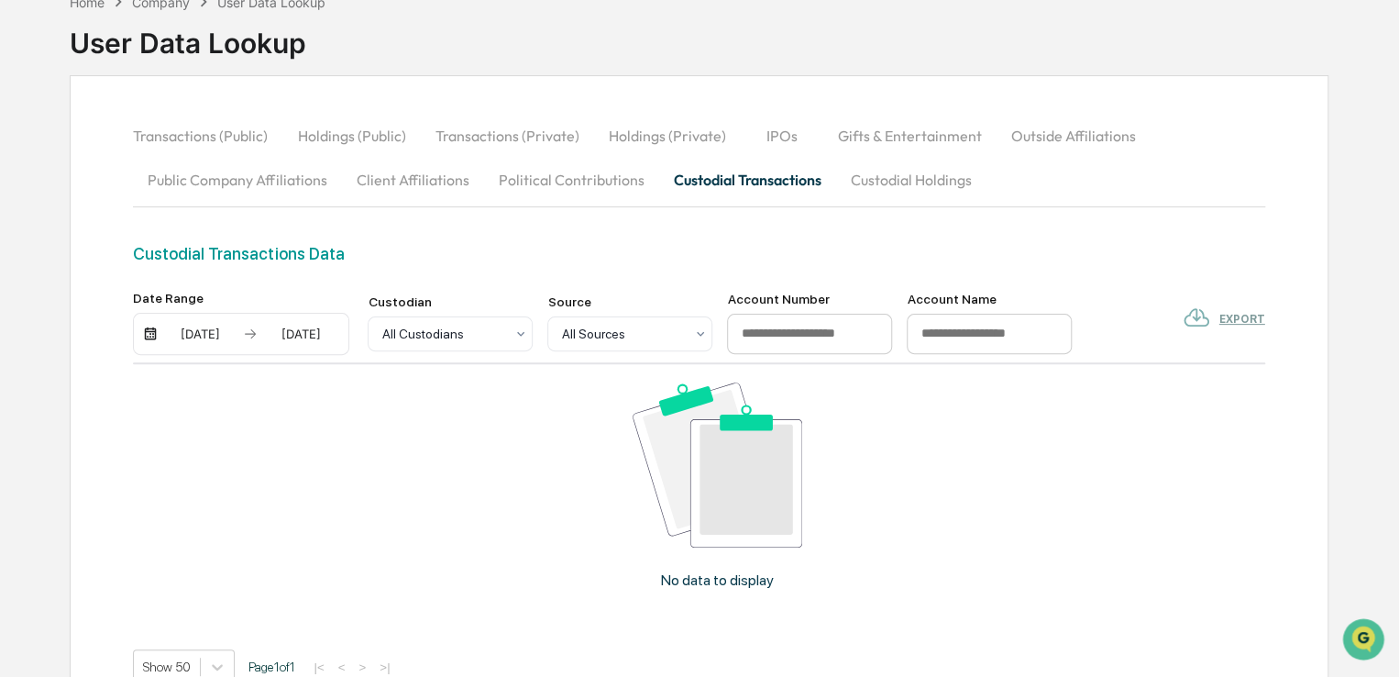
scroll to position [0, 0]
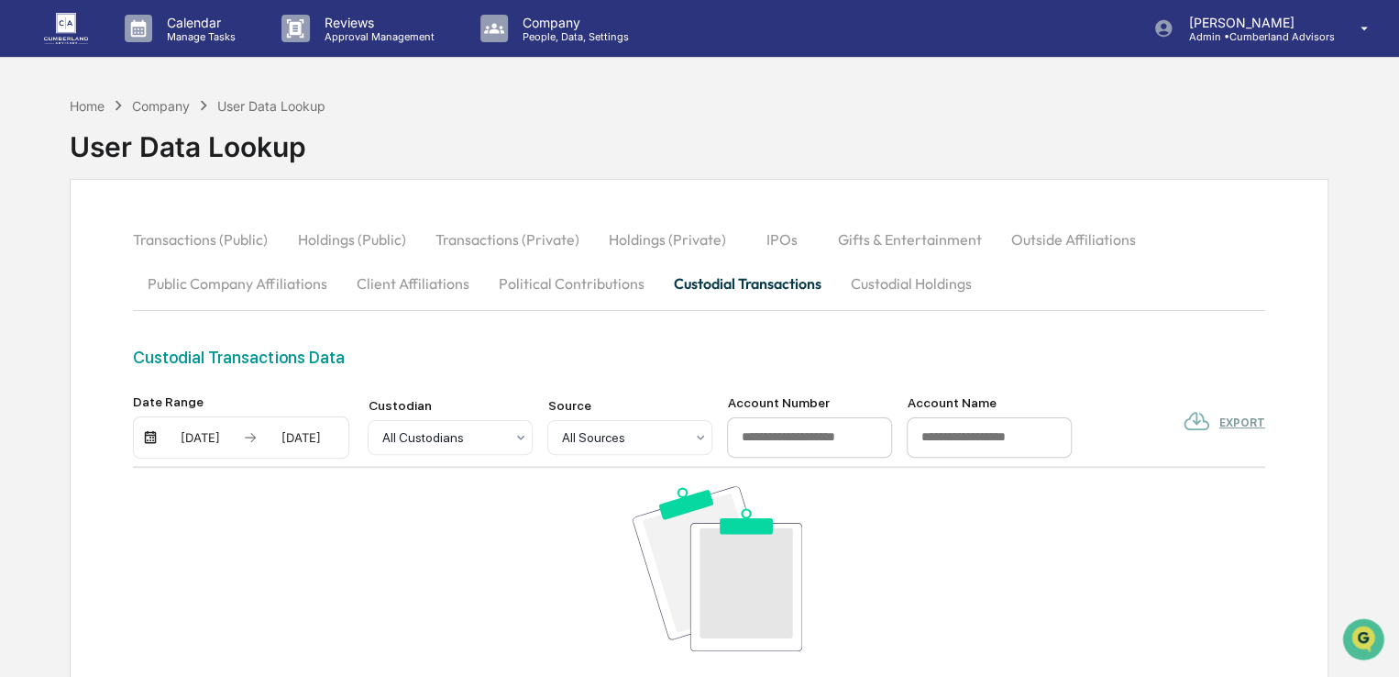
click at [900, 275] on button "Custodial Holdings" at bounding box center [910, 283] width 150 height 44
click at [213, 430] on div "[DATE]" at bounding box center [200, 437] width 78 height 15
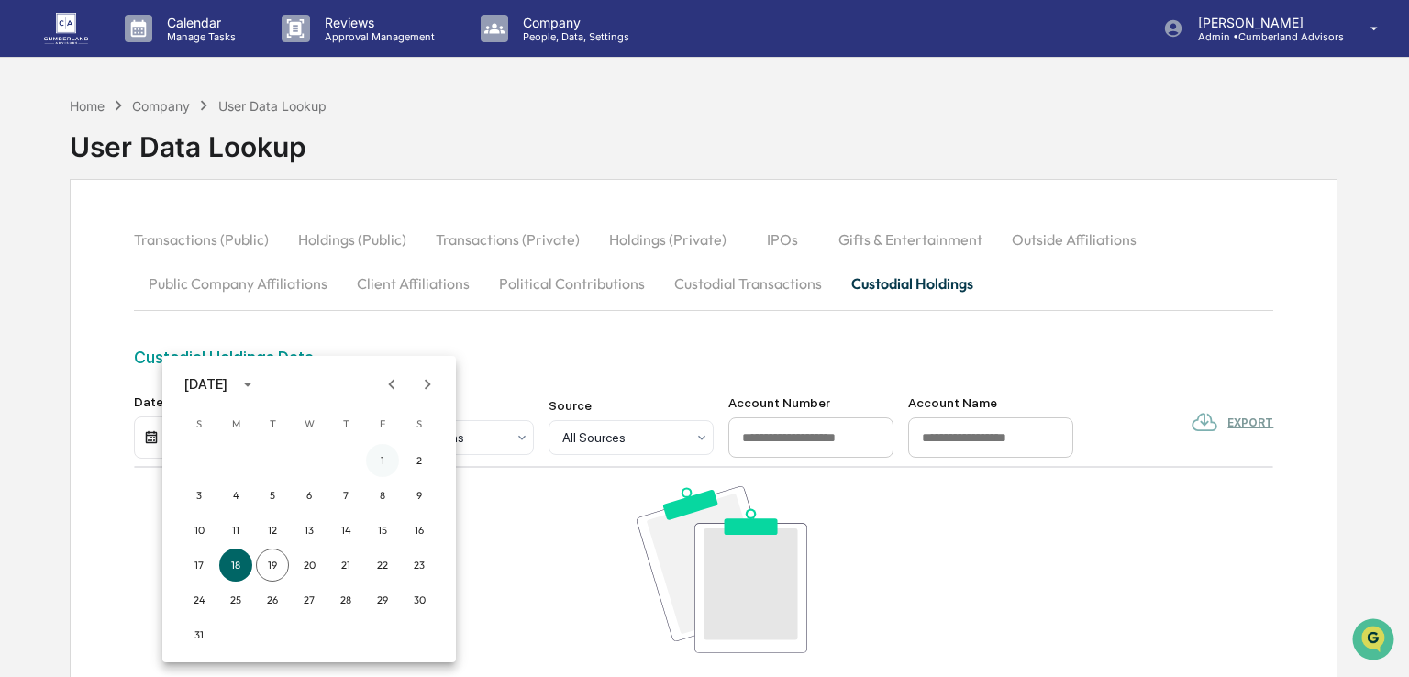
click at [380, 466] on button "1" at bounding box center [382, 460] width 33 height 33
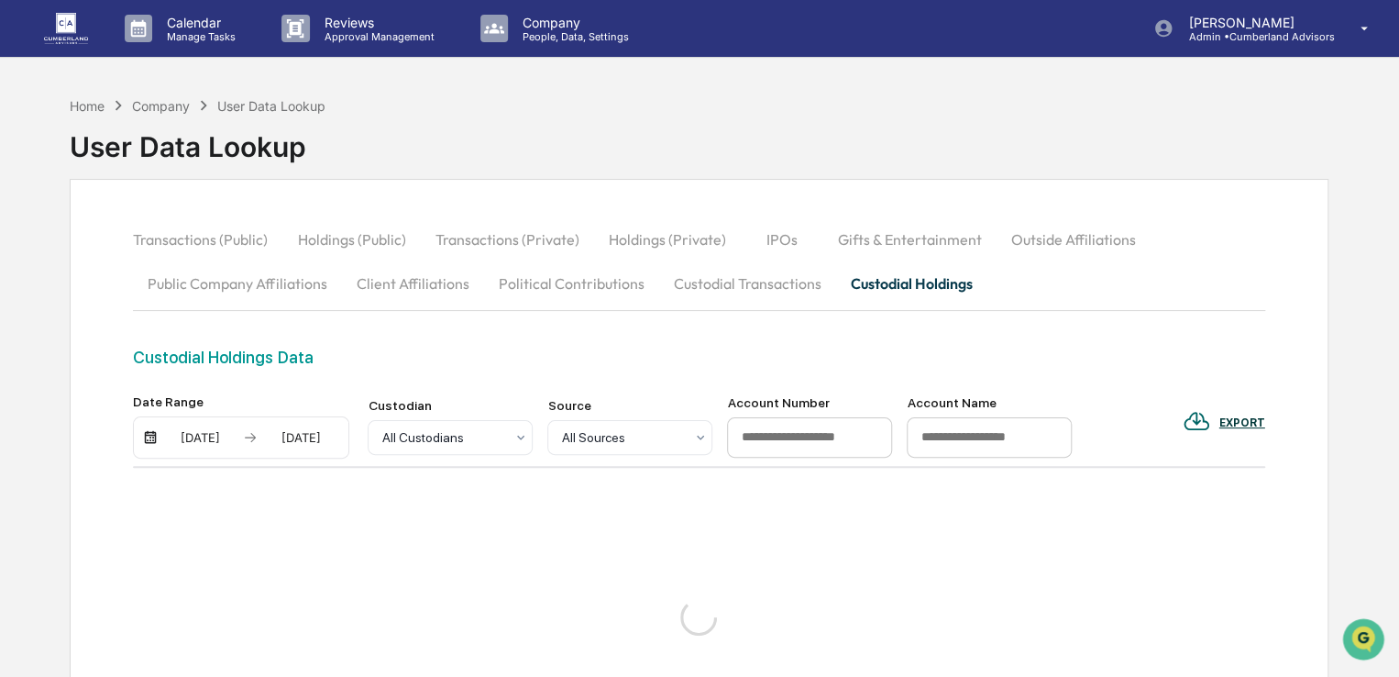
click at [203, 439] on div "[DATE]" at bounding box center [200, 437] width 78 height 15
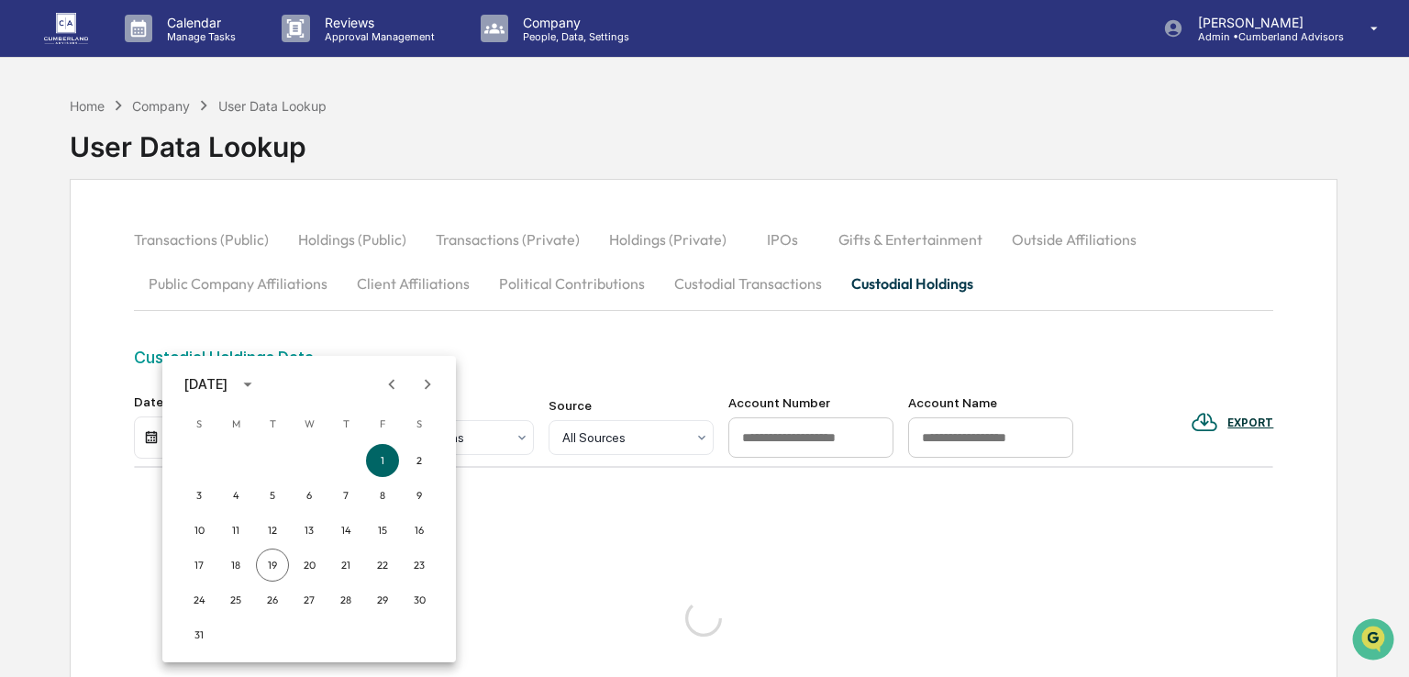
click at [390, 386] on icon "Previous month" at bounding box center [392, 384] width 20 height 20
click at [272, 455] on button "1" at bounding box center [272, 460] width 33 height 33
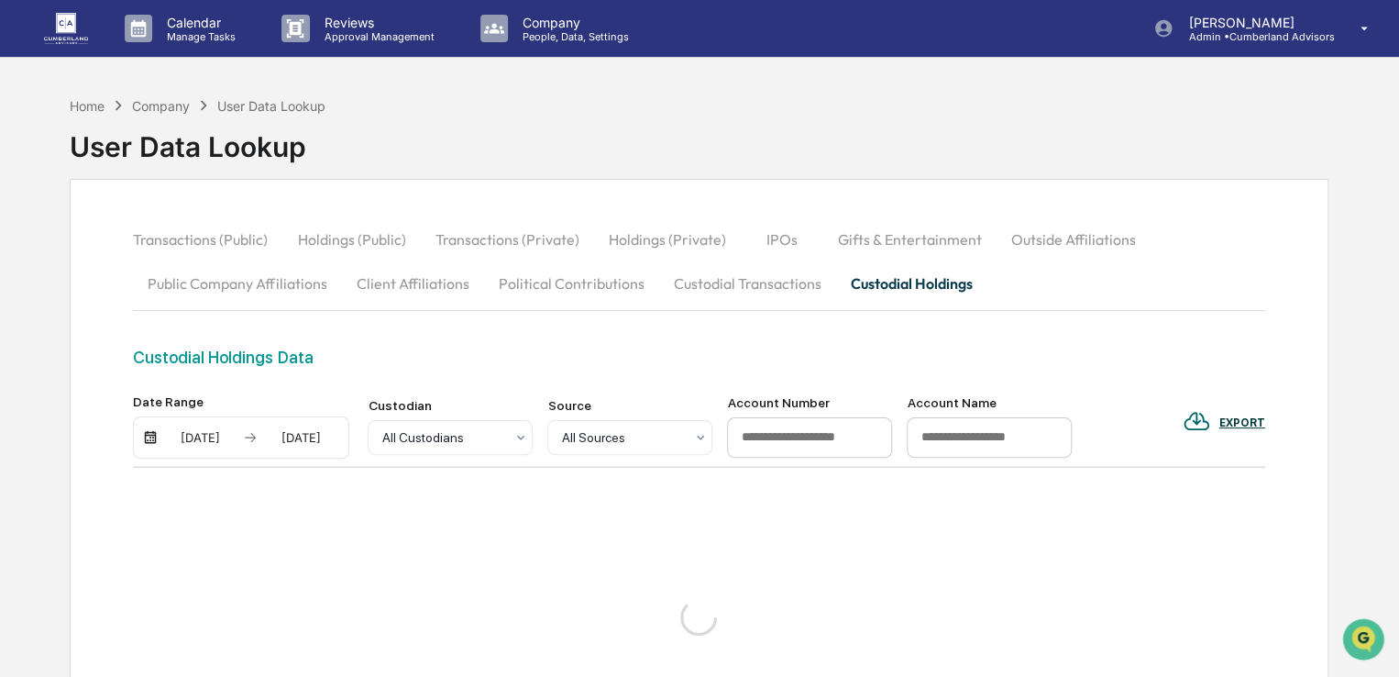
click at [293, 438] on div "[DATE]" at bounding box center [300, 437] width 78 height 15
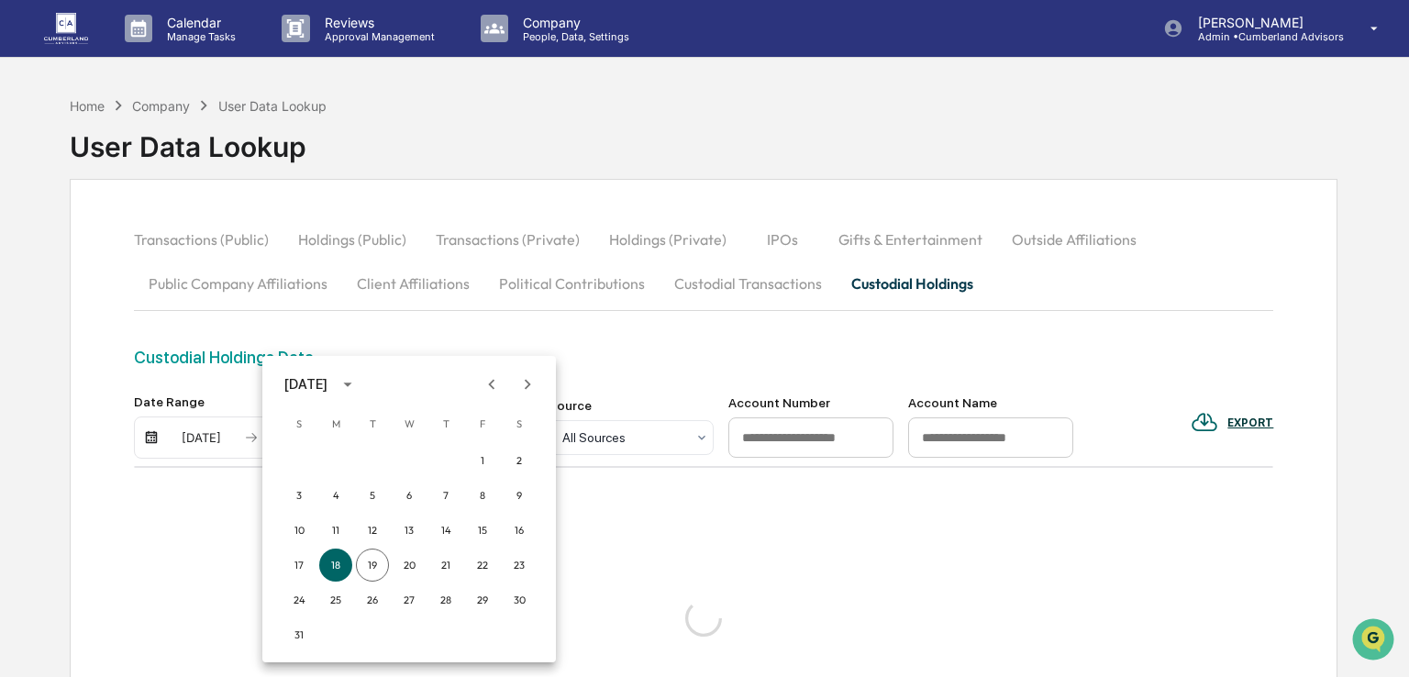
click at [495, 386] on icon "Previous month" at bounding box center [491, 384] width 20 height 20
click at [485, 463] on button "4" at bounding box center [482, 460] width 33 height 33
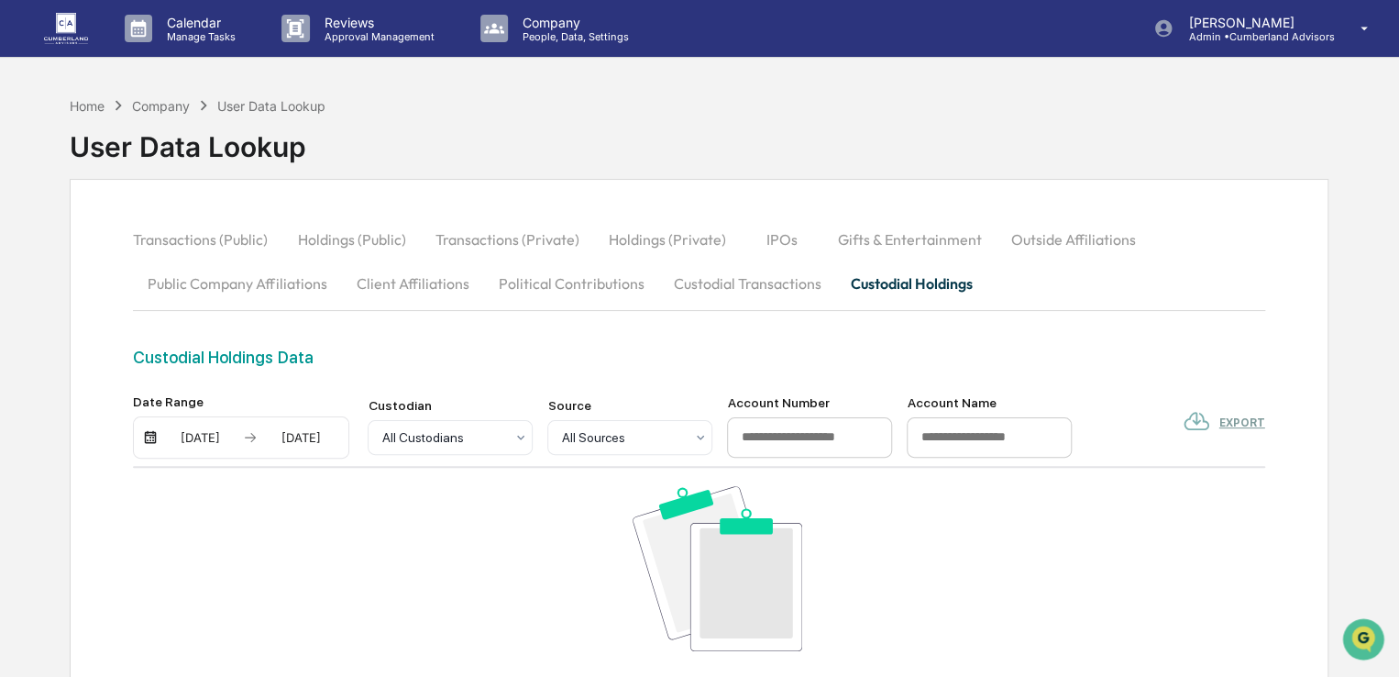
click at [435, 342] on div "Transactions (Public) Holdings (Public) Transactions (Private) Holdings (Privat…" at bounding box center [699, 282] width 1132 height 130
click at [550, 351] on div "Custodial Holdings Data" at bounding box center [699, 357] width 1132 height 19
click at [729, 283] on button "Custodial Transactions" at bounding box center [746, 283] width 177 height 44
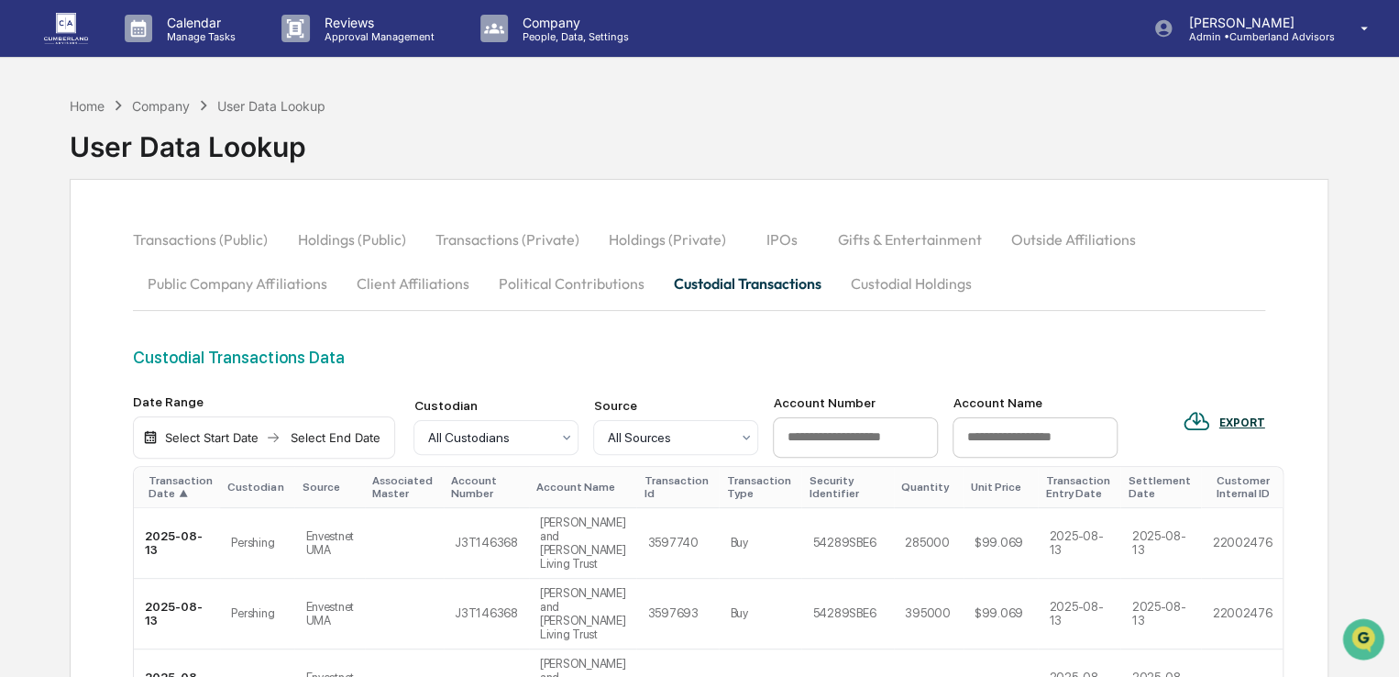
click at [942, 280] on button "Custodial Holdings" at bounding box center [910, 283] width 150 height 44
